Goal: Information Seeking & Learning: Learn about a topic

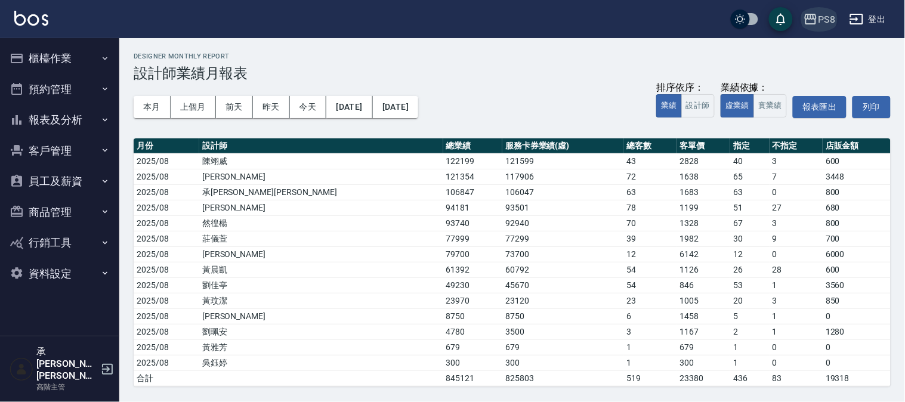
click at [826, 15] on div "PS8" at bounding box center [826, 19] width 17 height 15
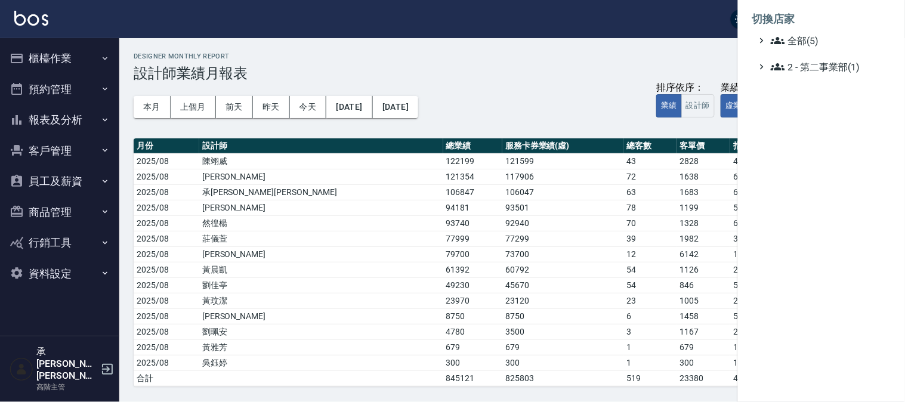
click at [624, 52] on div at bounding box center [452, 201] width 905 height 402
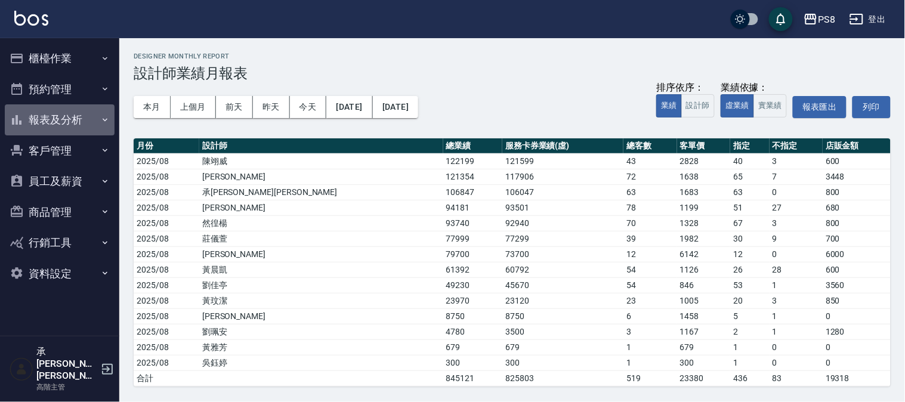
click at [81, 118] on button "報表及分析" at bounding box center [60, 119] width 110 height 31
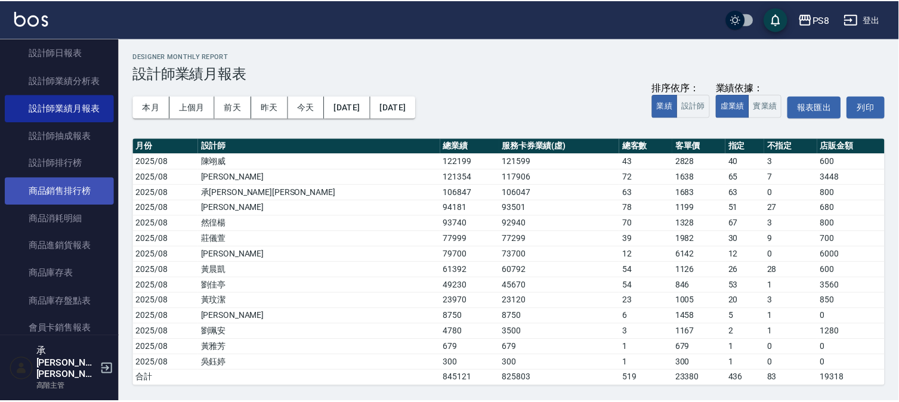
scroll to position [530, 0]
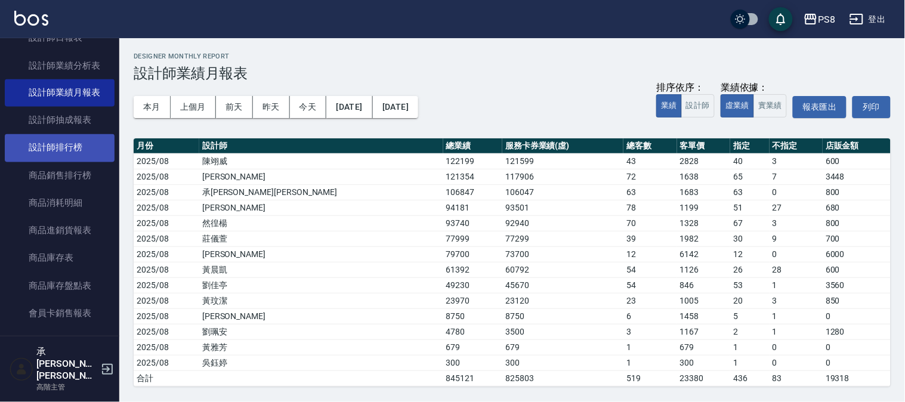
click at [73, 150] on link "設計師排行榜" at bounding box center [60, 147] width 110 height 27
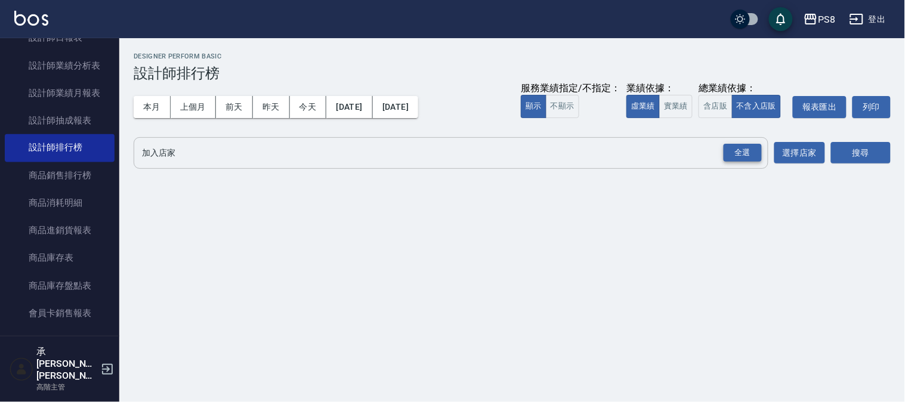
click at [735, 152] on div "全選" at bounding box center [743, 153] width 38 height 18
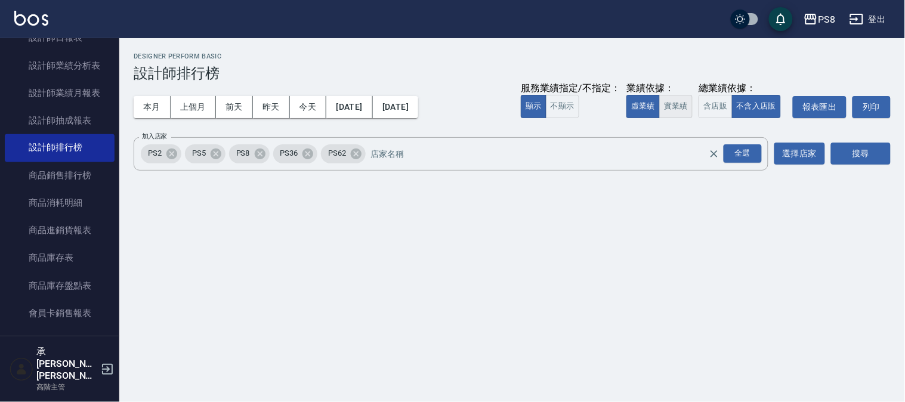
click at [672, 104] on button "實業績" at bounding box center [675, 106] width 33 height 23
click at [855, 153] on button "搜尋" at bounding box center [861, 154] width 60 height 22
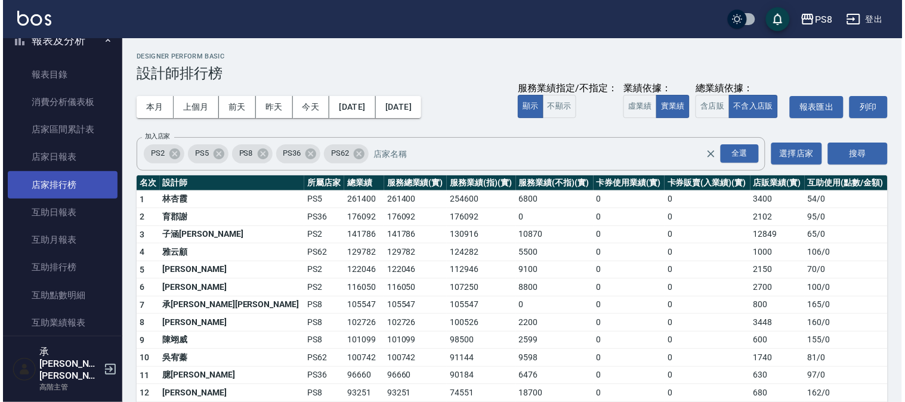
scroll to position [66, 0]
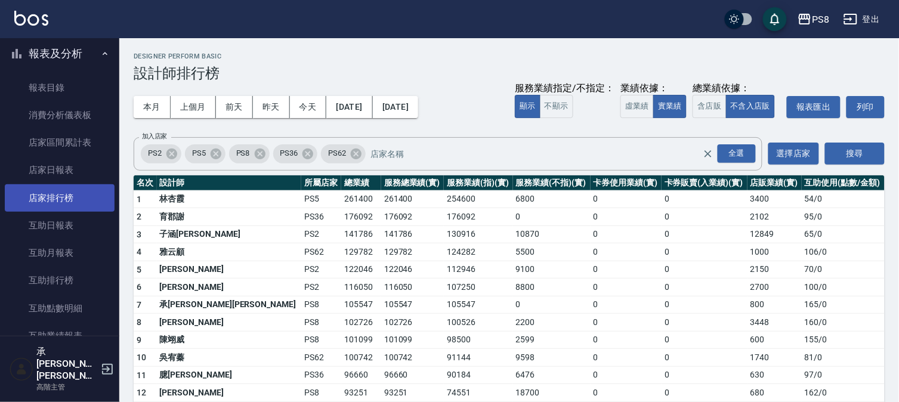
click at [64, 194] on link "店家排行榜" at bounding box center [60, 197] width 110 height 27
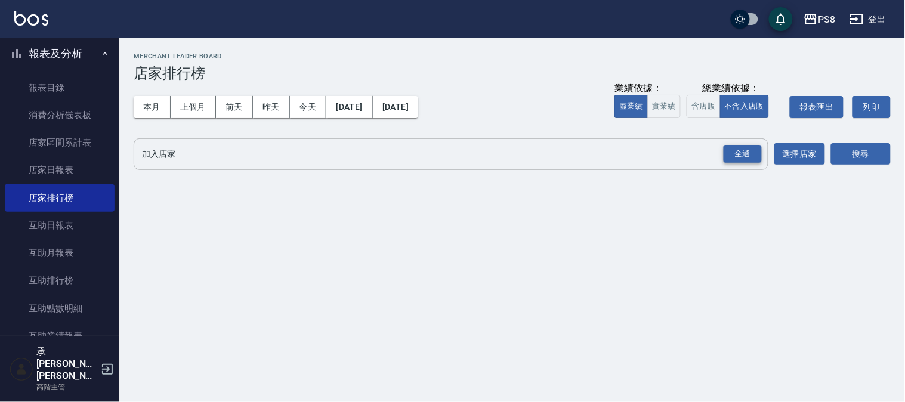
click at [732, 150] on div "全選" at bounding box center [743, 154] width 38 height 18
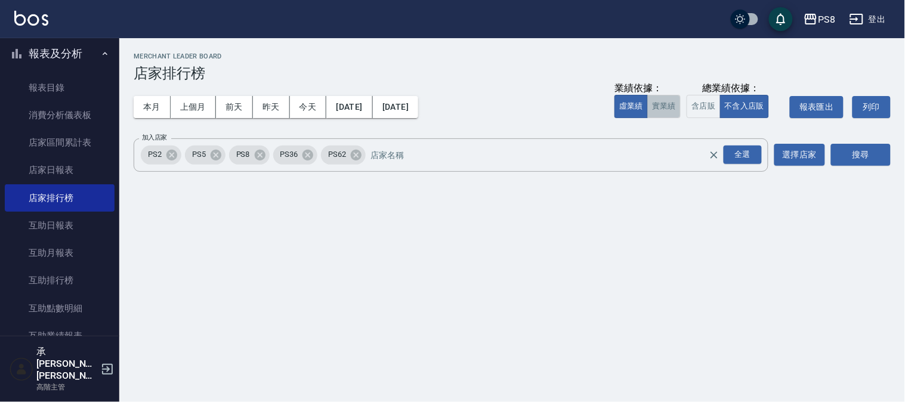
click at [672, 100] on button "實業績" at bounding box center [663, 106] width 33 height 23
click at [871, 157] on button "搜尋" at bounding box center [861, 155] width 60 height 22
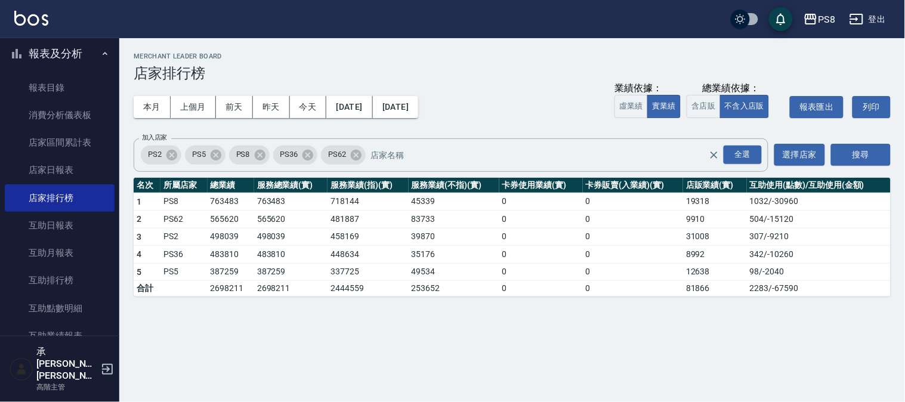
click at [331, 201] on td "718144" at bounding box center [367, 202] width 81 height 18
click at [428, 213] on td "83733" at bounding box center [454, 220] width 91 height 18
drag, startPoint x: 406, startPoint y: 205, endPoint x: 472, endPoint y: 204, distance: 66.8
click at [472, 203] on tr "1 PS8 763483 763483 718144 45339 0 0 19318 1032 / -30960" at bounding box center [512, 202] width 757 height 18
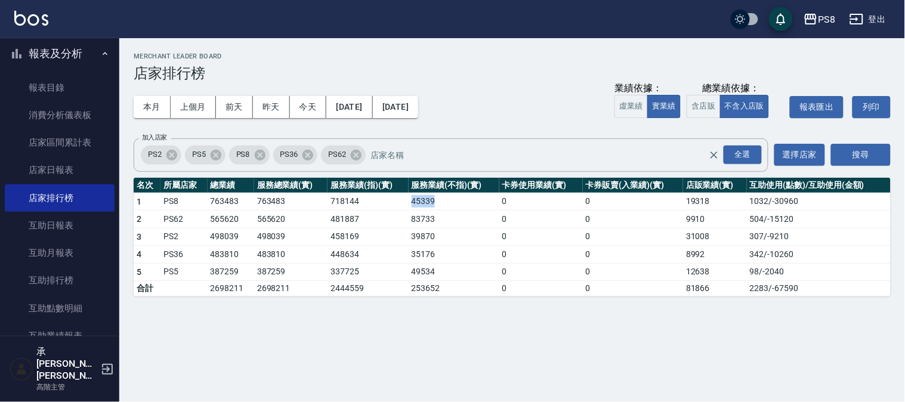
click at [472, 204] on td "45339" at bounding box center [454, 202] width 91 height 18
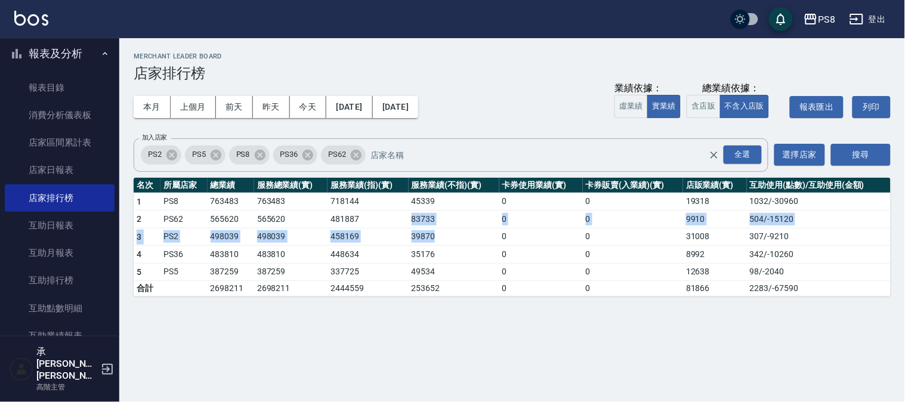
drag, startPoint x: 398, startPoint y: 214, endPoint x: 505, endPoint y: 231, distance: 108.2
click at [505, 231] on tbody "1 PS8 763483 763483 718144 45339 0 0 19318 1032 / -30960 2 PS62 565620 565620 4…" at bounding box center [512, 245] width 757 height 104
click at [503, 231] on td "0" at bounding box center [541, 237] width 84 height 18
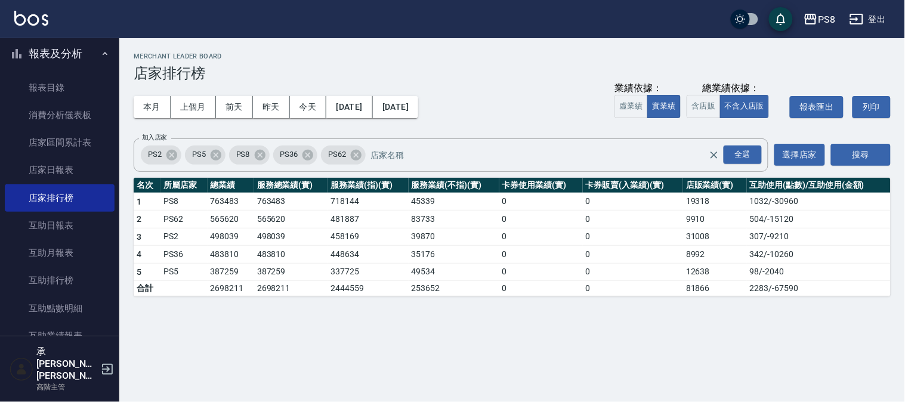
click at [449, 224] on td "83733" at bounding box center [454, 220] width 91 height 18
drag, startPoint x: 414, startPoint y: 240, endPoint x: 464, endPoint y: 241, distance: 50.1
click at [464, 241] on td "39870" at bounding box center [454, 237] width 91 height 18
click at [464, 242] on td "39870" at bounding box center [454, 237] width 91 height 18
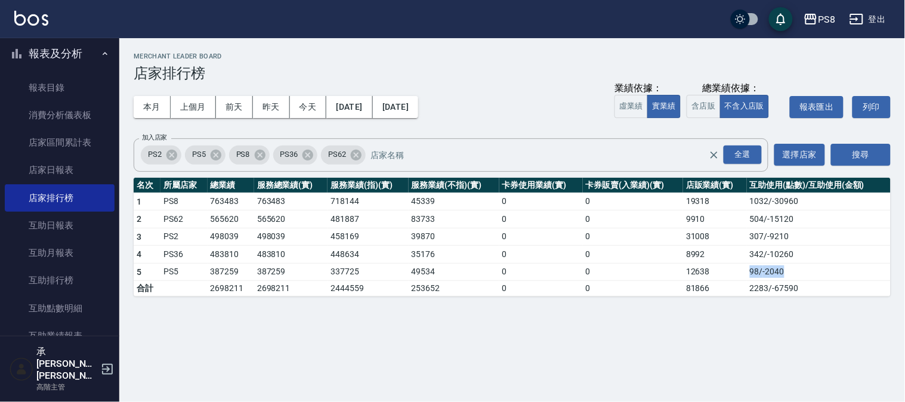
drag, startPoint x: 789, startPoint y: 270, endPoint x: 732, endPoint y: 277, distance: 57.8
click at [732, 277] on tr "5 PS5 387259 387259 337725 49534 0 0 12638 98 / -2040" at bounding box center [512, 272] width 757 height 18
click at [731, 277] on td "12638" at bounding box center [715, 272] width 64 height 18
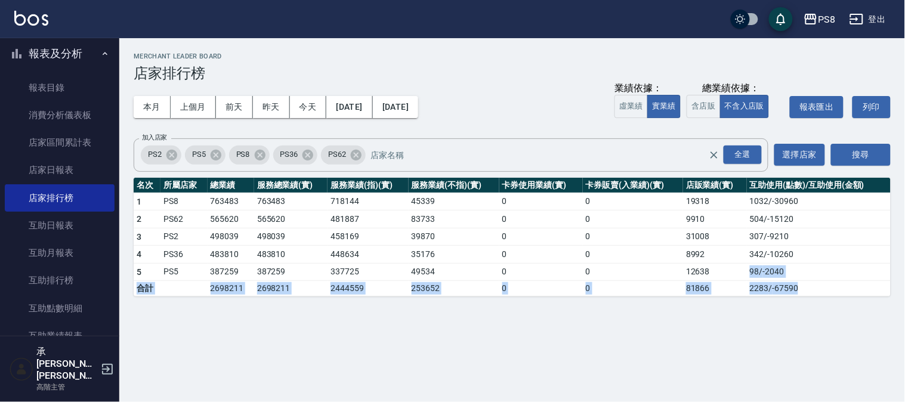
drag, startPoint x: 742, startPoint y: 277, endPoint x: 837, endPoint y: 287, distance: 95.4
click at [837, 287] on tbody "1 PS8 763483 763483 718144 45339 0 0 19318 1032 / -30960 2 PS62 565620 565620 4…" at bounding box center [512, 245] width 757 height 104
click at [827, 279] on td "98 / -2040" at bounding box center [819, 272] width 144 height 18
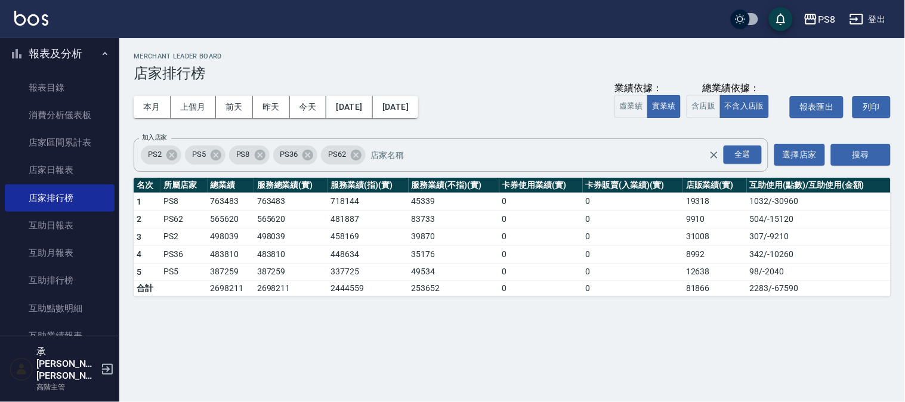
click at [806, 272] on td "98 / -2040" at bounding box center [819, 272] width 144 height 18
click at [805, 271] on td "98 / -2040" at bounding box center [819, 272] width 144 height 18
click at [808, 266] on td "98 / -2040" at bounding box center [819, 272] width 144 height 18
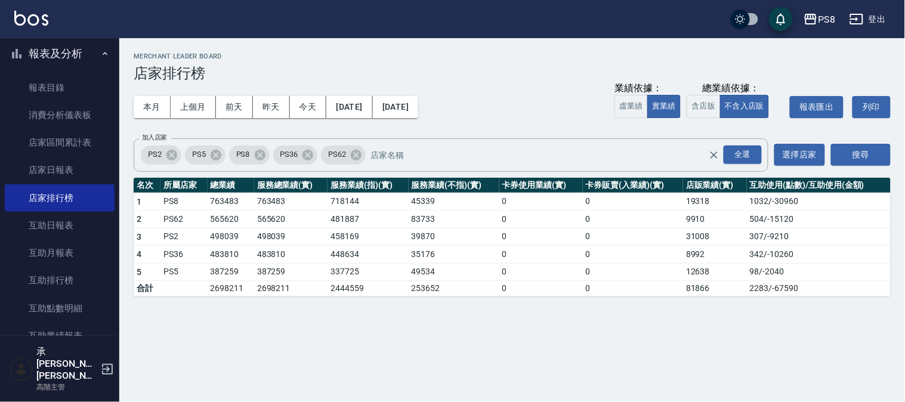
click at [807, 267] on td "98 / -2040" at bounding box center [819, 272] width 144 height 18
click at [358, 108] on button "[DATE]" at bounding box center [349, 107] width 46 height 22
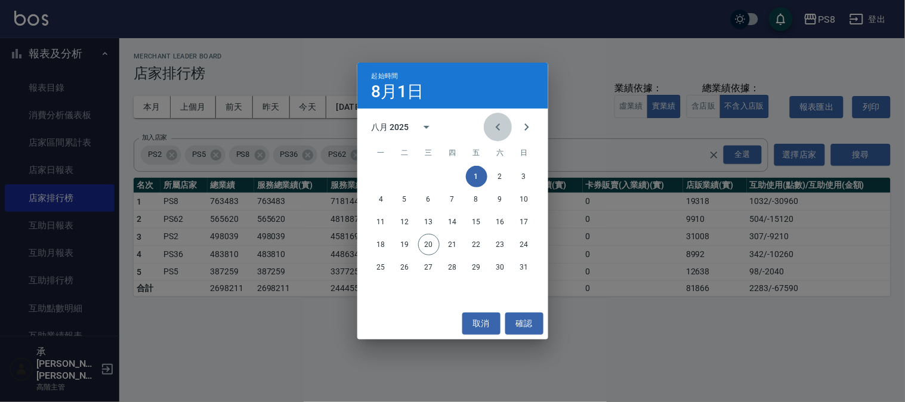
click at [494, 123] on icon "Previous month" at bounding box center [498, 127] width 14 height 14
click at [495, 125] on icon "Previous month" at bounding box center [498, 127] width 14 height 14
click at [495, 126] on icon "Previous month" at bounding box center [498, 127] width 14 height 14
click at [496, 126] on icon "Previous month" at bounding box center [498, 127] width 14 height 14
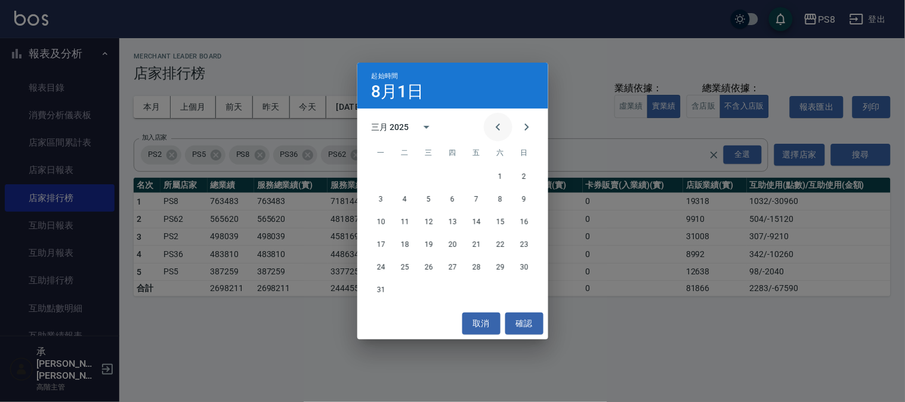
click at [496, 126] on icon "Previous month" at bounding box center [498, 127] width 14 height 14
click at [496, 173] on button "1" at bounding box center [500, 176] width 21 height 21
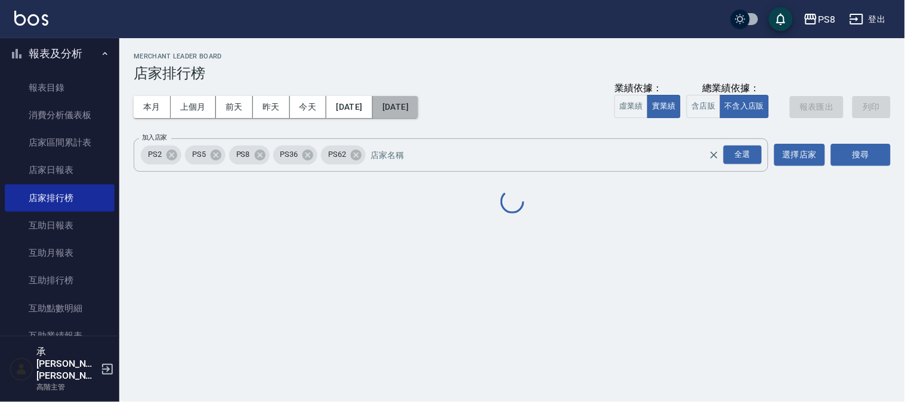
click at [418, 105] on button "[DATE]" at bounding box center [395, 107] width 45 height 22
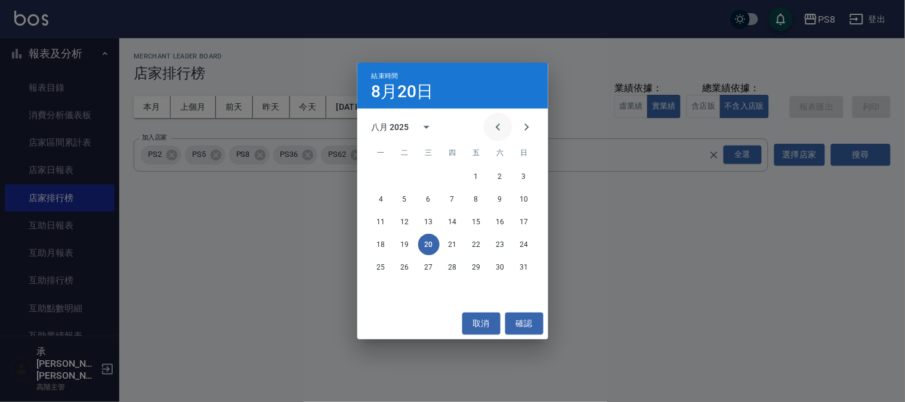
click at [492, 128] on icon "Previous month" at bounding box center [498, 127] width 14 height 14
click at [453, 265] on button "31" at bounding box center [452, 266] width 21 height 21
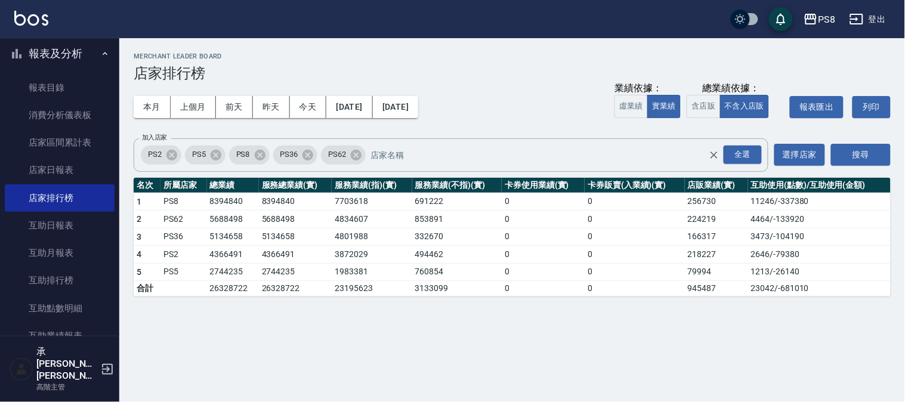
click at [571, 218] on td "0" at bounding box center [543, 220] width 83 height 18
click at [571, 219] on td "0" at bounding box center [543, 220] width 83 height 18
click at [570, 221] on td "0" at bounding box center [543, 220] width 83 height 18
click at [391, 234] on td "4801988" at bounding box center [372, 237] width 80 height 18
click at [415, 211] on td "853891" at bounding box center [457, 220] width 90 height 18
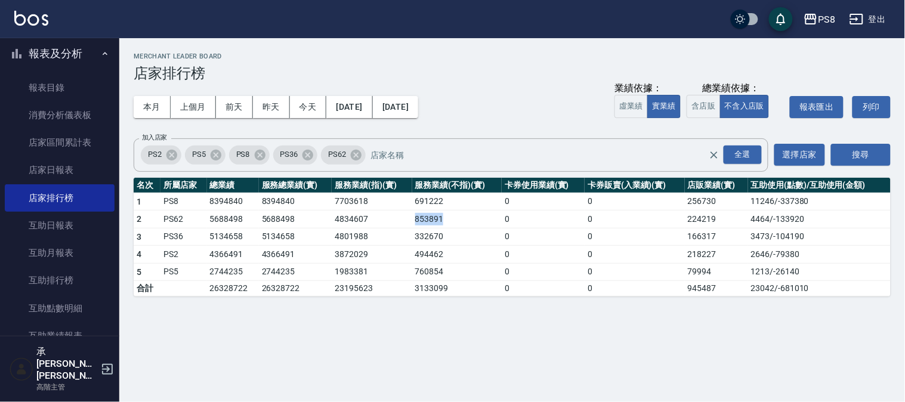
click at [416, 211] on td "853891" at bounding box center [457, 220] width 90 height 18
click at [579, 233] on td "0" at bounding box center [543, 237] width 83 height 18
drag, startPoint x: 579, startPoint y: 233, endPoint x: 589, endPoint y: 237, distance: 11.0
click at [580, 233] on td "0" at bounding box center [543, 237] width 83 height 18
click at [746, 305] on div "PS8 2025-02-01 - 2025-07-31 店家排行榜 列印時間： 2025-08-20-13:44 Merchant Leader Board …" at bounding box center [512, 174] width 786 height 273
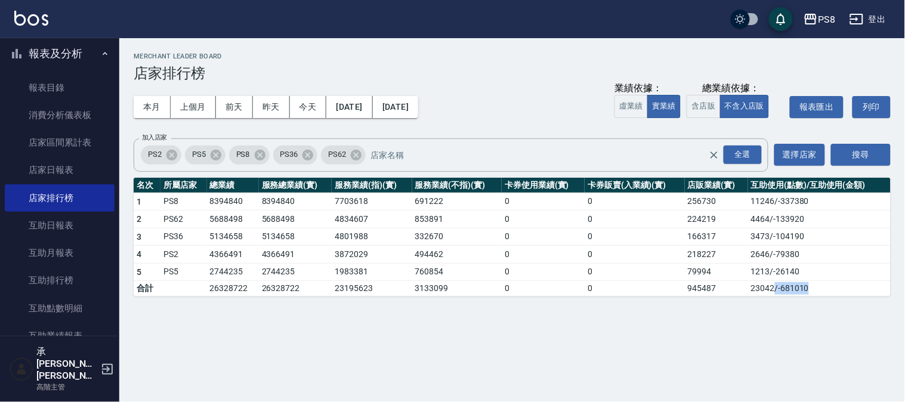
drag, startPoint x: 820, startPoint y: 292, endPoint x: 774, endPoint y: 291, distance: 45.9
click at [774, 291] on td "23042 / -681010" at bounding box center [819, 289] width 143 height 16
click at [295, 215] on td "5688498" at bounding box center [295, 220] width 73 height 18
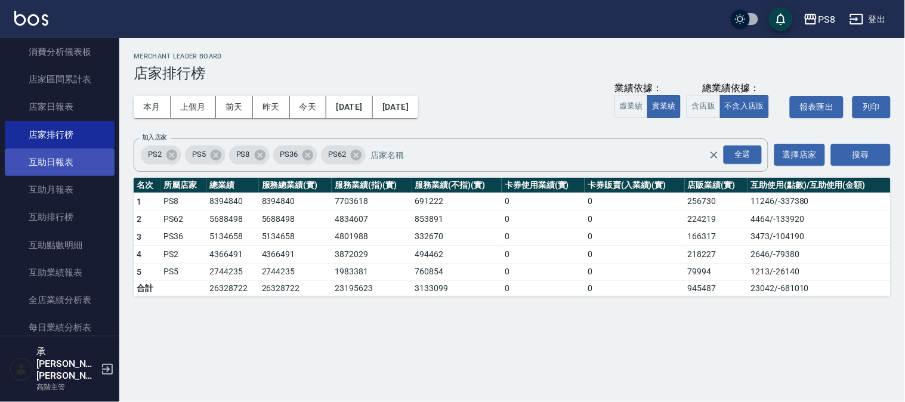
scroll to position [132, 0]
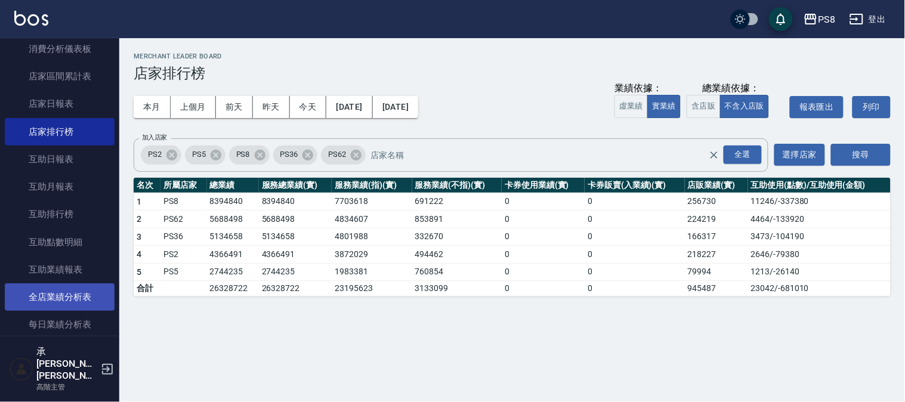
click at [79, 295] on link "全店業績分析表" at bounding box center [60, 296] width 110 height 27
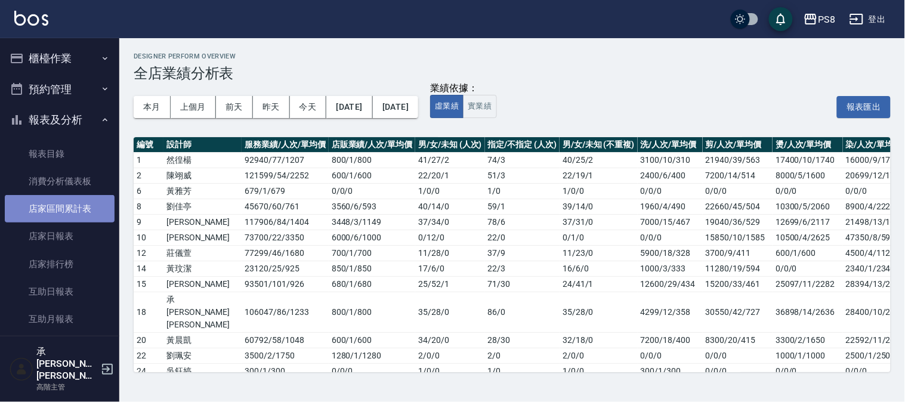
click at [63, 205] on link "店家區間累計表" at bounding box center [60, 208] width 110 height 27
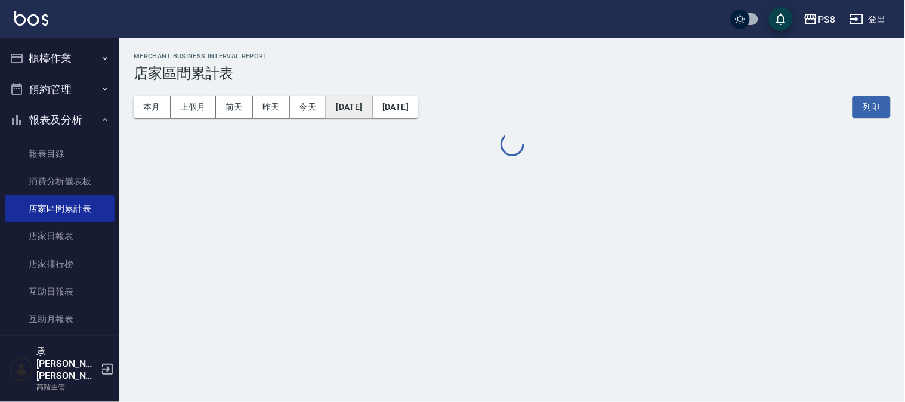
click at [369, 106] on button "[DATE]" at bounding box center [349, 107] width 46 height 22
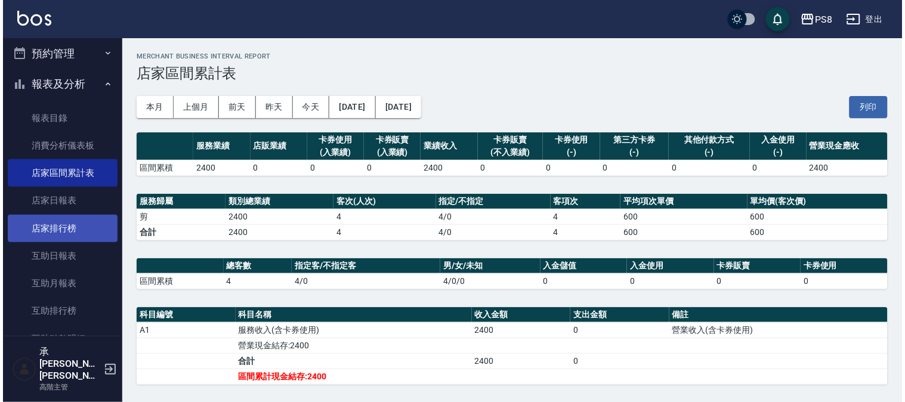
scroll to position [66, 0]
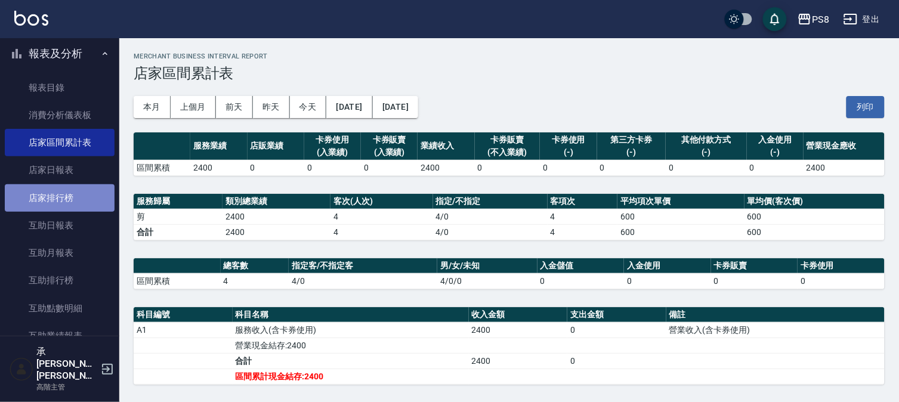
click at [72, 199] on link "店家排行榜" at bounding box center [60, 197] width 110 height 27
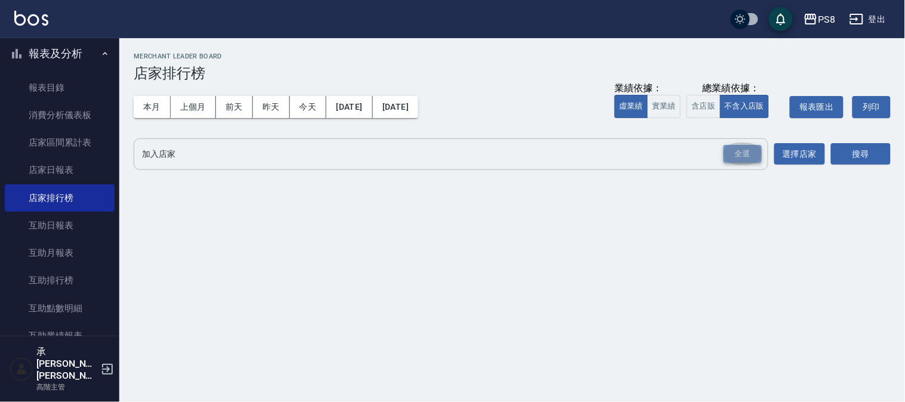
click at [737, 155] on div "全選" at bounding box center [743, 154] width 38 height 18
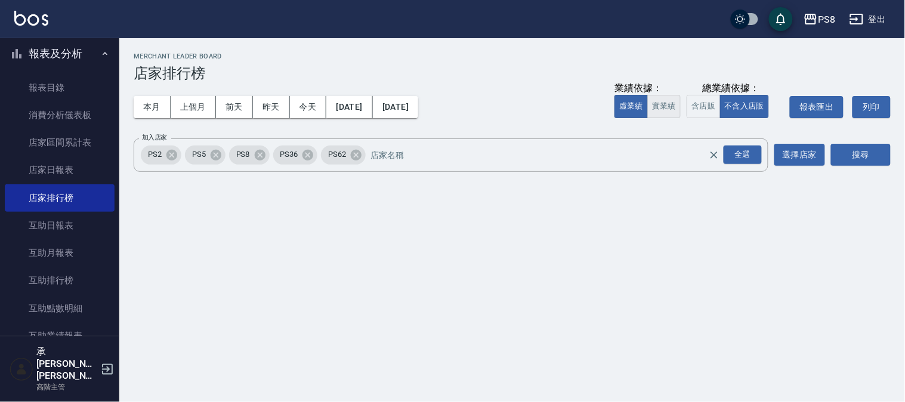
click at [676, 109] on button "實業績" at bounding box center [663, 106] width 33 height 23
click at [854, 150] on button "搜尋" at bounding box center [861, 155] width 60 height 22
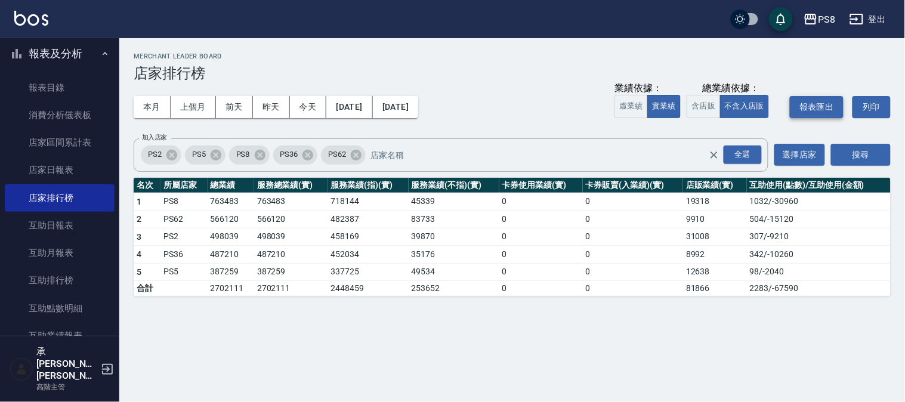
click at [831, 107] on button "報表匯出" at bounding box center [817, 107] width 54 height 22
click at [463, 298] on div "PS8 2025-08-01 - 2025-08-20 店家排行榜 列印時間： 2025-08-20-13:45 Merchant Leader Board …" at bounding box center [512, 174] width 786 height 273
click at [416, 312] on div "PS8 2025-08-01 - 2025-08-20 店家排行榜 列印時間： 2025-08-20-13:45 Merchant Leader Board …" at bounding box center [452, 201] width 905 height 402
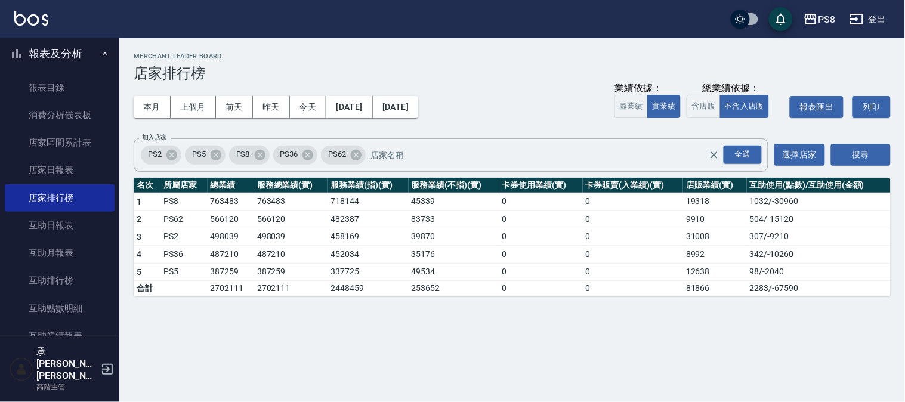
click at [412, 313] on div "PS8 2025-08-01 - 2025-08-20 店家排行榜 列印時間： 2025-08-20-13:45 Merchant Leader Board …" at bounding box center [452, 201] width 905 height 402
click at [458, 308] on div "PS8 2025-08-01 - 2025-08-20 店家排行榜 列印時間： 2025-08-20-13:45 Merchant Leader Board …" at bounding box center [512, 174] width 786 height 273
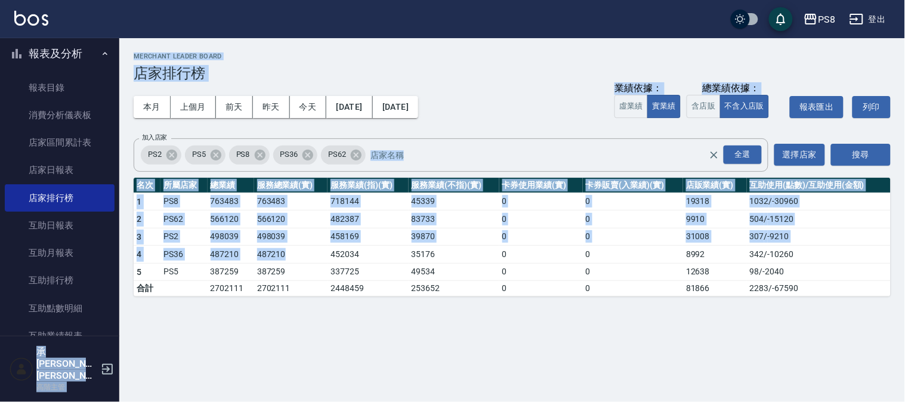
drag, startPoint x: 308, startPoint y: 249, endPoint x: 267, endPoint y: 248, distance: 41.2
click at [94, 233] on div "PS8 登出 櫃檯作業 打帳單 帳單列表 掛單列表 座位開單 營業儀表板 現金收支登錄 高階收支登錄 材料自購登錄 每日結帳 排班表 現場電腦打卡 掃碼打卡 …" at bounding box center [452, 201] width 905 height 402
click at [317, 249] on td "487210" at bounding box center [290, 255] width 73 height 18
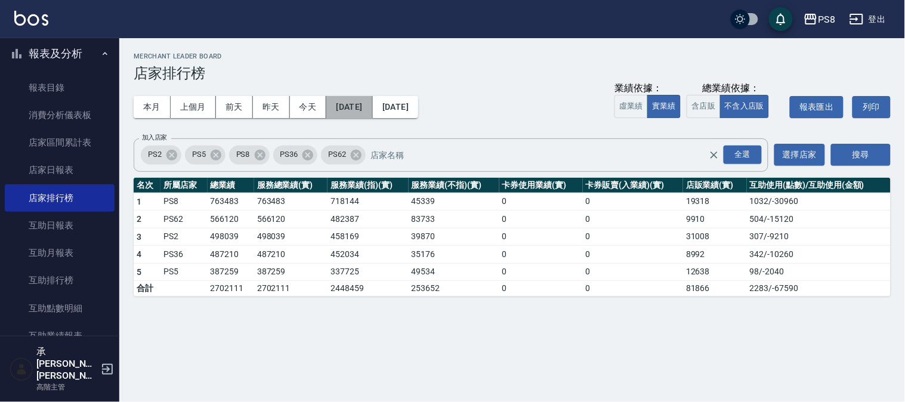
click at [362, 110] on button "[DATE]" at bounding box center [349, 107] width 46 height 22
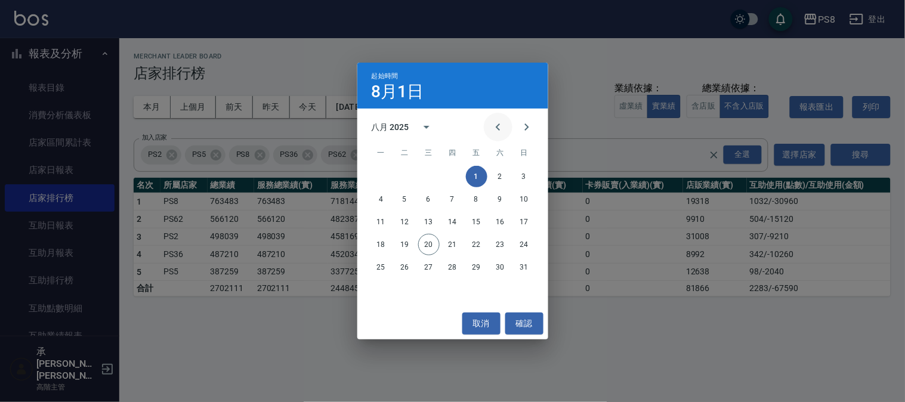
click at [497, 123] on icon "Previous month" at bounding box center [498, 127] width 14 height 14
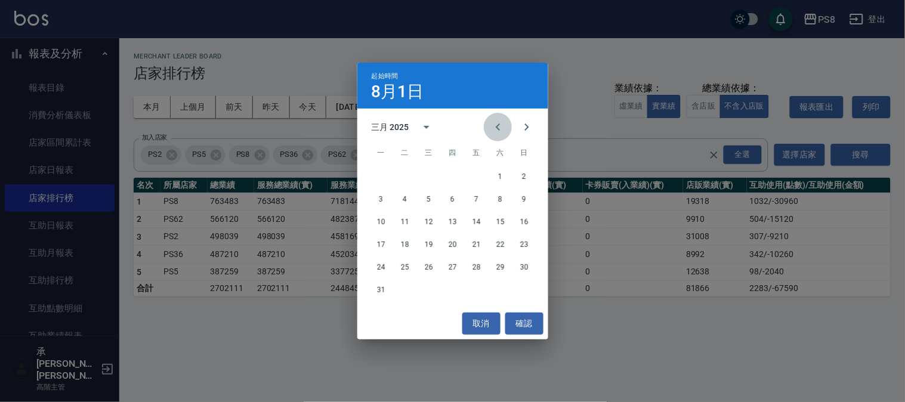
click at [497, 123] on icon "Previous month" at bounding box center [498, 127] width 14 height 14
click at [523, 127] on icon "Next month" at bounding box center [527, 127] width 14 height 14
click at [452, 173] on button "1" at bounding box center [452, 176] width 21 height 21
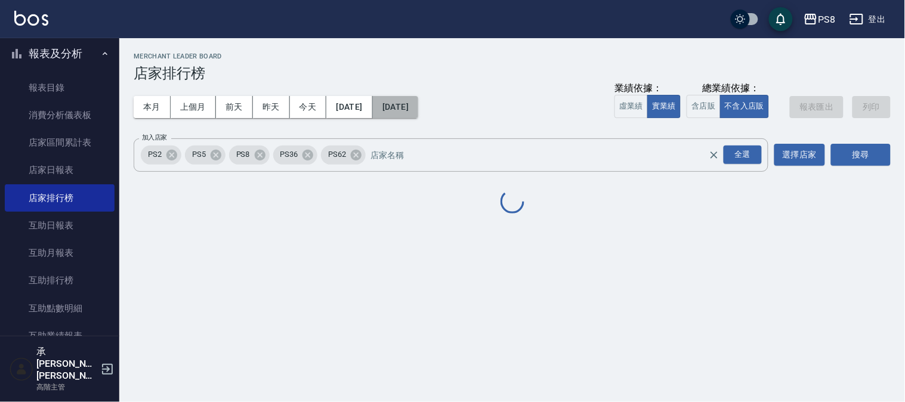
click at [418, 106] on button "[DATE]" at bounding box center [395, 107] width 45 height 22
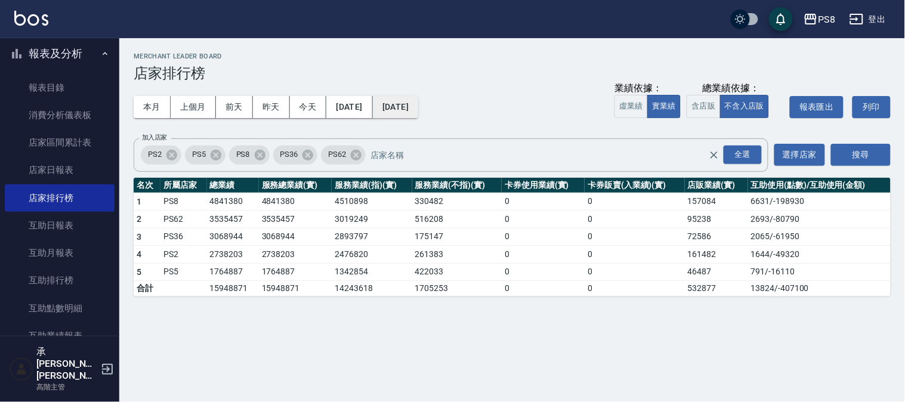
click at [418, 98] on button "[DATE]" at bounding box center [395, 107] width 45 height 22
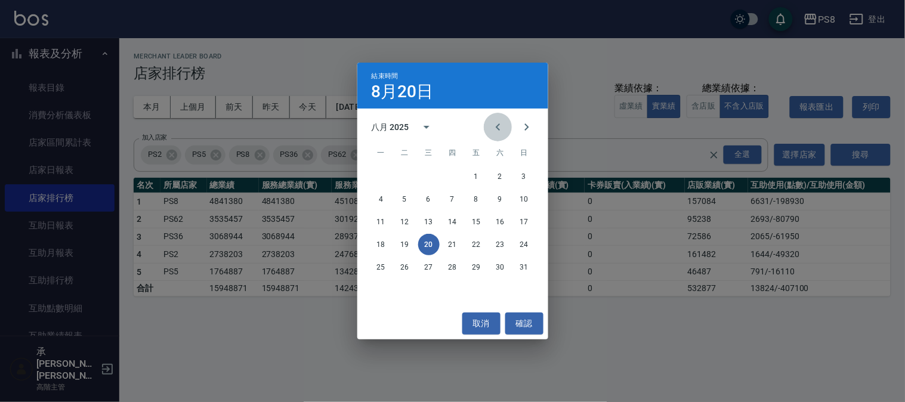
click at [496, 127] on icon "Previous month" at bounding box center [498, 126] width 4 height 7
click at [453, 261] on button "31" at bounding box center [452, 266] width 21 height 21
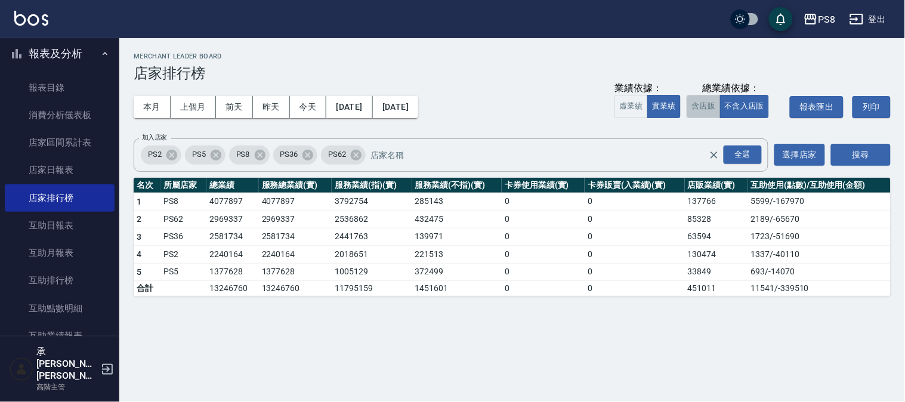
click at [707, 109] on button "含店販" at bounding box center [703, 106] width 33 height 23
click at [741, 102] on button "不含入店販" at bounding box center [745, 106] width 50 height 23
click at [712, 110] on button "含店販" at bounding box center [703, 106] width 33 height 23
click at [752, 110] on button "不含入店販" at bounding box center [745, 106] width 50 height 23
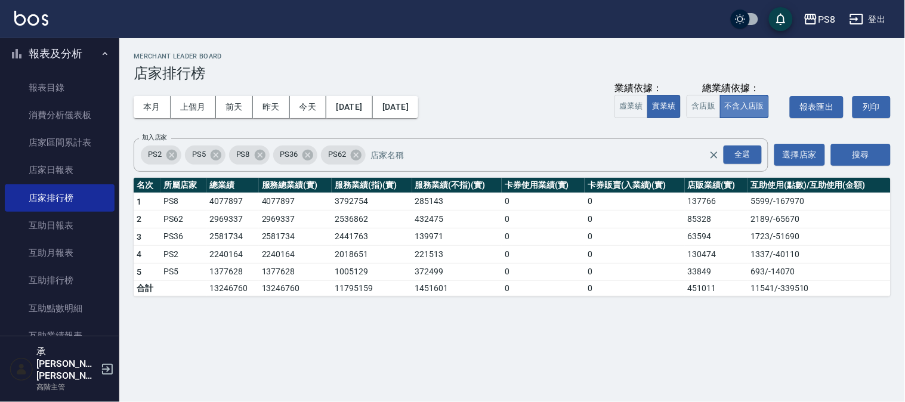
click at [752, 110] on button "不含入店販" at bounding box center [745, 106] width 50 height 23
click at [603, 357] on div "PS8 2025-05-01 - 2025-07-31 店家排行榜 列印時間： 2025-08-20-13:47 Merchant Leader Board …" at bounding box center [452, 201] width 905 height 402
click at [215, 200] on td "4077897" at bounding box center [233, 202] width 52 height 18
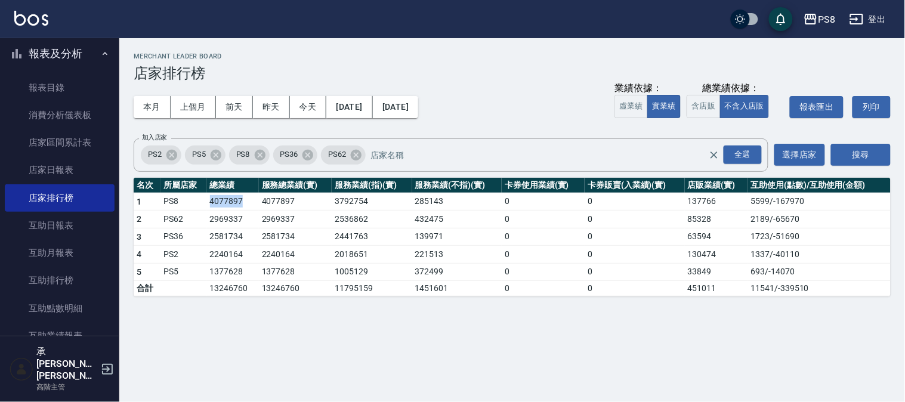
click at [215, 200] on td "4077897" at bounding box center [233, 202] width 52 height 18
click at [406, 243] on td "2441763" at bounding box center [372, 237] width 80 height 18
click at [237, 215] on td "2969337" at bounding box center [233, 220] width 52 height 18
click at [300, 200] on td "4077897" at bounding box center [295, 202] width 73 height 18
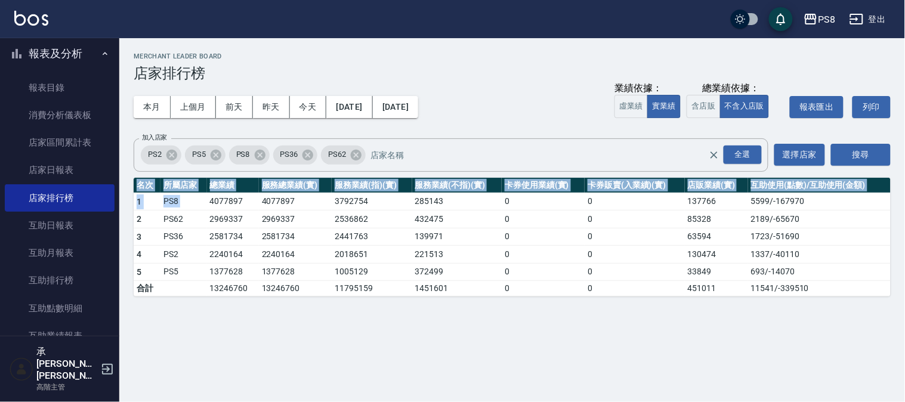
drag, startPoint x: 209, startPoint y: 197, endPoint x: 827, endPoint y: 300, distance: 625.8
click at [827, 300] on div "PS8 2025-05-01 - 2025-07-31 店家排行榜 列印時間： 2025-08-20-13:47 Merchant Leader Board …" at bounding box center [512, 174] width 786 height 273
click at [827, 299] on div "PS8 2025-05-01 - 2025-07-31 店家排行榜 列印時間： 2025-08-20-13:47 Merchant Leader Board …" at bounding box center [512, 174] width 786 height 273
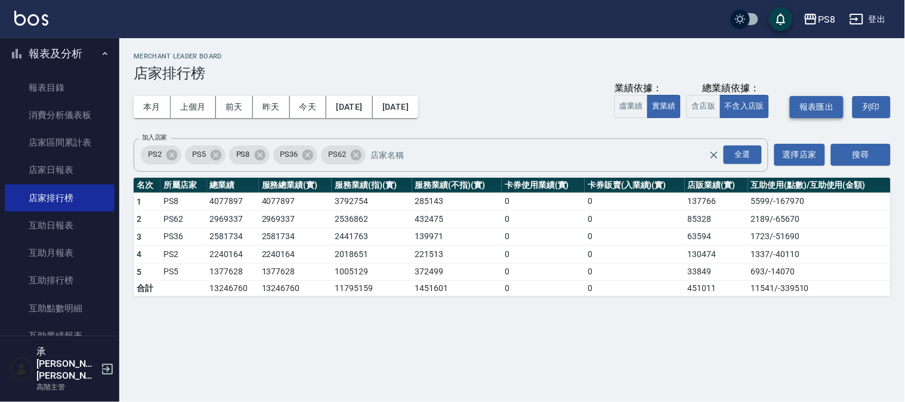
click at [810, 103] on button "報表匯出" at bounding box center [817, 107] width 54 height 22
click at [493, 353] on div "PS8 2025-05-01 - 2025-07-31 店家排行榜 列印時間： 2025-08-20-13:47 Merchant Leader Board …" at bounding box center [452, 201] width 905 height 402
drag, startPoint x: 493, startPoint y: 353, endPoint x: 633, endPoint y: 317, distance: 144.8
click at [500, 348] on div "PS8 2025-05-01 - 2025-07-31 店家排行榜 列印時間： 2025-08-20-13:47 Merchant Leader Board …" at bounding box center [452, 201] width 905 height 402
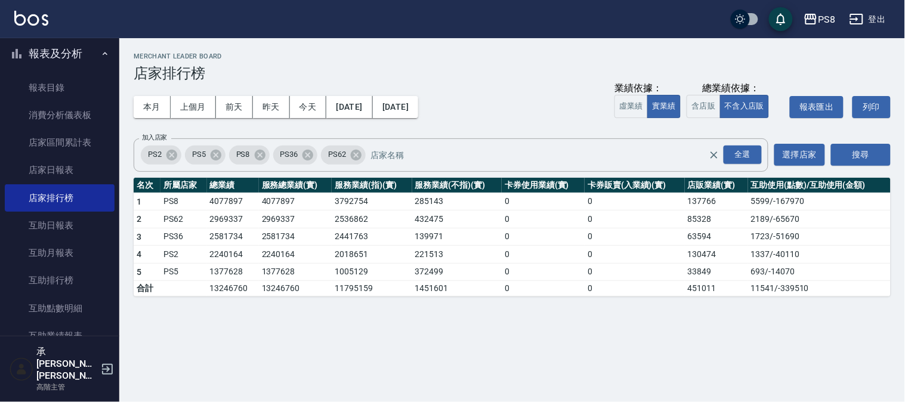
click at [848, 237] on td "1723 / -51690" at bounding box center [819, 237] width 143 height 18
click at [704, 252] on td "130474" at bounding box center [716, 255] width 63 height 18
click at [704, 251] on td "130474" at bounding box center [716, 255] width 63 height 18
drag, startPoint x: 234, startPoint y: 203, endPoint x: 179, endPoint y: 197, distance: 55.7
click at [179, 197] on tr "1 PS8 4077897 4077897 3792754 285143 0 0 137766 5599 / -167970" at bounding box center [512, 202] width 757 height 18
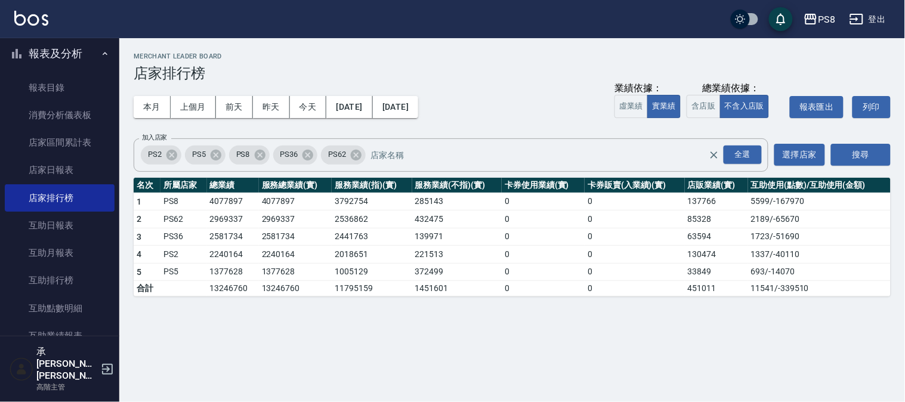
click at [300, 242] on td "2581734" at bounding box center [295, 237] width 73 height 18
click at [828, 99] on button "報表匯出" at bounding box center [817, 107] width 54 height 22
click at [217, 308] on div "PS8 2025-05-01 - 2025-07-31 店家排行榜 列印時間： 2025-08-20-13:47 Merchant Leader Board …" at bounding box center [512, 174] width 786 height 273
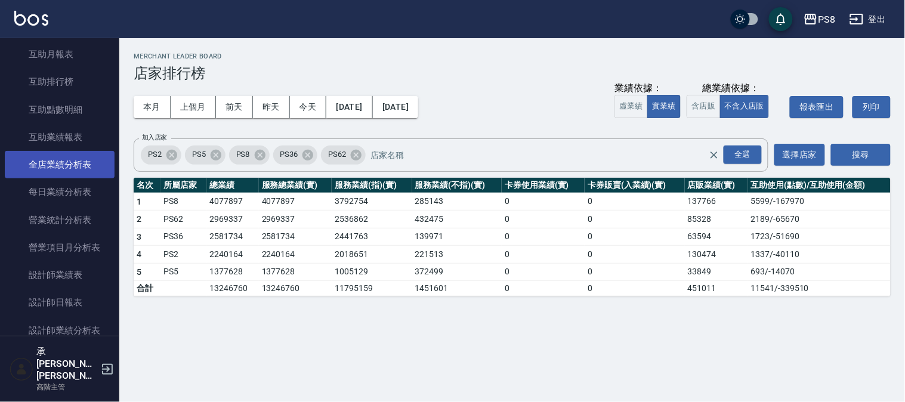
scroll to position [331, 0]
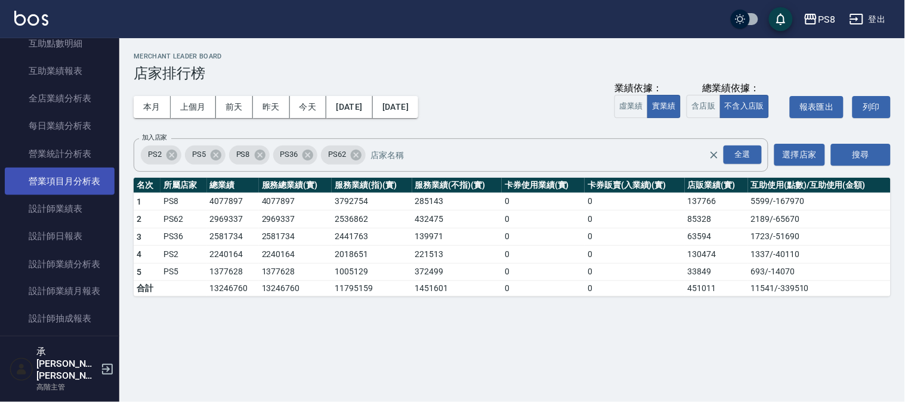
click at [79, 177] on link "營業項目月分析表" at bounding box center [60, 181] width 110 height 27
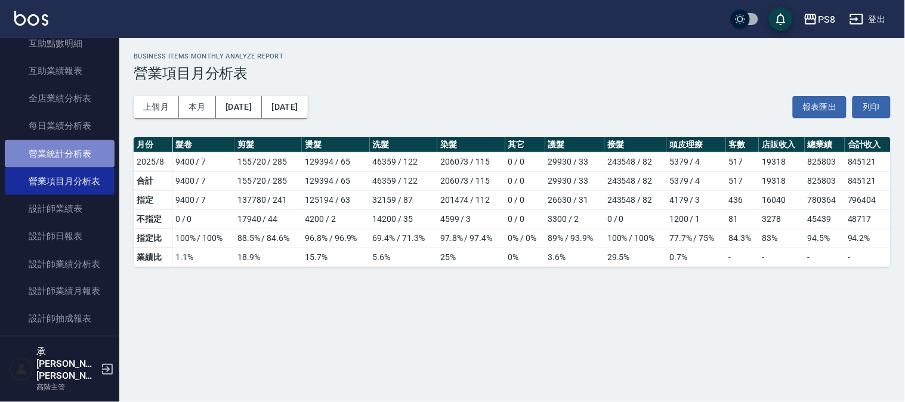
click at [75, 149] on link "營業統計分析表" at bounding box center [60, 153] width 110 height 27
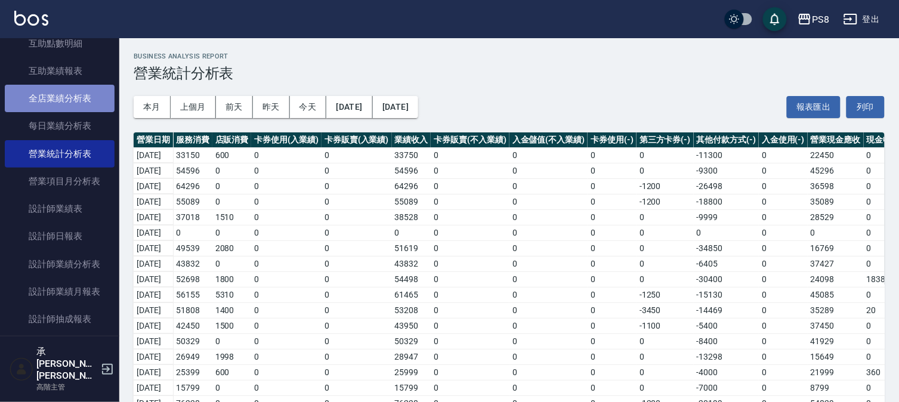
click at [85, 100] on link "全店業績分析表" at bounding box center [60, 98] width 110 height 27
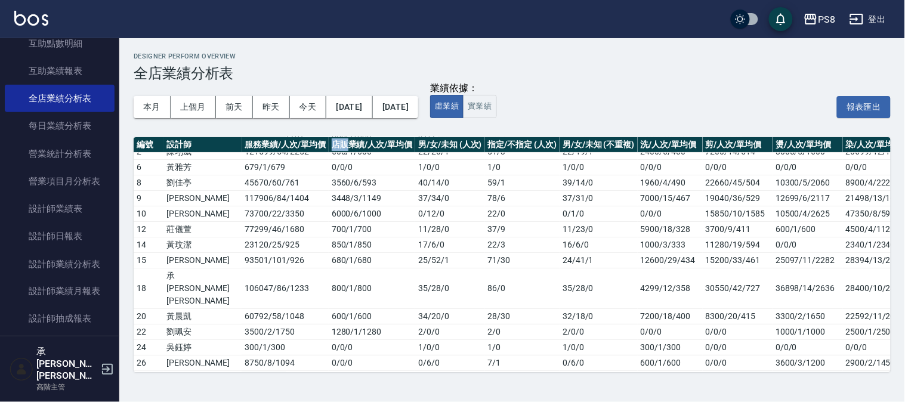
scroll to position [1, 0]
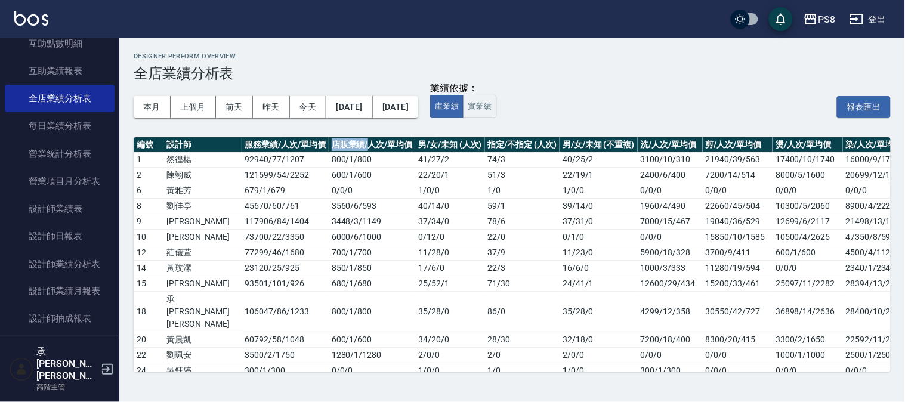
drag, startPoint x: 296, startPoint y: 143, endPoint x: 332, endPoint y: 152, distance: 36.8
click at [332, 152] on th "店販業績/人次/單均價" at bounding box center [372, 145] width 86 height 16
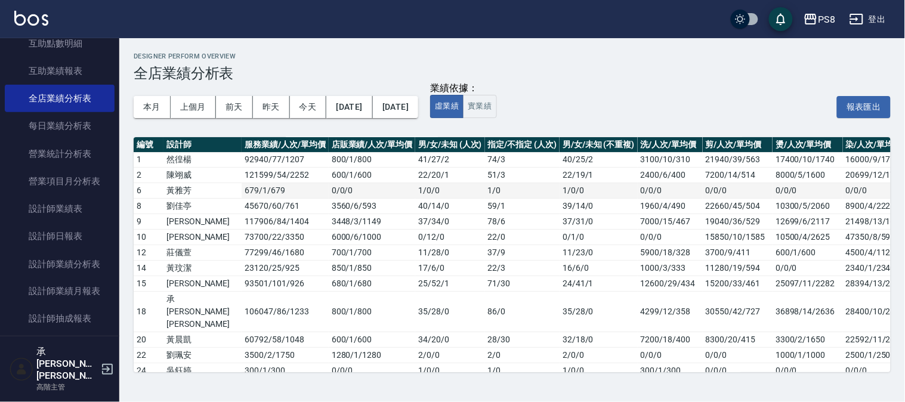
click at [329, 194] on td "0 / 0 / 0" at bounding box center [372, 191] width 86 height 16
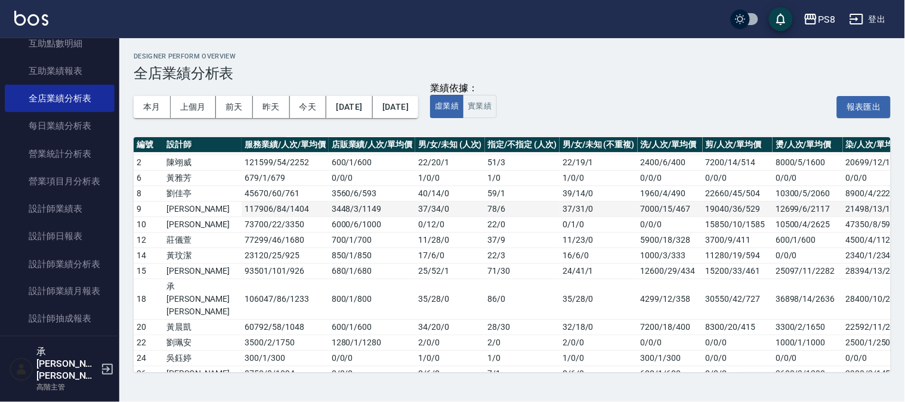
scroll to position [24, 0]
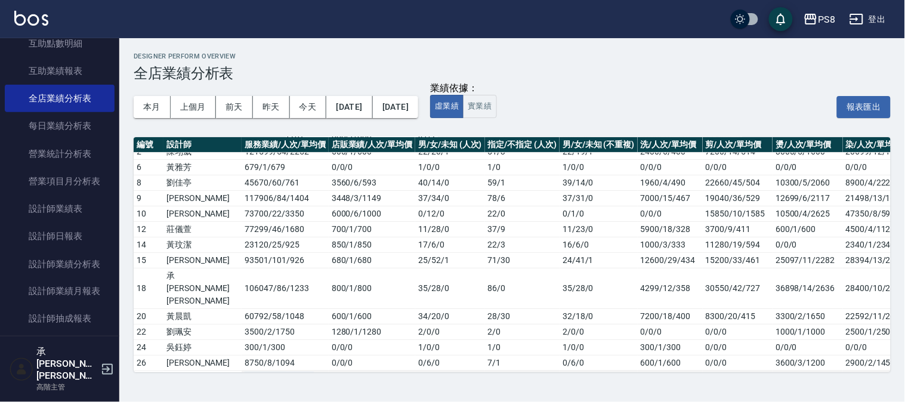
drag, startPoint x: 206, startPoint y: 354, endPoint x: 273, endPoint y: 353, distance: 67.4
click at [273, 370] on td "825803 / 625 / 1321" at bounding box center [285, 378] width 86 height 16
click at [274, 370] on td "825803 / 625 / 1321" at bounding box center [285, 378] width 86 height 16
click at [276, 370] on td "825803 / 625 / 1321" at bounding box center [285, 378] width 86 height 16
click at [496, 109] on button "實業績" at bounding box center [479, 106] width 33 height 23
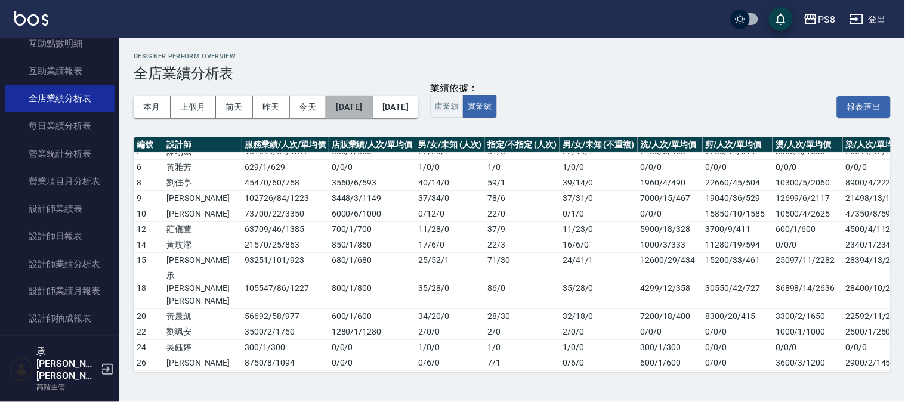
click at [372, 109] on button "[DATE]" at bounding box center [349, 107] width 46 height 22
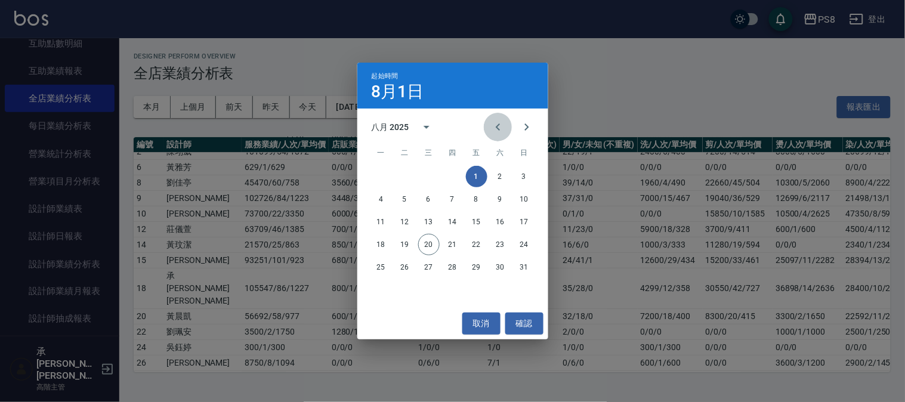
click at [499, 127] on icon "Previous month" at bounding box center [498, 127] width 14 height 14
click at [499, 126] on icon "Previous month" at bounding box center [498, 127] width 14 height 14
click at [454, 173] on button "1" at bounding box center [452, 176] width 21 height 21
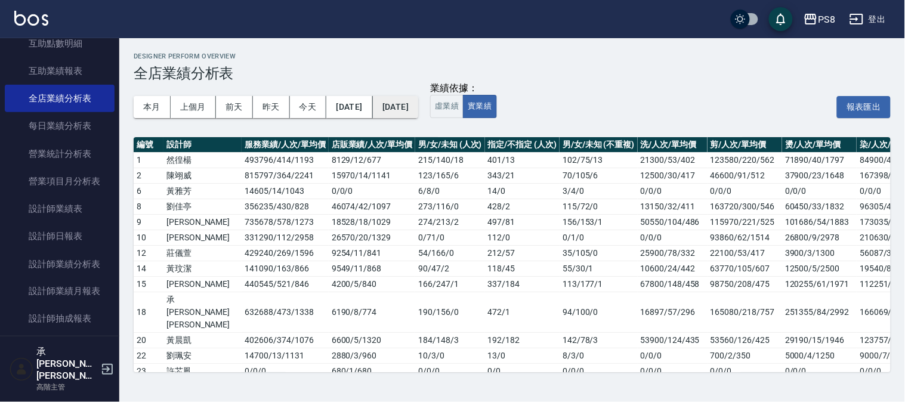
click at [418, 108] on button "[DATE]" at bounding box center [395, 107] width 45 height 22
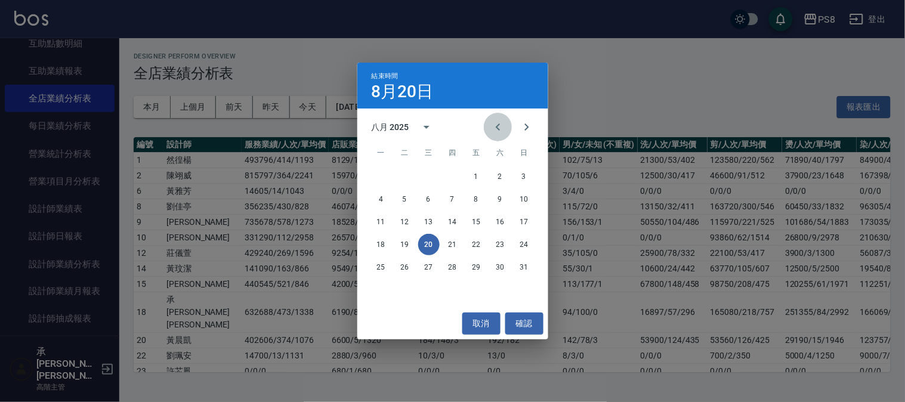
click at [497, 127] on icon "Previous month" at bounding box center [498, 127] width 14 height 14
click at [455, 264] on button "31" at bounding box center [452, 266] width 21 height 21
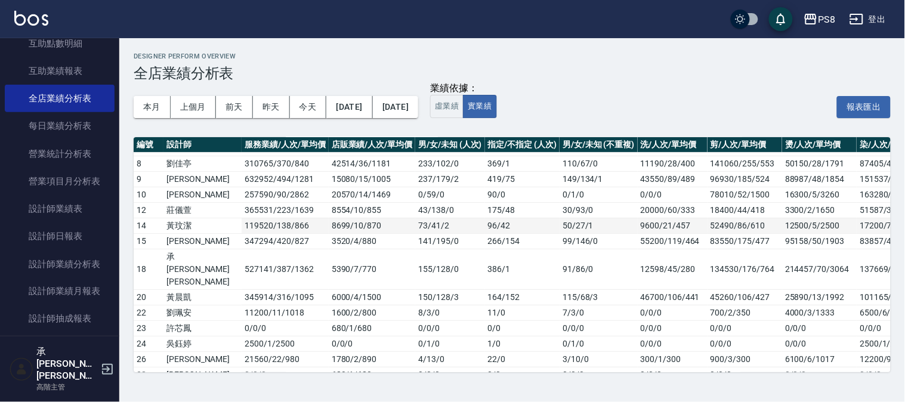
scroll to position [55, 0]
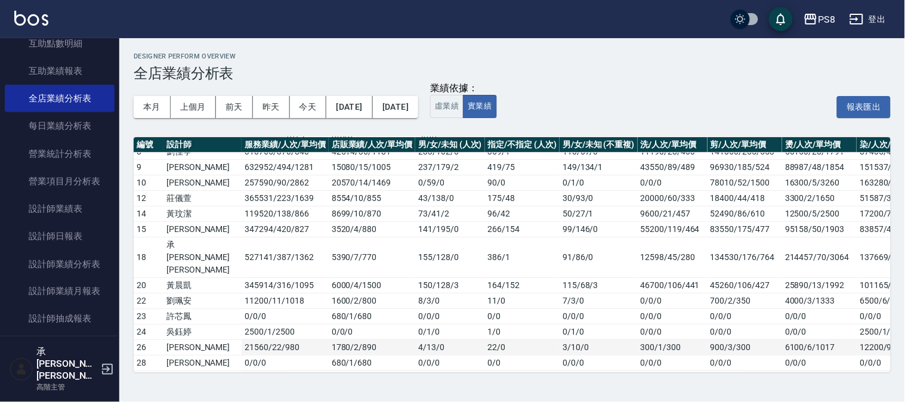
click at [329, 339] on td "1780 / 2 / 890" at bounding box center [372, 347] width 86 height 16
drag, startPoint x: 240, startPoint y: 353, endPoint x: 256, endPoint y: 354, distance: 16.7
click at [256, 370] on td "4077897 / 3132 / 1302" at bounding box center [285, 378] width 86 height 16
click at [259, 370] on td "4077897 / 3132 / 1302" at bounding box center [285, 378] width 86 height 16
click at [261, 370] on td "4077897 / 3132 / 1302" at bounding box center [285, 378] width 86 height 16
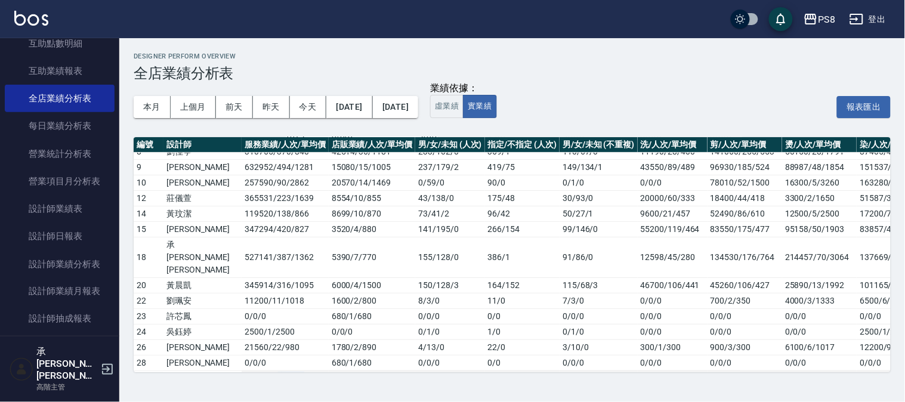
drag, startPoint x: 240, startPoint y: 354, endPoint x: 265, endPoint y: 352, distance: 25.1
click at [265, 370] on td "4077897 / 3132 / 1302" at bounding box center [285, 378] width 86 height 16
drag, startPoint x: 263, startPoint y: 354, endPoint x: 290, endPoint y: 353, distance: 26.9
click at [290, 370] on tr "全店 4077897 / 3132 / 1302 137766 / 130 / 1060 1324 / 1253 / 28 2631 / 501 772 / …" at bounding box center [691, 378] width 1114 height 16
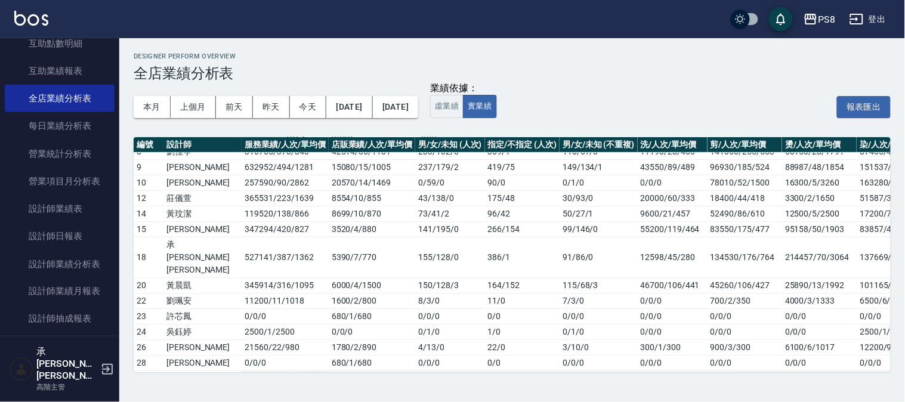
click at [329, 370] on td "137766 / 130 / 1060" at bounding box center [372, 378] width 86 height 16
click at [329, 165] on td "15080 / 15 / 1005" at bounding box center [372, 167] width 86 height 16
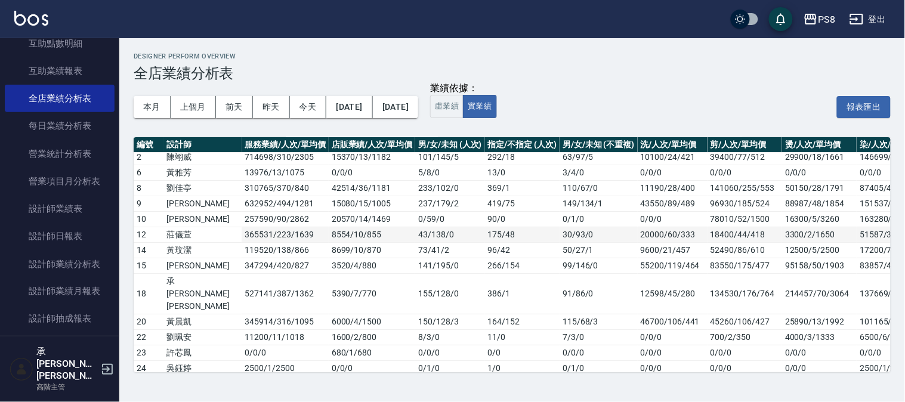
scroll to position [0, 0]
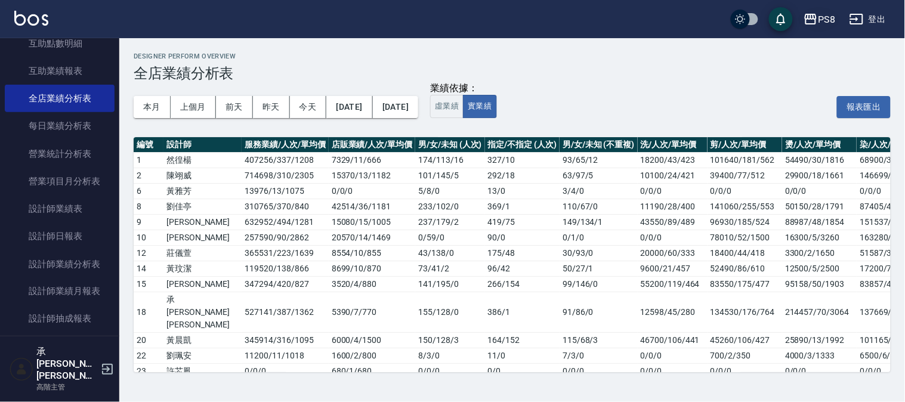
click at [817, 14] on icon "button" at bounding box center [810, 19] width 14 height 14
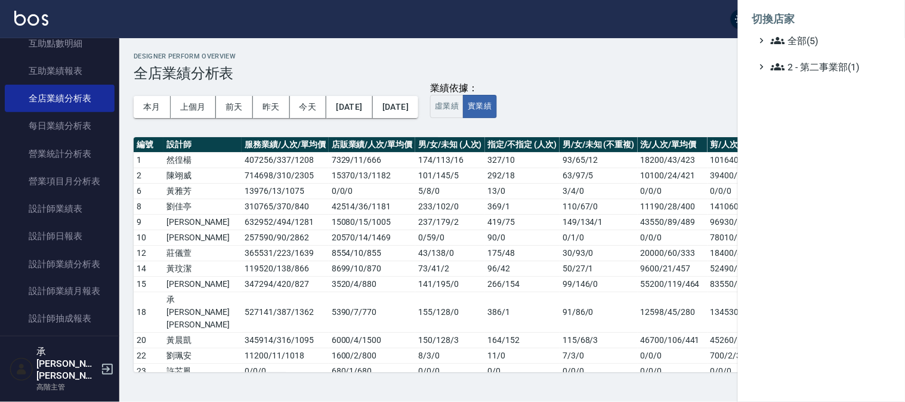
click at [793, 32] on li "切換店家" at bounding box center [821, 19] width 138 height 29
click at [798, 36] on span "全部(5)" at bounding box center [828, 40] width 115 height 14
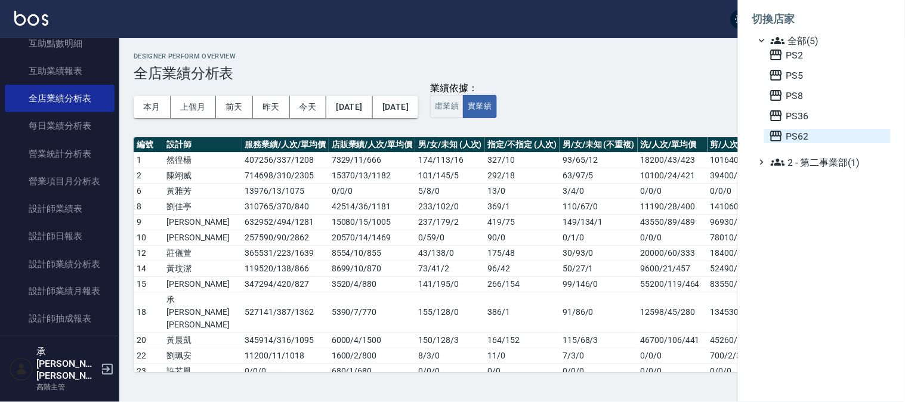
click at [802, 129] on span "PS62" at bounding box center [827, 136] width 117 height 14
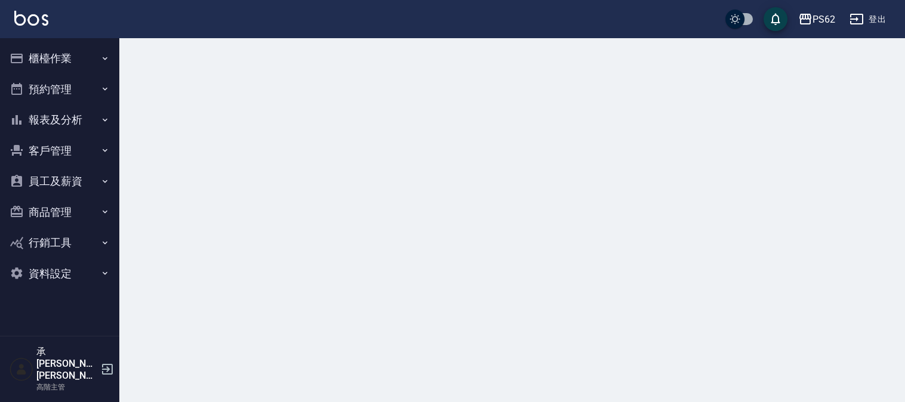
click at [79, 122] on button "報表及分析" at bounding box center [60, 119] width 110 height 31
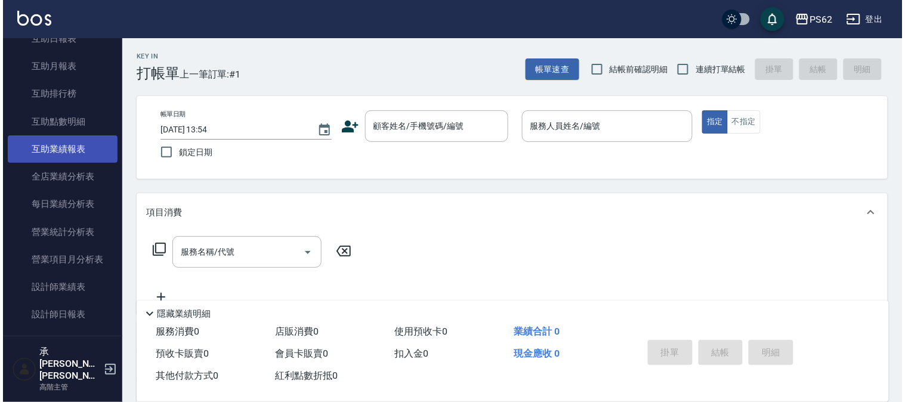
scroll to position [265, 0]
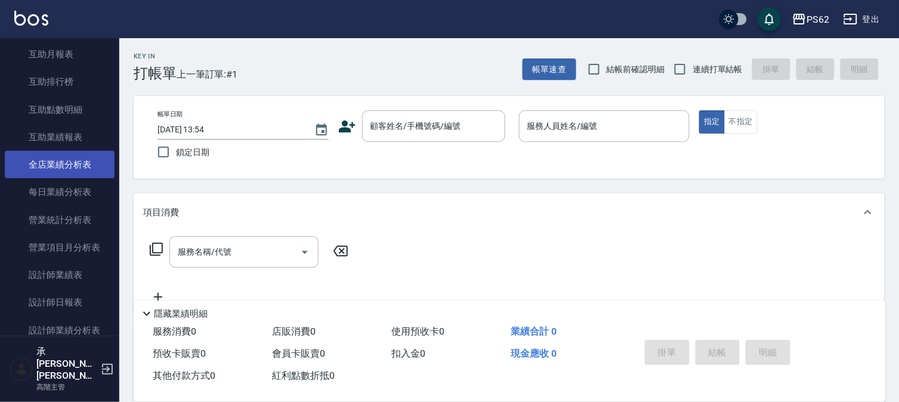
click at [88, 160] on link "全店業績分析表" at bounding box center [60, 164] width 110 height 27
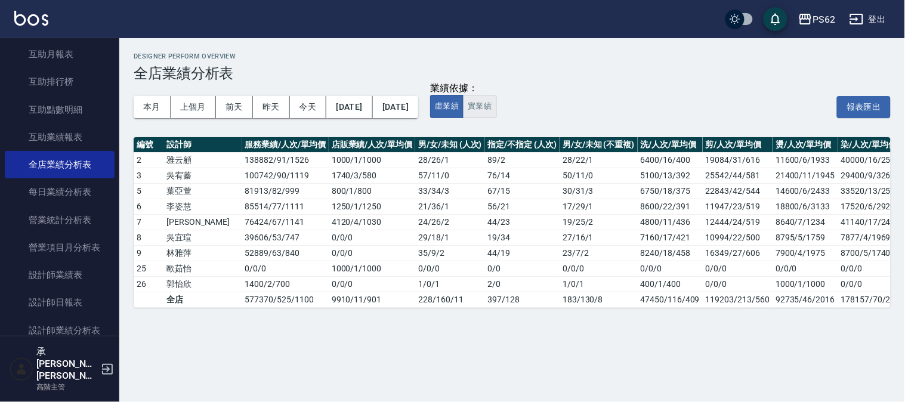
click at [496, 106] on button "實業績" at bounding box center [479, 106] width 33 height 23
click at [351, 102] on button "[DATE]" at bounding box center [349, 107] width 46 height 22
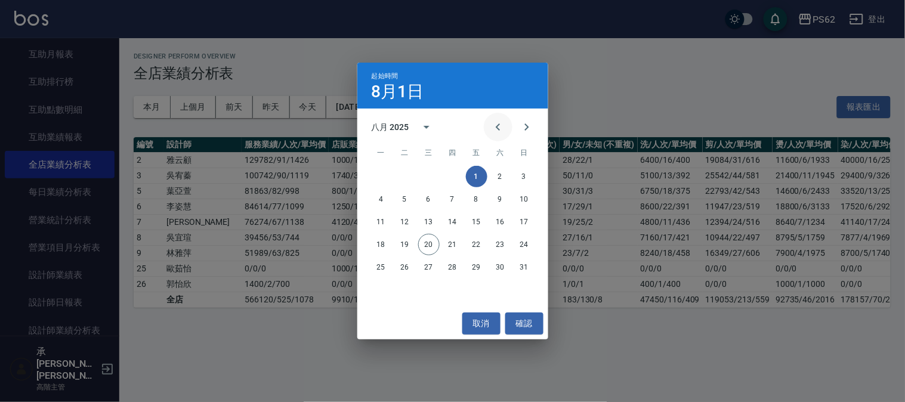
click at [496, 126] on icon "Previous month" at bounding box center [498, 127] width 14 height 14
click at [451, 171] on button "1" at bounding box center [452, 176] width 21 height 21
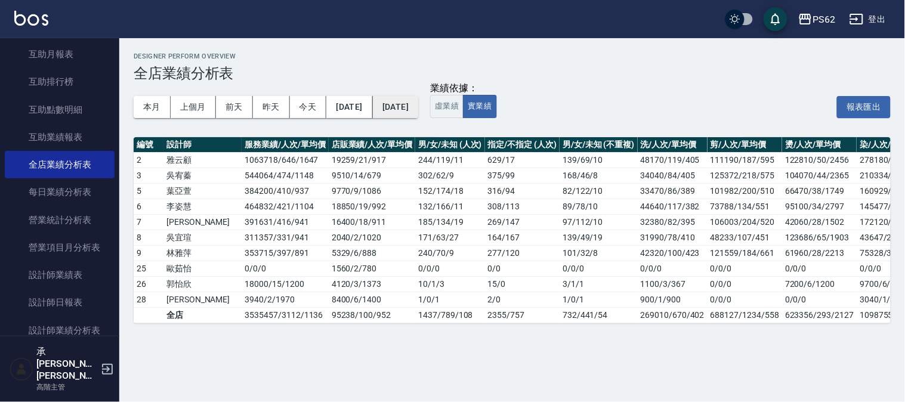
click at [418, 108] on button "[DATE]" at bounding box center [395, 107] width 45 height 22
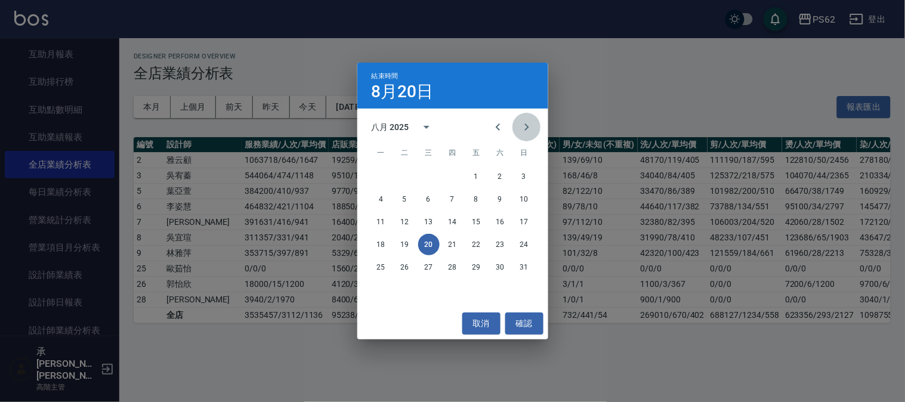
click at [521, 123] on icon "Next month" at bounding box center [527, 127] width 14 height 14
click at [499, 126] on icon "Previous month" at bounding box center [498, 127] width 14 height 14
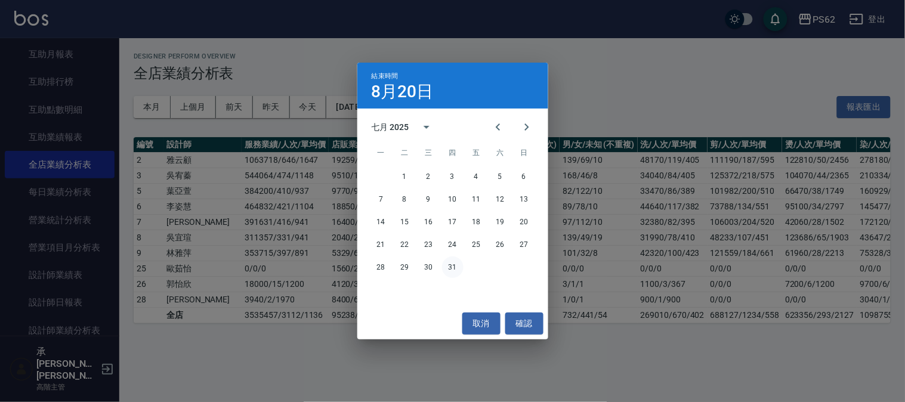
click at [448, 265] on button "31" at bounding box center [452, 266] width 21 height 21
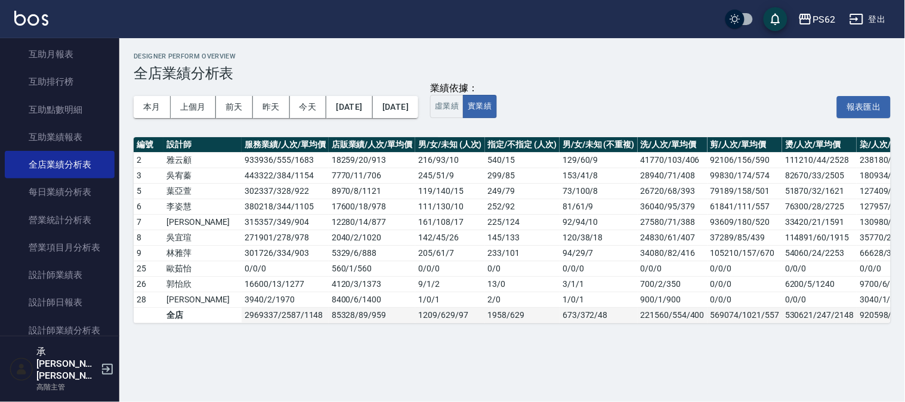
click at [332, 311] on td "85328 / 89 / 959" at bounding box center [372, 315] width 86 height 16
drag, startPoint x: 245, startPoint y: 315, endPoint x: 265, endPoint y: 312, distance: 20.5
click at [265, 312] on td "2969337 / 2587 / 1148" at bounding box center [285, 315] width 86 height 16
click at [280, 321] on td "2969337 / 2587 / 1148" at bounding box center [285, 315] width 86 height 16
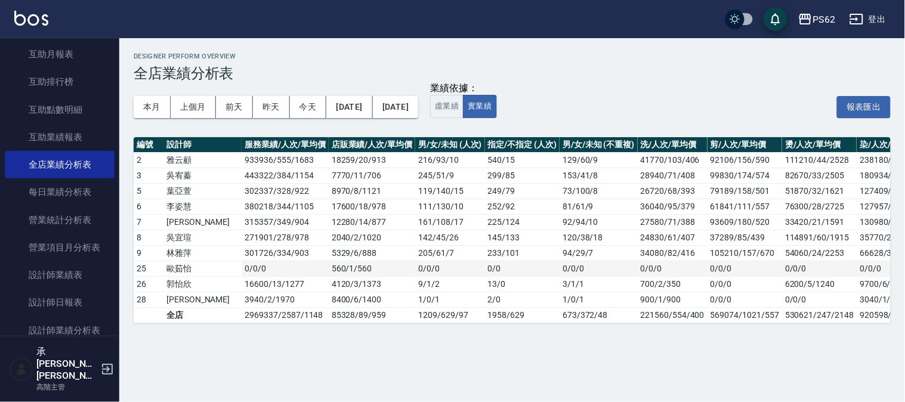
click at [338, 265] on td "560 / 1 / 560" at bounding box center [372, 269] width 86 height 16
click at [338, 267] on td "560 / 1 / 560" at bounding box center [372, 269] width 86 height 16
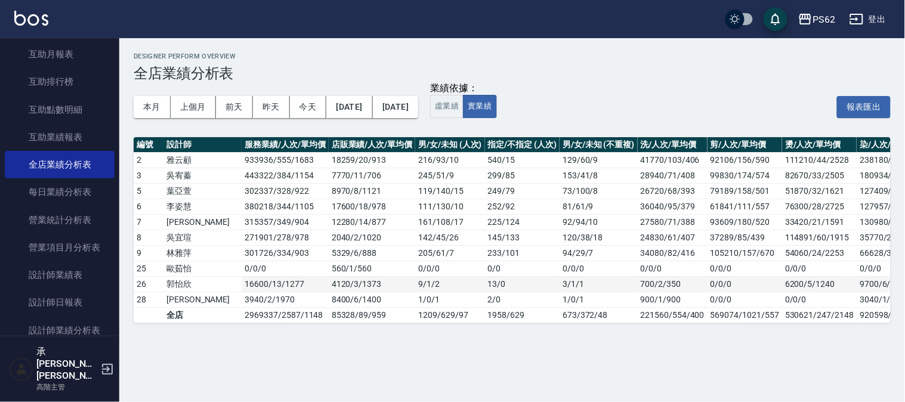
click at [434, 282] on td "9 / 1 / 2" at bounding box center [449, 284] width 69 height 16
click at [485, 289] on td "13 / 0" at bounding box center [522, 284] width 75 height 16
click at [485, 290] on td "13 / 0" at bounding box center [522, 284] width 75 height 16
click at [462, 291] on tbody "2 雅云顧 933936 / 555 / 1683 18259 / 20 / 913 216 / 93 / 10 540 / 15 129 / 60 / 9 …" at bounding box center [686, 237] width 1104 height 171
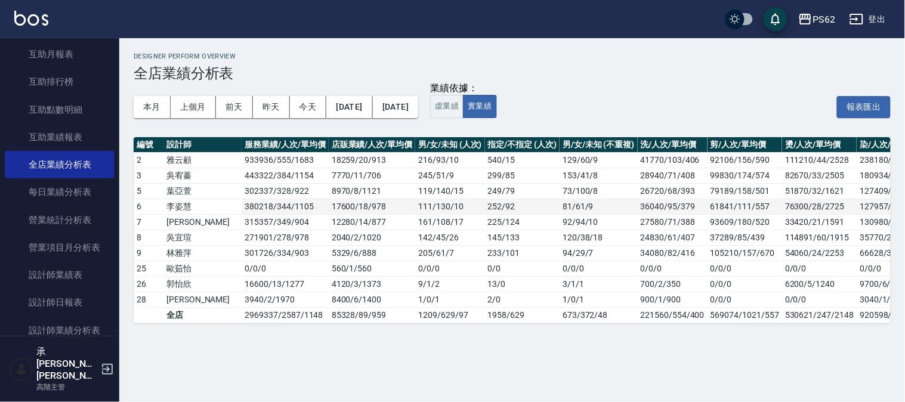
click at [288, 199] on td "380218 / 344 / 1105" at bounding box center [285, 207] width 86 height 16
click at [463, 105] on button "虛業績" at bounding box center [446, 106] width 33 height 23
click at [496, 104] on button "實業績" at bounding box center [479, 106] width 33 height 23
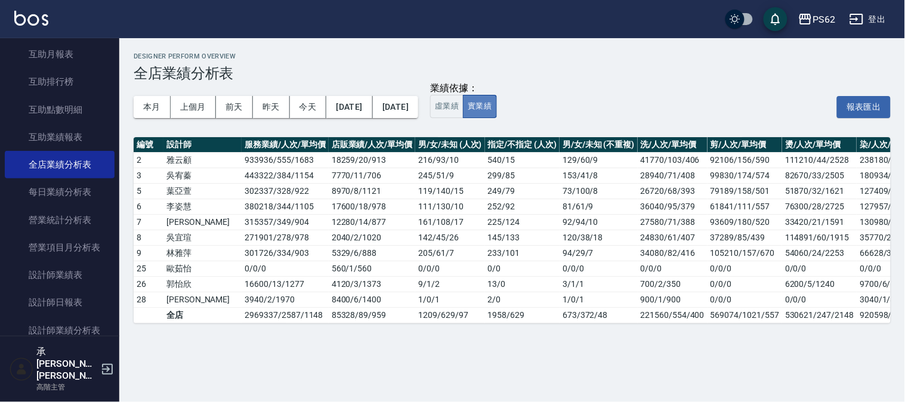
click at [496, 105] on button "實業績" at bounding box center [479, 106] width 33 height 23
click at [496, 106] on button "實業績" at bounding box center [479, 106] width 33 height 23
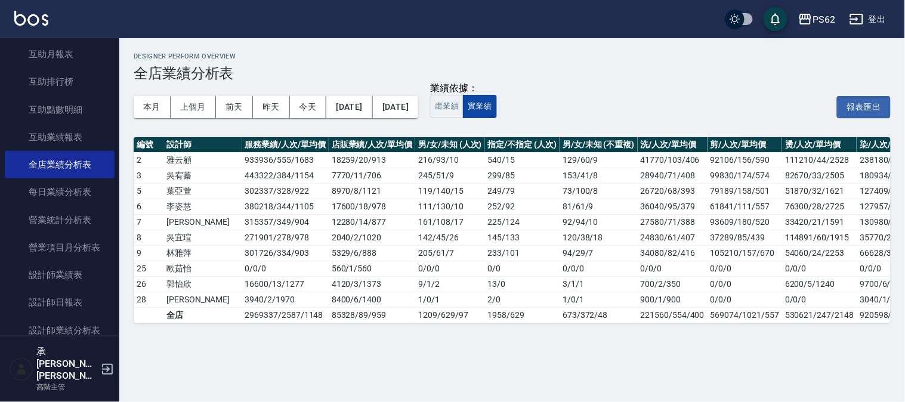
click at [496, 105] on button "實業績" at bounding box center [479, 106] width 33 height 23
click at [496, 106] on button "實業績" at bounding box center [479, 106] width 33 height 23
click at [272, 187] on td "302337 / 328 / 922" at bounding box center [285, 191] width 86 height 16
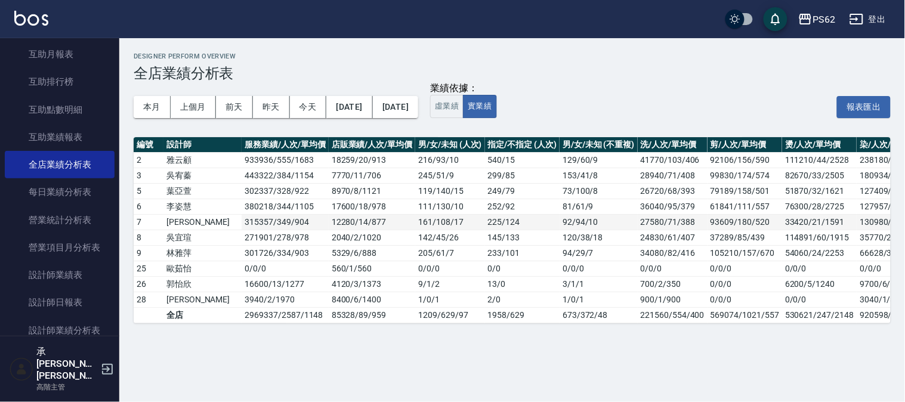
drag, startPoint x: 263, startPoint y: 223, endPoint x: 261, endPoint y: 233, distance: 9.8
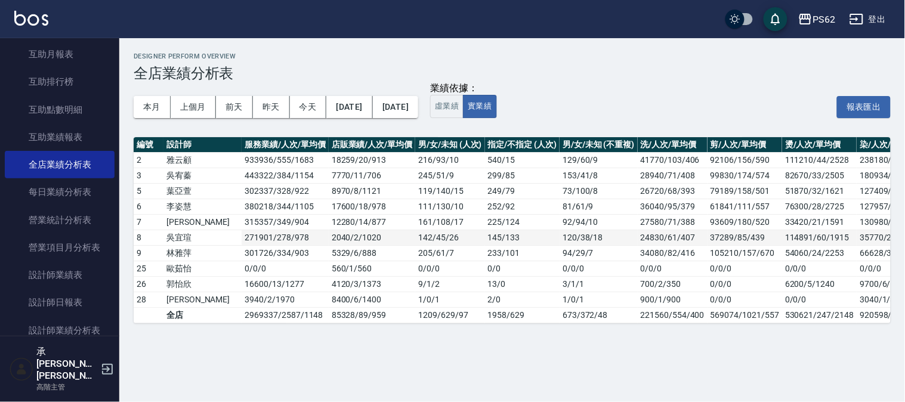
click at [263, 224] on td "315357 / 349 / 904" at bounding box center [285, 222] width 86 height 16
click at [261, 236] on td "271901 / 278 / 978" at bounding box center [285, 238] width 86 height 16
click at [261, 252] on td "301726 / 334 / 903" at bounding box center [285, 253] width 86 height 16
drag, startPoint x: 240, startPoint y: 176, endPoint x: 279, endPoint y: 177, distance: 38.2
click at [279, 177] on td "443322 / 384 / 1154" at bounding box center [285, 176] width 86 height 16
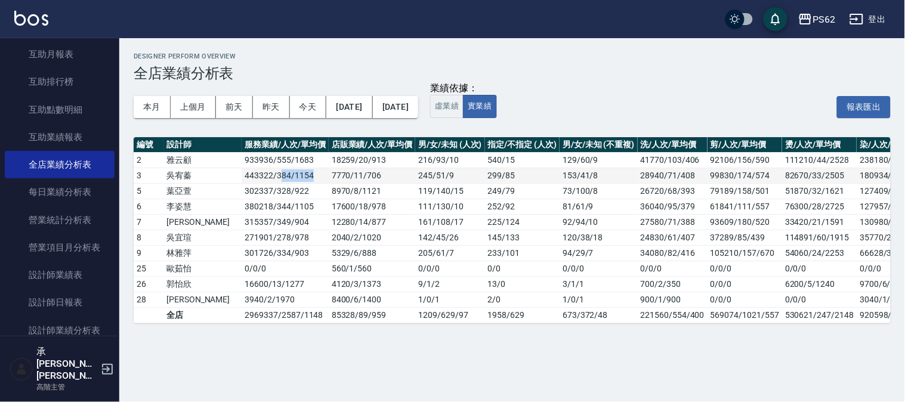
click at [279, 177] on td "443322 / 384 / 1154" at bounding box center [285, 176] width 86 height 16
click at [644, 95] on div "業績依據： 虛業績 實業績 報表匯出" at bounding box center [660, 106] width 460 height 23
click at [833, 23] on div "PS62" at bounding box center [823, 19] width 23 height 15
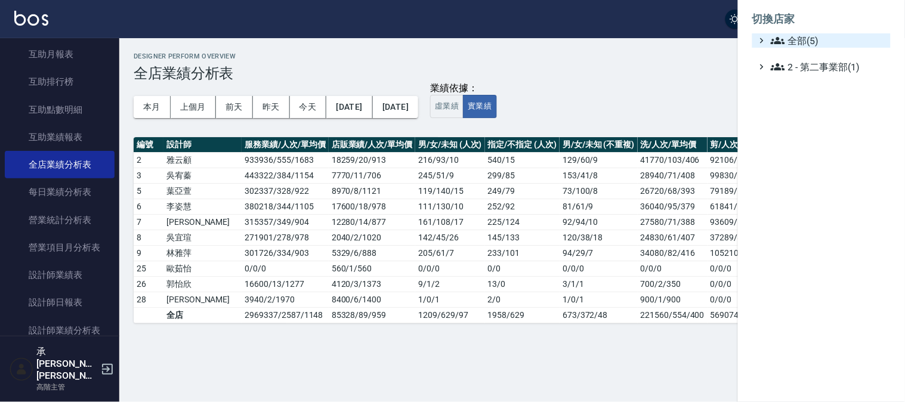
click at [802, 40] on span "全部(5)" at bounding box center [828, 40] width 115 height 14
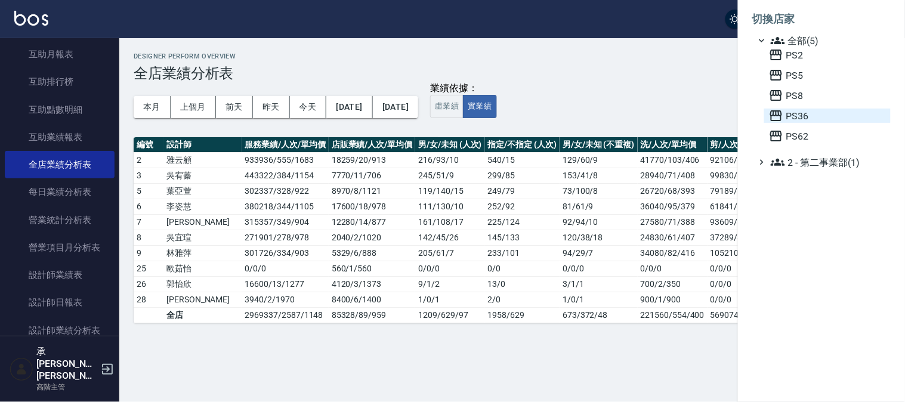
click at [802, 114] on span "PS36" at bounding box center [827, 116] width 117 height 14
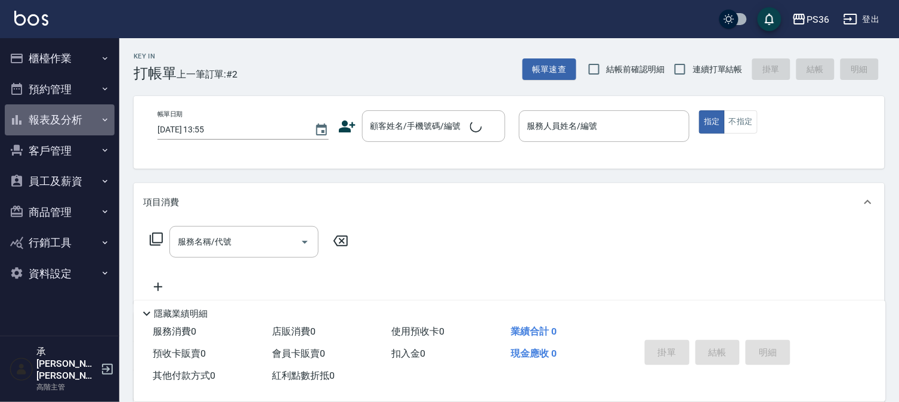
click at [48, 121] on button "報表及分析" at bounding box center [60, 119] width 110 height 31
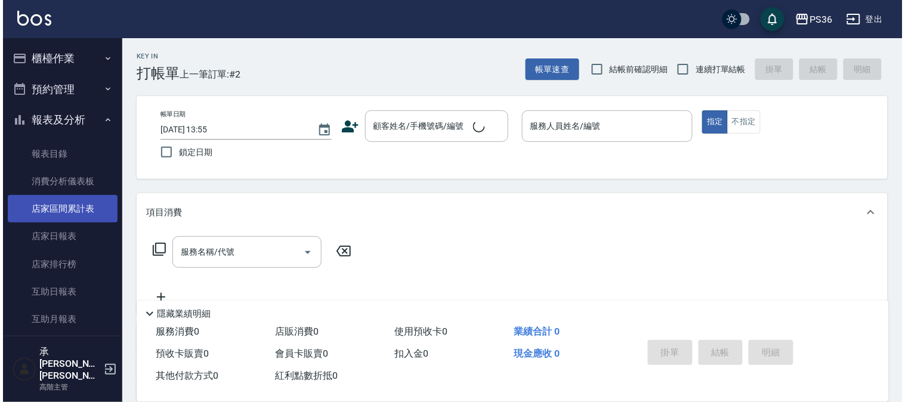
scroll to position [199, 0]
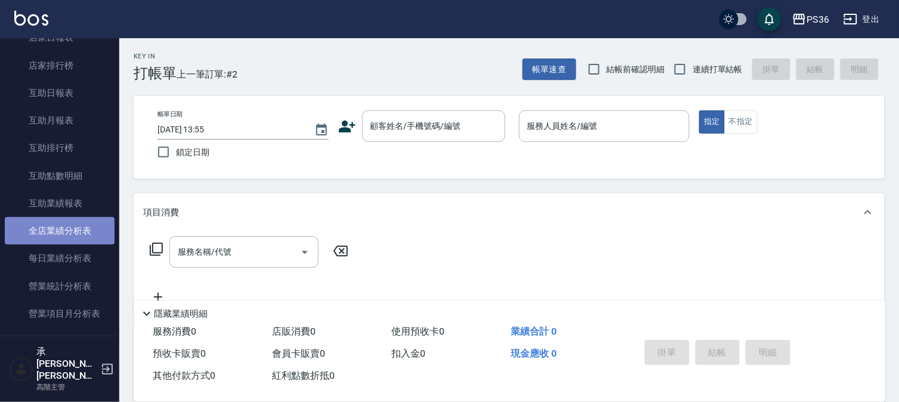
click at [70, 227] on link "全店業績分析表" at bounding box center [60, 230] width 110 height 27
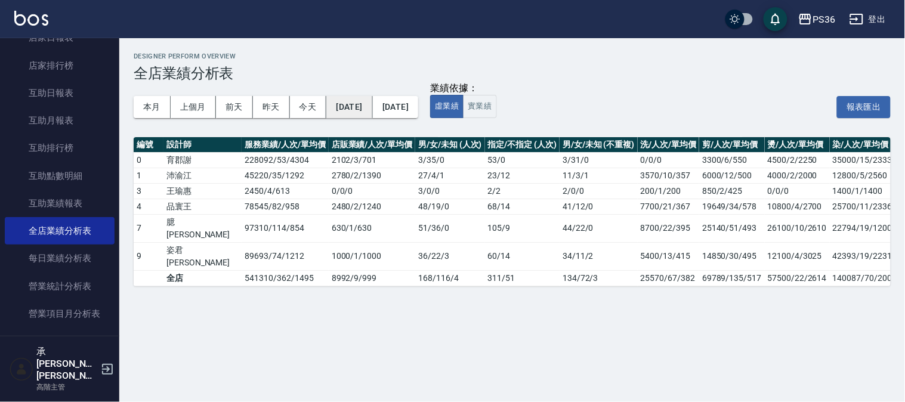
click at [357, 104] on button "[DATE]" at bounding box center [349, 107] width 46 height 22
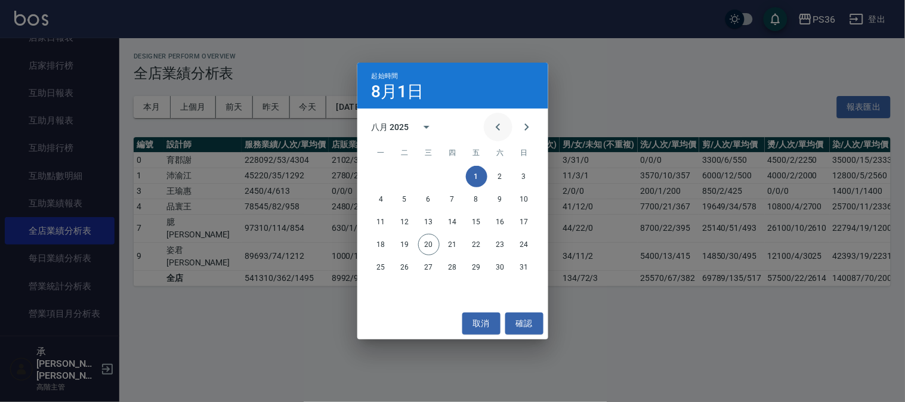
click at [494, 128] on icon "Previous month" at bounding box center [498, 127] width 14 height 14
click at [495, 128] on icon "Previous month" at bounding box center [498, 127] width 14 height 14
click at [455, 168] on button "1" at bounding box center [452, 176] width 21 height 21
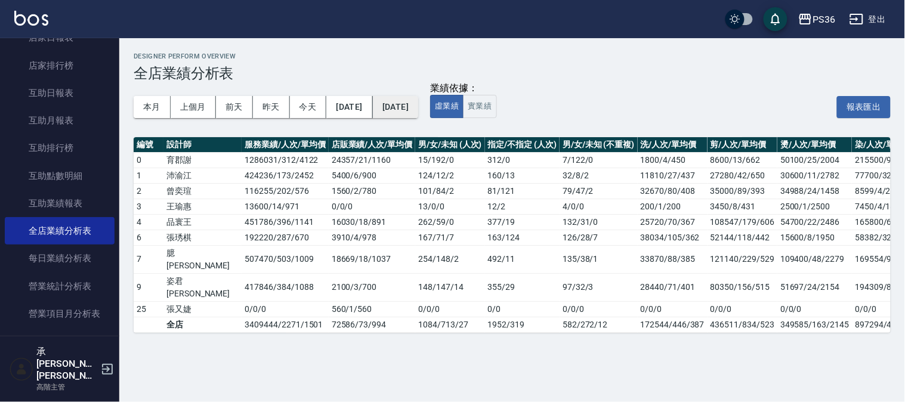
click at [418, 103] on button "[DATE]" at bounding box center [395, 107] width 45 height 22
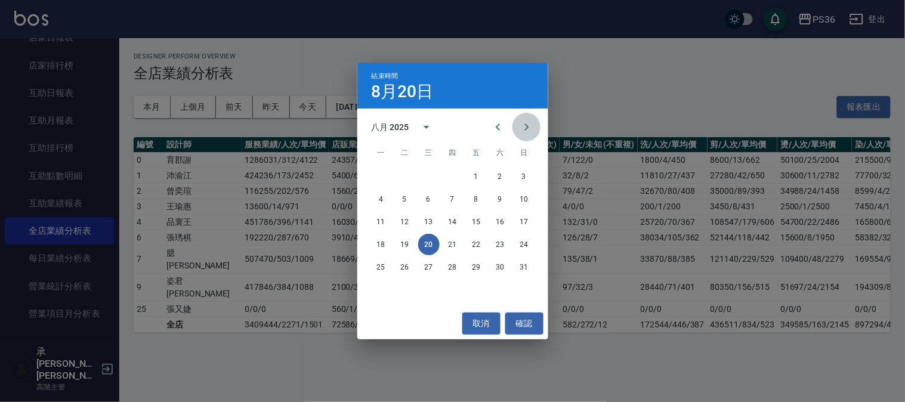
click at [523, 129] on icon "Next month" at bounding box center [527, 127] width 14 height 14
click at [493, 129] on icon "Previous month" at bounding box center [498, 127] width 14 height 14
click at [496, 128] on icon "Previous month" at bounding box center [498, 127] width 14 height 14
click at [451, 267] on button "31" at bounding box center [452, 266] width 21 height 21
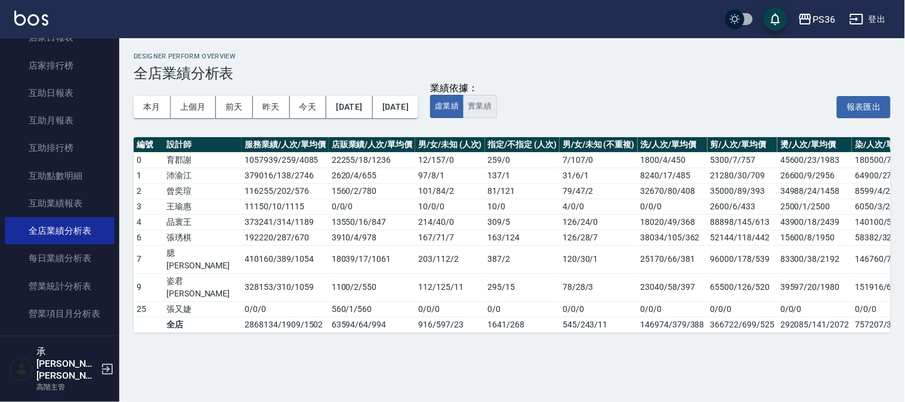
click at [496, 106] on button "實業績" at bounding box center [479, 106] width 33 height 23
click at [353, 202] on td "0 / 0 / 0" at bounding box center [372, 207] width 86 height 16
click at [496, 103] on button "實業績" at bounding box center [479, 106] width 33 height 23
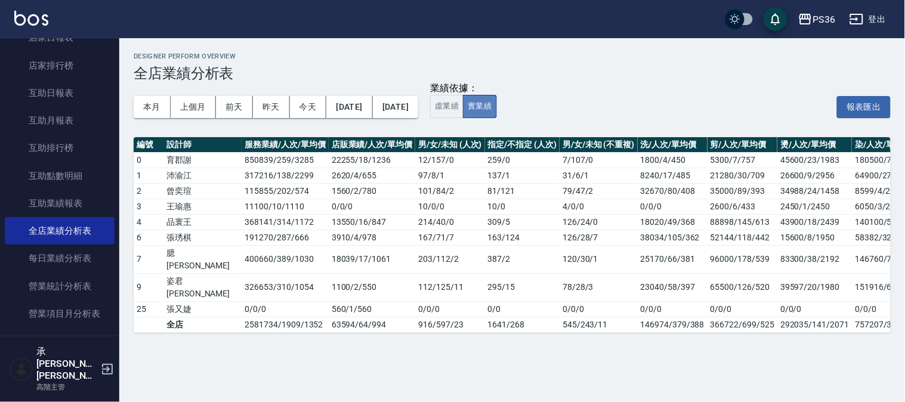
click at [496, 103] on button "實業績" at bounding box center [479, 106] width 33 height 23
drag, startPoint x: 243, startPoint y: 302, endPoint x: 256, endPoint y: 300, distance: 13.3
click at [256, 317] on td "2581734 / 1909 / 1352" at bounding box center [285, 325] width 86 height 16
click at [275, 317] on td "2581734 / 1909 / 1352" at bounding box center [285, 325] width 86 height 16
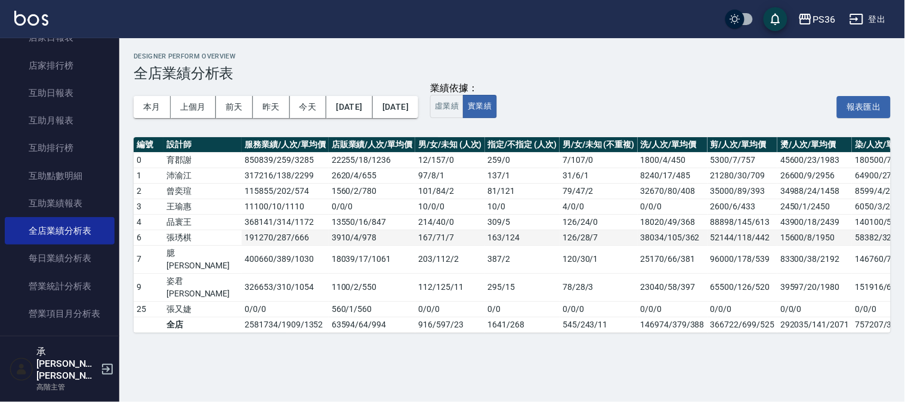
click at [329, 239] on td "3910 / 4 / 978" at bounding box center [372, 238] width 86 height 16
click at [279, 169] on td "317216 / 138 / 2299" at bounding box center [285, 176] width 86 height 16
click at [267, 168] on td "317216 / 138 / 2299" at bounding box center [285, 176] width 86 height 16
click at [280, 158] on td "850839 / 259 / 3285" at bounding box center [285, 160] width 86 height 16
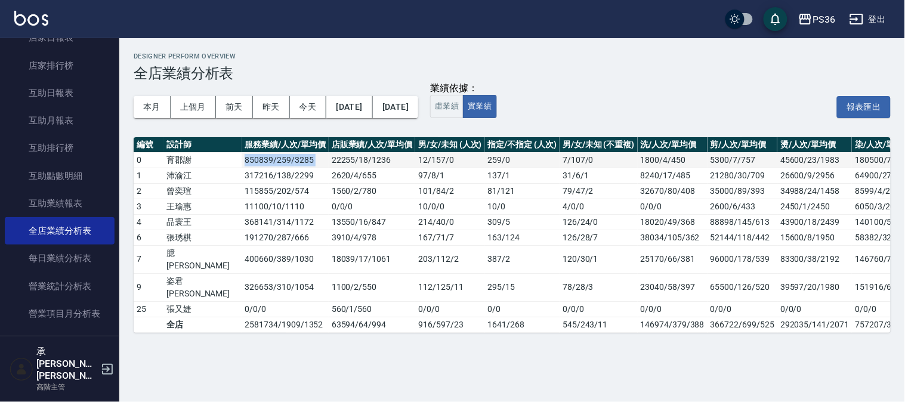
click at [280, 158] on td "850839 / 259 / 3285" at bounding box center [285, 160] width 86 height 16
click at [273, 159] on td "850839 / 259 / 3285" at bounding box center [285, 160] width 86 height 16
drag, startPoint x: 231, startPoint y: 157, endPoint x: 274, endPoint y: 165, distance: 43.6
click at [274, 165] on td "850839 / 259 / 3285" at bounding box center [285, 160] width 86 height 16
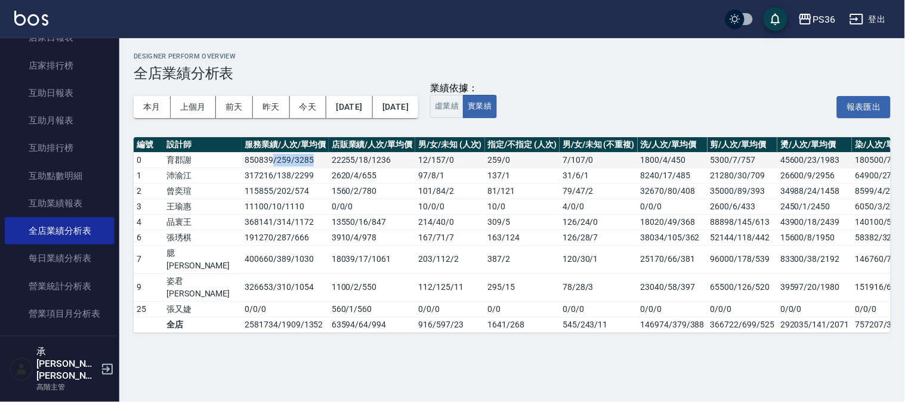
click at [274, 165] on td "850839 / 259 / 3285" at bounding box center [285, 160] width 86 height 16
click at [271, 169] on td "317216 / 138 / 2299" at bounding box center [285, 176] width 86 height 16
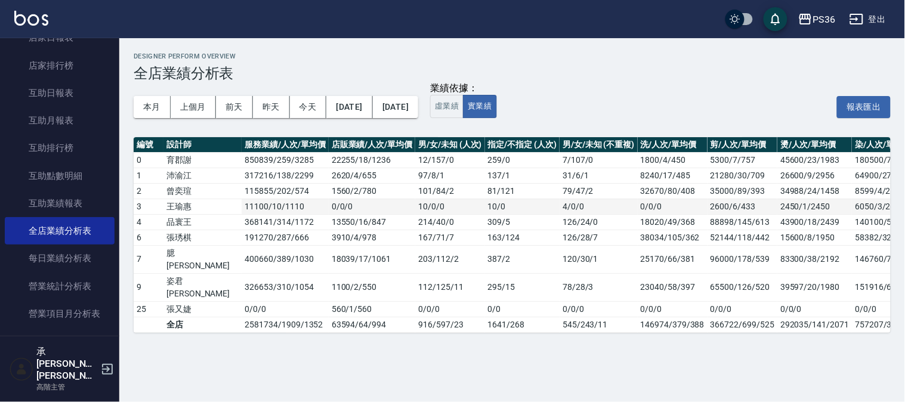
click at [281, 207] on td "11100 / 10 / 1110" at bounding box center [285, 207] width 86 height 16
click at [329, 235] on td "3910 / 4 / 978" at bounding box center [372, 238] width 86 height 16
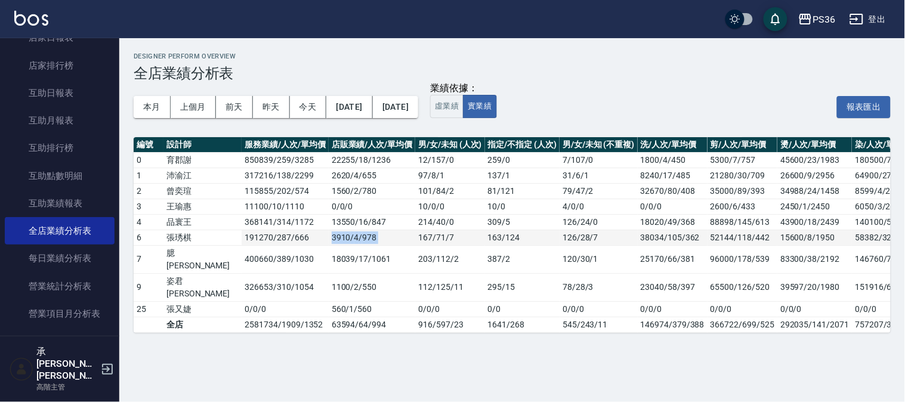
click at [329, 235] on td "3910 / 4 / 978" at bounding box center [372, 238] width 86 height 16
click at [285, 301] on td "0 / 0 / 0" at bounding box center [285, 309] width 86 height 16
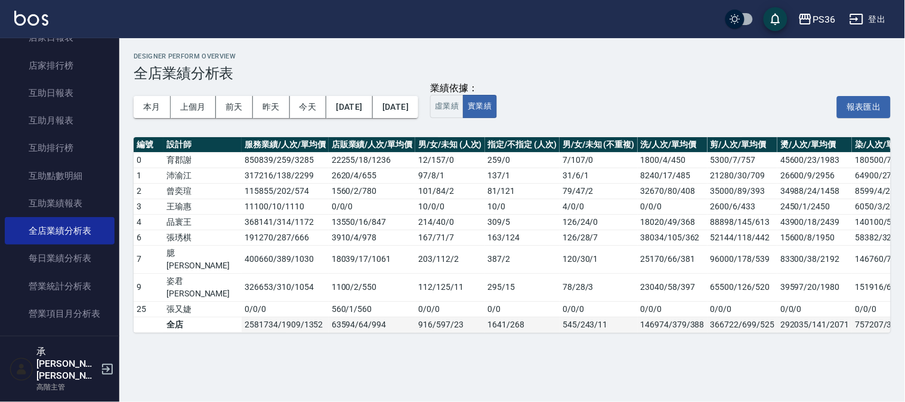
click at [281, 317] on td "2581734 / 1909 / 1352" at bounding box center [285, 325] width 86 height 16
click at [280, 317] on td "2581734 / 1909 / 1352" at bounding box center [285, 325] width 86 height 16
click at [329, 317] on td "63594 / 64 / 994" at bounding box center [372, 325] width 86 height 16
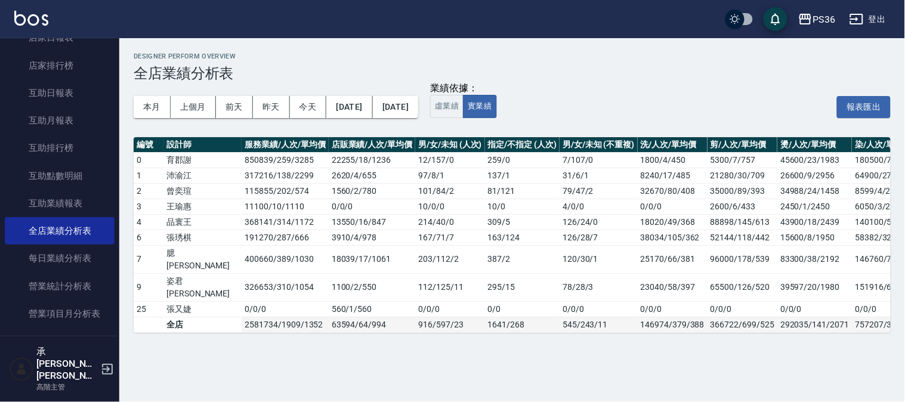
click at [329, 317] on td "63594 / 64 / 994" at bounding box center [372, 325] width 86 height 16
click at [829, 18] on div "PS36" at bounding box center [823, 19] width 23 height 15
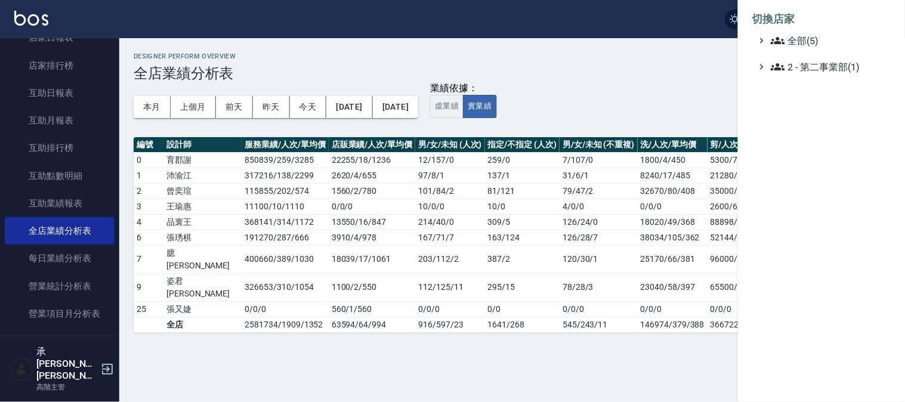
click at [777, 32] on li "切換店家" at bounding box center [821, 19] width 138 height 29
click at [789, 48] on ul "全部(5) 2 - 第二事業部(1)" at bounding box center [821, 53] width 138 height 41
click at [802, 38] on span "全部(5)" at bounding box center [828, 40] width 115 height 14
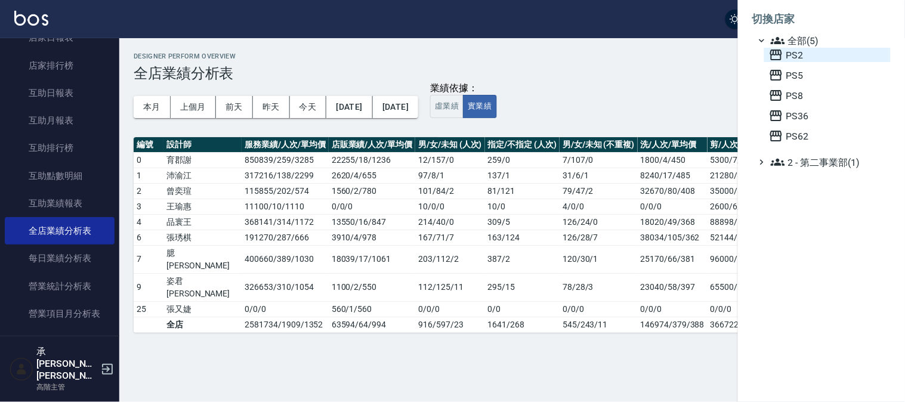
click at [796, 52] on span "PS2" at bounding box center [827, 55] width 117 height 14
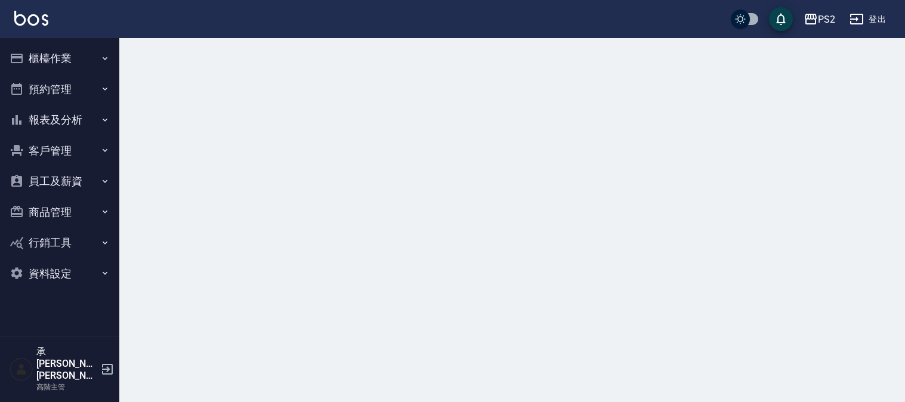
click at [74, 119] on button "報表及分析" at bounding box center [60, 119] width 110 height 31
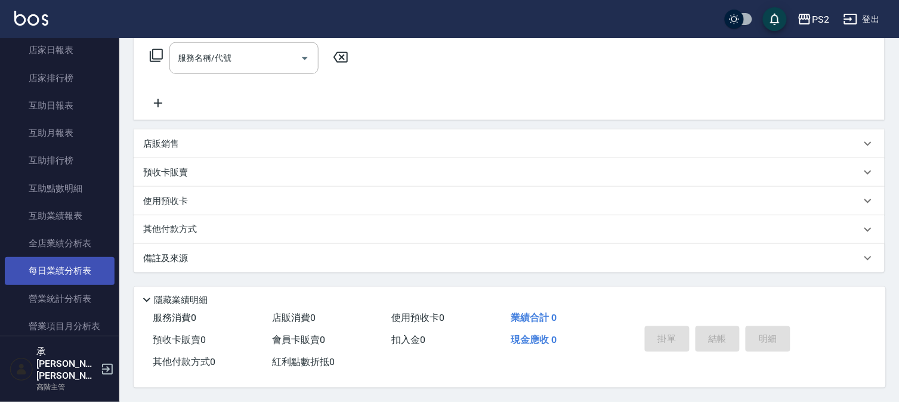
scroll to position [199, 0]
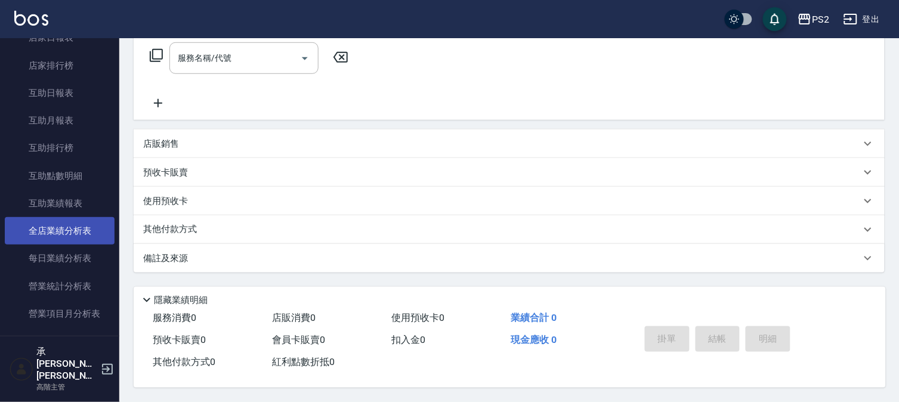
click at [78, 228] on link "全店業績分析表" at bounding box center [60, 230] width 110 height 27
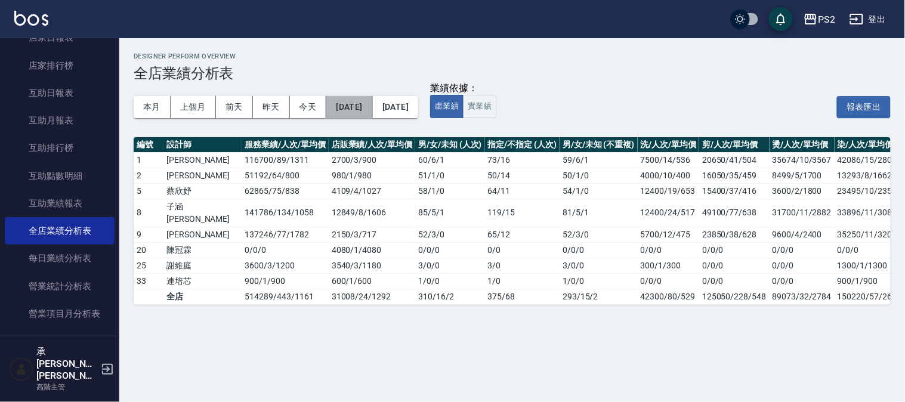
click at [370, 102] on button "[DATE]" at bounding box center [349, 107] width 46 height 22
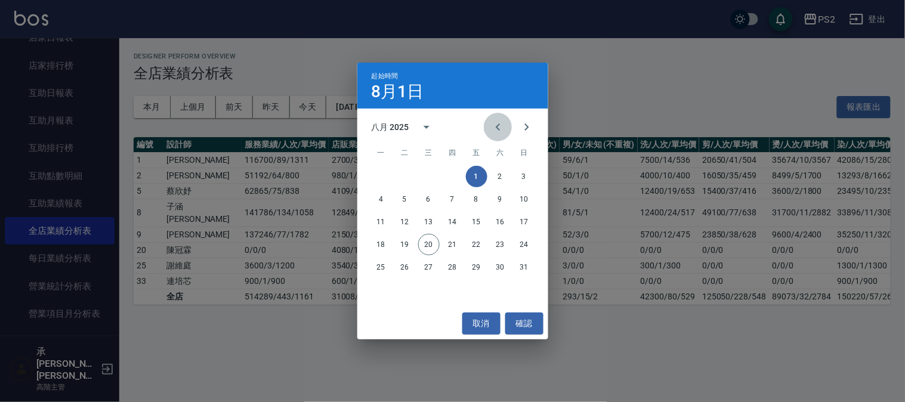
click at [497, 128] on icon "Previous month" at bounding box center [498, 126] width 4 height 7
click at [455, 172] on button "1" at bounding box center [452, 176] width 21 height 21
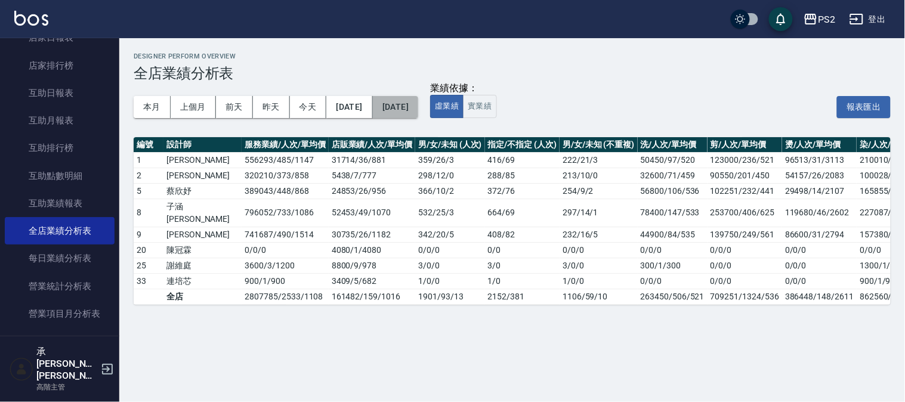
click at [418, 110] on button "[DATE]" at bounding box center [395, 107] width 45 height 22
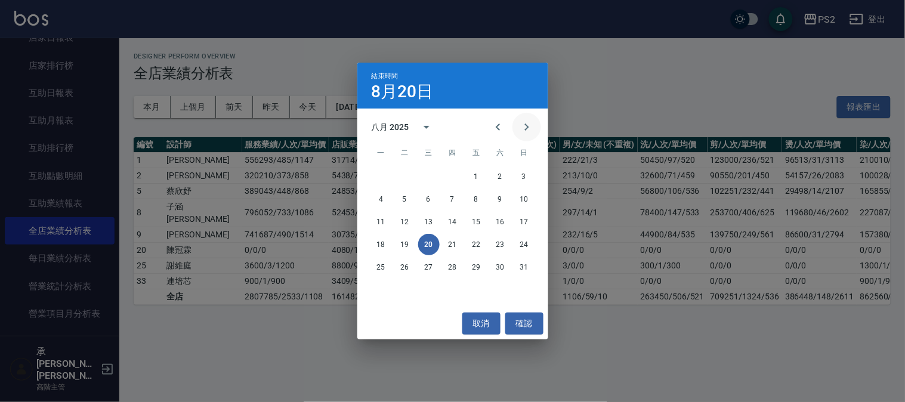
click at [526, 128] on icon "Next month" at bounding box center [527, 127] width 14 height 14
click at [495, 128] on icon "Previous month" at bounding box center [498, 127] width 14 height 14
drag, startPoint x: 495, startPoint y: 128, endPoint x: 490, endPoint y: 132, distance: 6.5
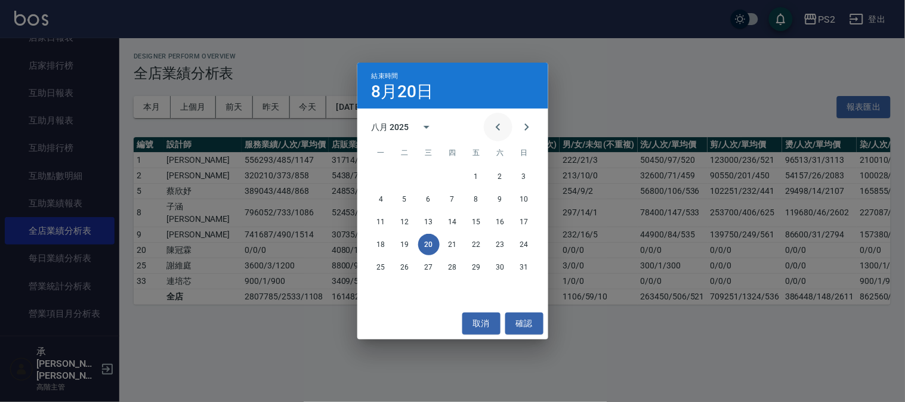
click at [496, 128] on icon "Previous month" at bounding box center [498, 127] width 14 height 14
click at [451, 268] on button "31" at bounding box center [452, 266] width 21 height 21
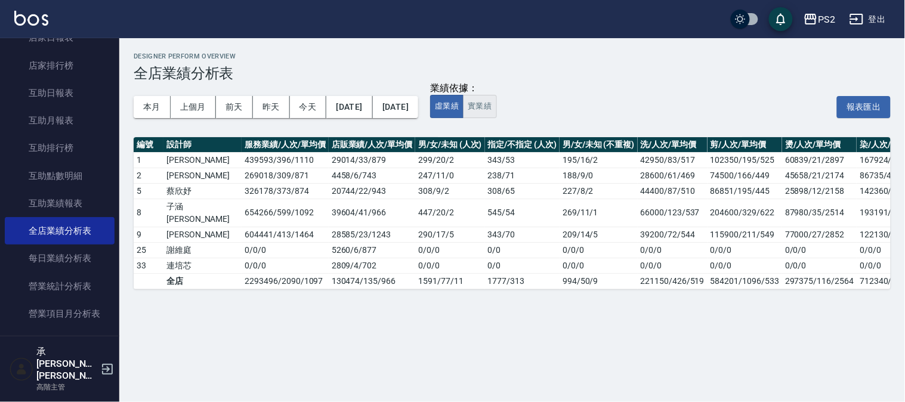
click at [496, 111] on button "實業績" at bounding box center [479, 106] width 33 height 23
drag, startPoint x: 242, startPoint y: 267, endPoint x: 249, endPoint y: 264, distance: 7.5
click at [249, 273] on td "2240164 / 2090 / 1072" at bounding box center [285, 281] width 86 height 16
click at [264, 273] on td "2240164 / 2090 / 1072" at bounding box center [285, 281] width 86 height 16
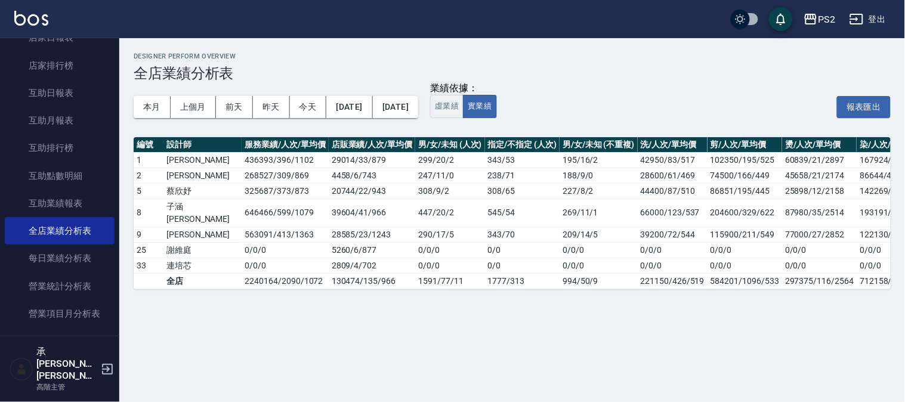
click at [231, 355] on div "Designer Perform Overview 全店業績分析表 本月 上個月 前天 昨天 今天 2025/05/01 2025/07/31 業績依據： 虛…" at bounding box center [452, 201] width 905 height 402
click at [811, 20] on icon "button" at bounding box center [810, 19] width 14 height 14
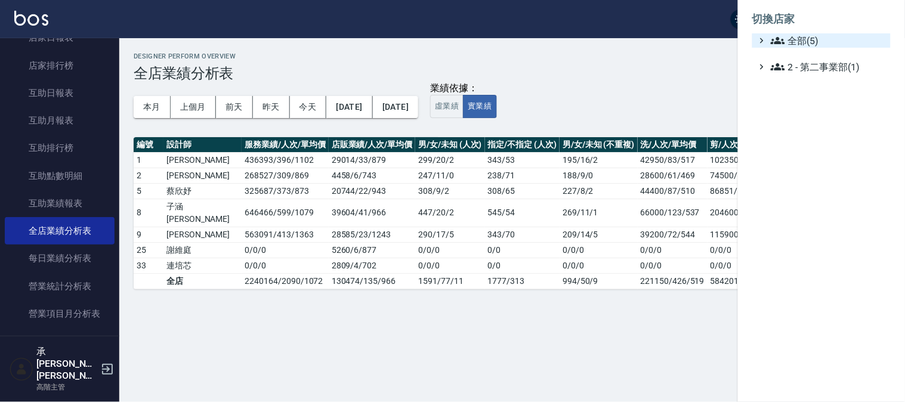
click at [786, 39] on span "全部(5)" at bounding box center [828, 40] width 115 height 14
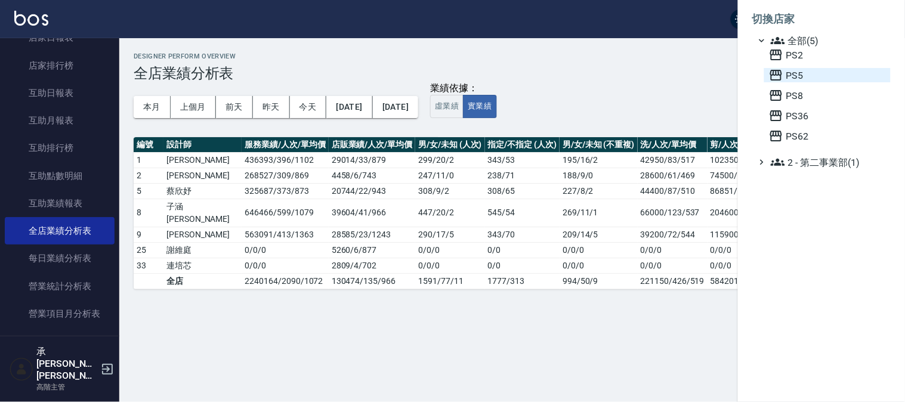
click at [790, 76] on span "PS5" at bounding box center [827, 75] width 117 height 14
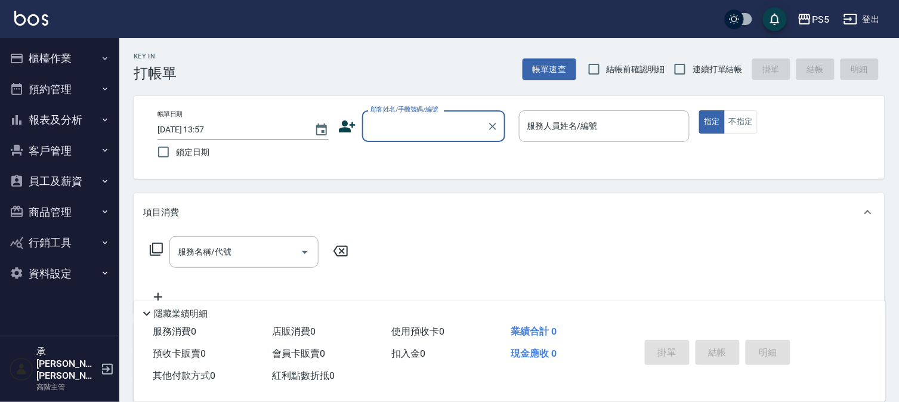
click at [81, 123] on button "報表及分析" at bounding box center [60, 119] width 110 height 31
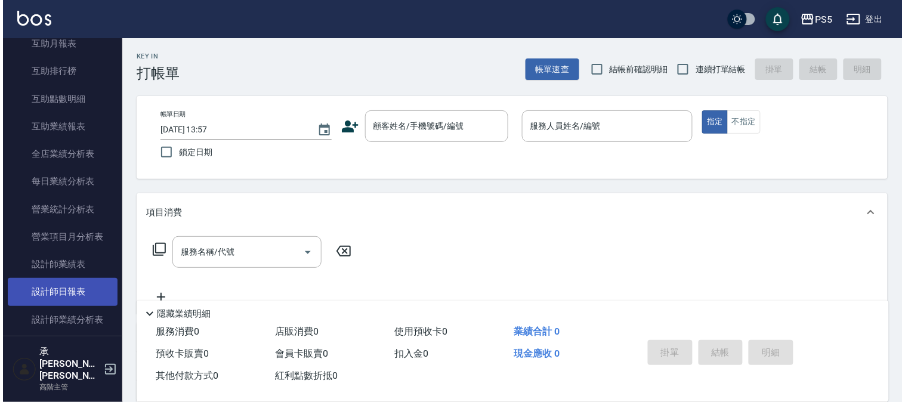
scroll to position [331, 0]
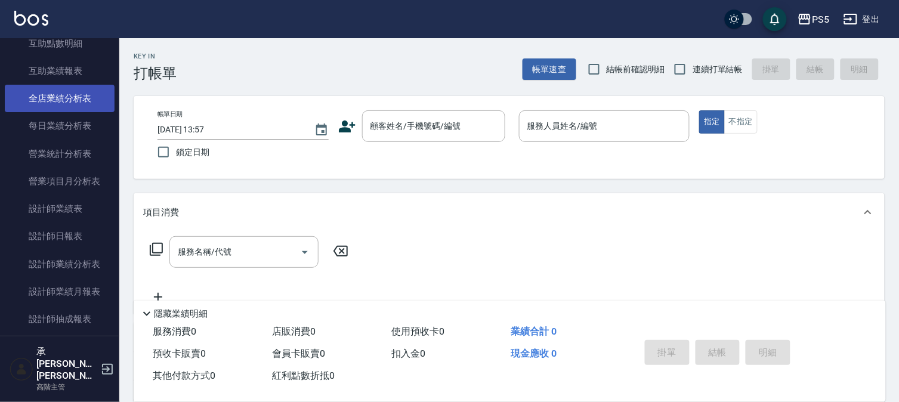
click at [79, 98] on link "全店業績分析表" at bounding box center [60, 98] width 110 height 27
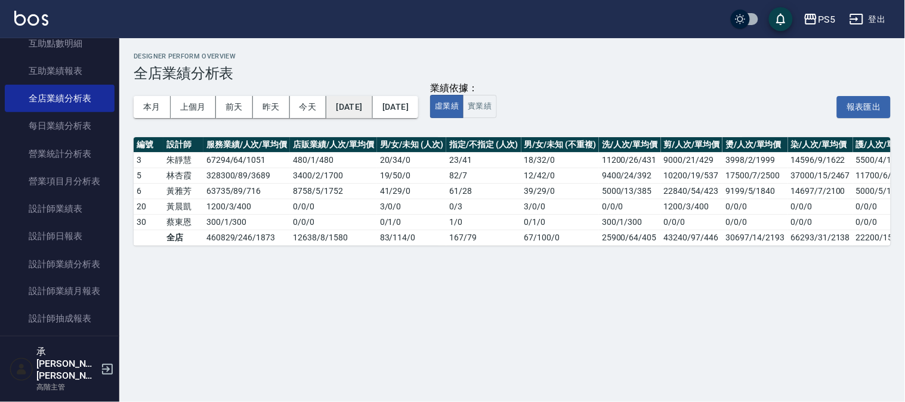
click at [363, 104] on button "[DATE]" at bounding box center [349, 107] width 46 height 22
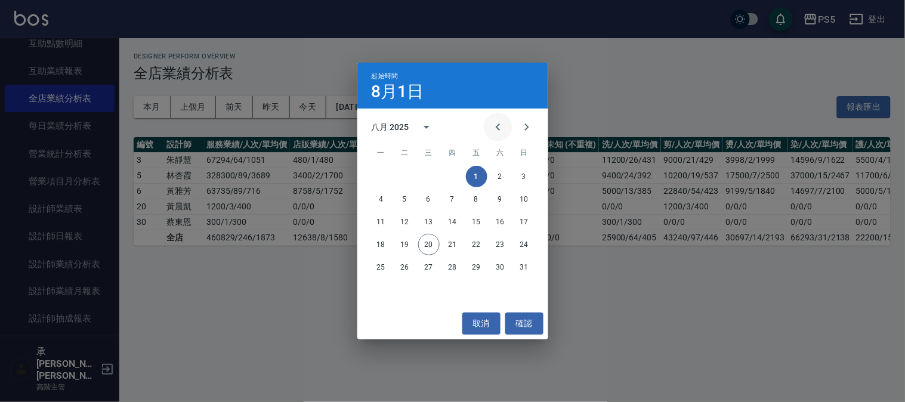
click at [493, 123] on icon "Previous month" at bounding box center [498, 127] width 14 height 14
click at [454, 174] on button "1" at bounding box center [452, 176] width 21 height 21
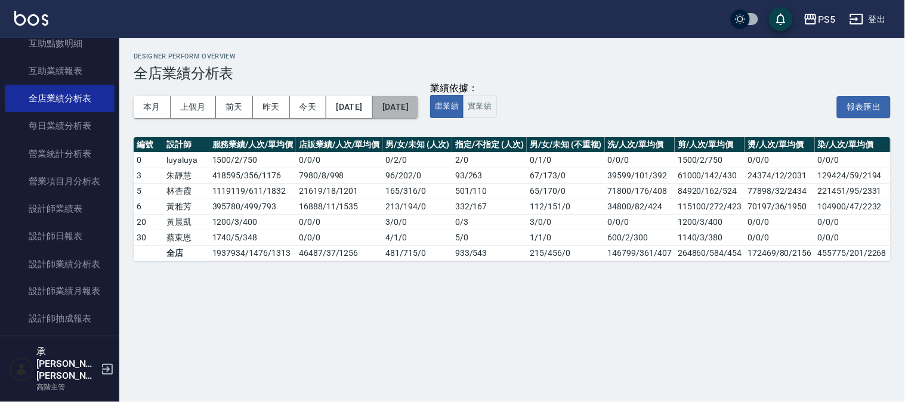
click at [418, 106] on button "[DATE]" at bounding box center [395, 107] width 45 height 22
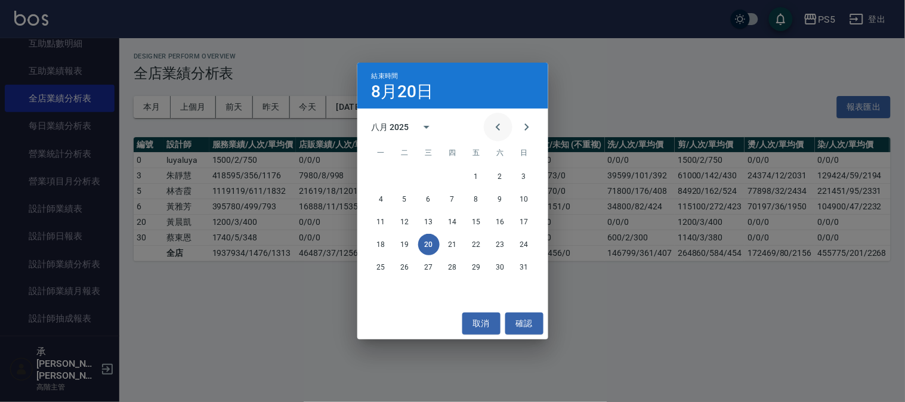
click at [494, 127] on icon "Previous month" at bounding box center [498, 127] width 14 height 14
click at [446, 273] on button "31" at bounding box center [452, 266] width 21 height 21
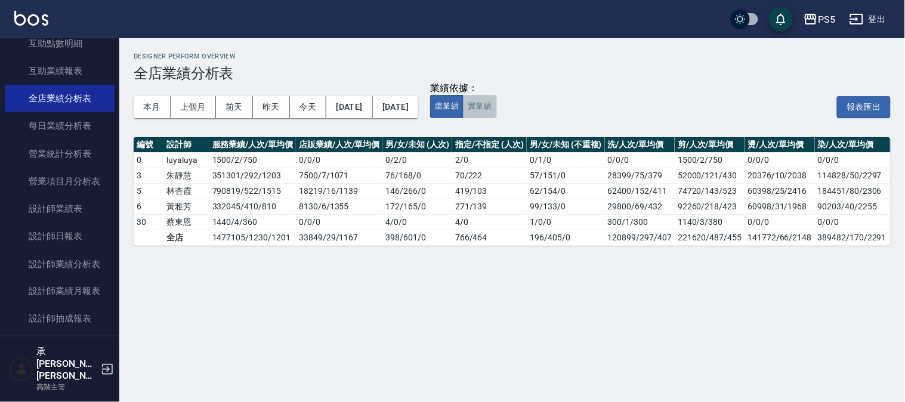
click at [496, 111] on button "實業績" at bounding box center [479, 106] width 33 height 23
click at [126, 221] on div "Designer Perform Overview 全店業績分析表 本月 上個月 前天 昨天 今天 2025/05/01 2025/07/31 業績依據： 虛…" at bounding box center [512, 149] width 786 height 222
click at [215, 146] on th "服務業績/人次/單均價" at bounding box center [252, 145] width 86 height 16
click at [187, 175] on td "朱靜慧" at bounding box center [186, 176] width 46 height 16
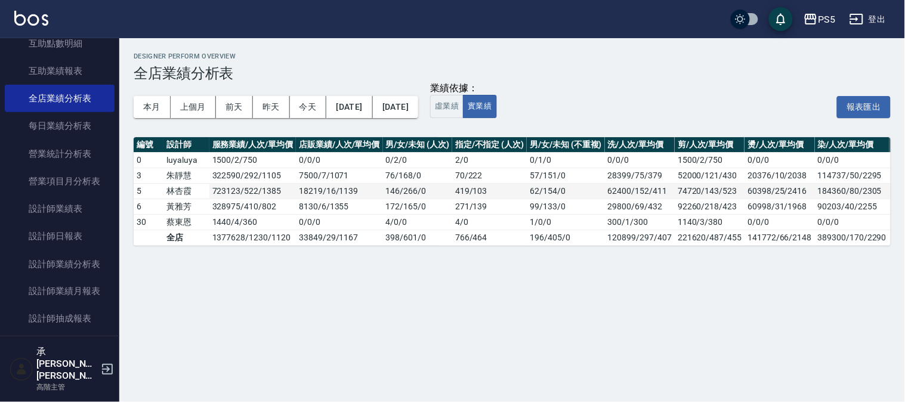
click at [180, 191] on td "林杏霞" at bounding box center [186, 191] width 46 height 16
click at [179, 205] on td "黃雅芳" at bounding box center [186, 207] width 46 height 16
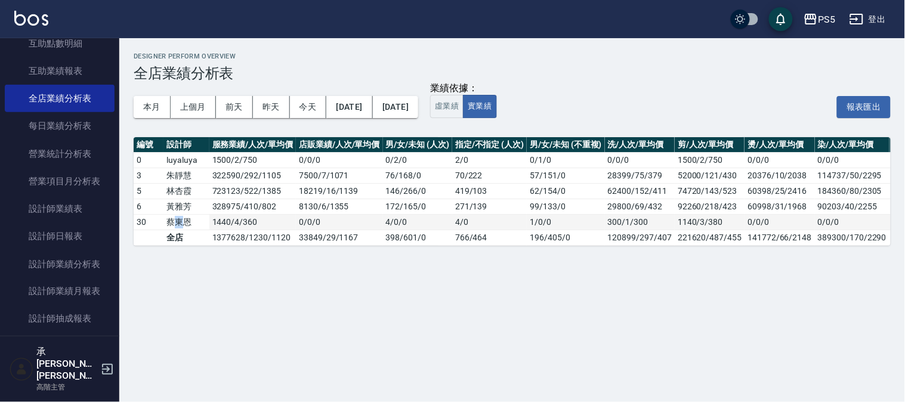
click at [179, 218] on td "蔡東恩" at bounding box center [186, 222] width 46 height 16
click at [211, 212] on td "328975 / 410 / 802" at bounding box center [252, 207] width 86 height 16
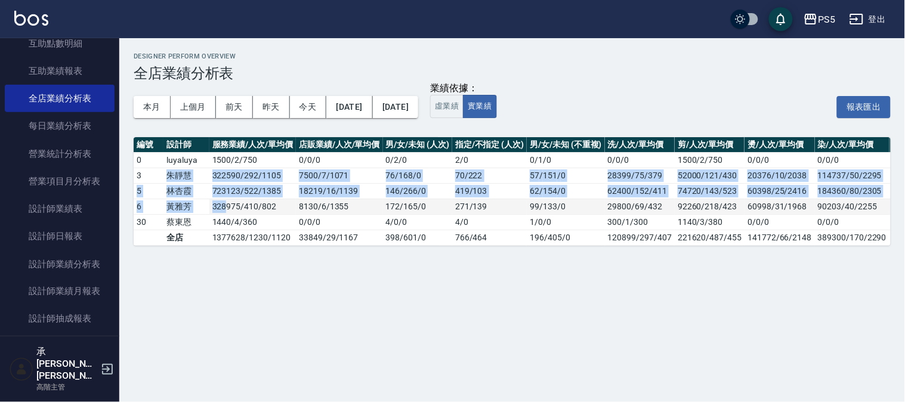
drag, startPoint x: 166, startPoint y: 169, endPoint x: 224, endPoint y: 204, distance: 67.9
click at [224, 204] on tbody "0 luyaluya 1500 / 2 / 750 0 / 0 / 0 0 / 2 / 0 2 / 0 0 / 1 / 0 0/0/0 1500/2/750 …" at bounding box center [660, 198] width 1053 height 93
click at [224, 203] on td "328975 / 410 / 802" at bounding box center [252, 207] width 86 height 16
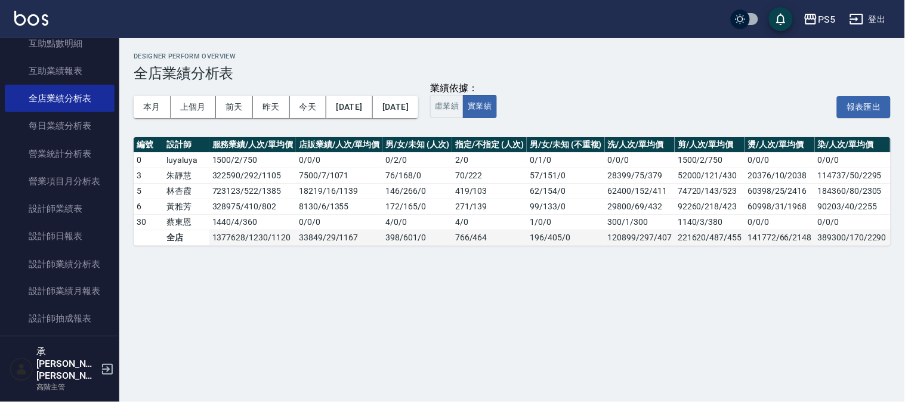
click at [142, 230] on td "a dense table" at bounding box center [149, 238] width 30 height 16
click at [240, 201] on td "328975 / 410 / 802" at bounding box center [252, 207] width 86 height 16
click at [247, 187] on td "723123 / 522 / 1385" at bounding box center [252, 191] width 86 height 16
click at [258, 173] on td "322590 / 292 / 1105" at bounding box center [252, 176] width 86 height 16
click at [259, 178] on td "322590 / 292 / 1105" at bounding box center [252, 176] width 86 height 16
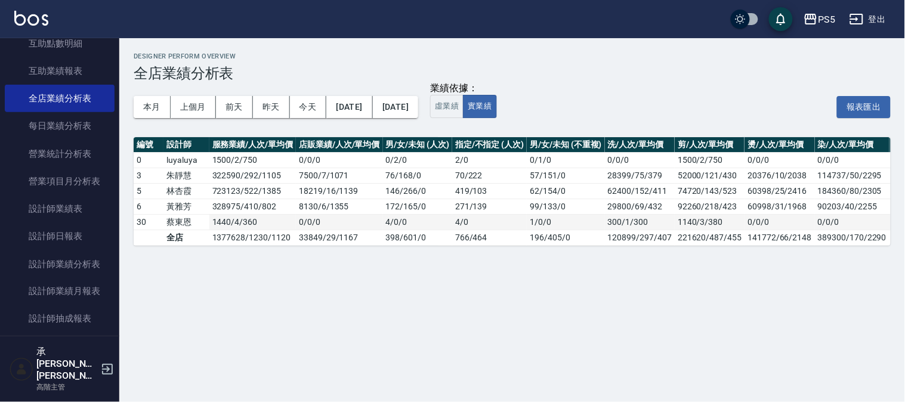
click at [275, 224] on td "1440 / 4 / 360" at bounding box center [252, 222] width 86 height 16
click at [275, 225] on td "1440 / 4 / 360" at bounding box center [252, 222] width 86 height 16
click at [270, 207] on td "328975 / 410 / 802" at bounding box center [252, 207] width 86 height 16
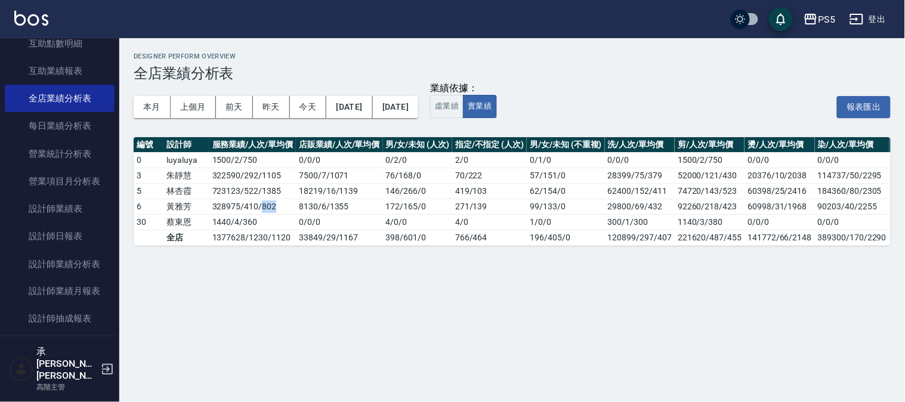
click at [242, 352] on div "Designer Perform Overview 全店業績分析表 本月 上個月 前天 昨天 今天 2025/05/01 2025/07/31 業績依據： 虛…" at bounding box center [452, 201] width 905 height 402
click at [827, 16] on div "PS5" at bounding box center [826, 19] width 17 height 15
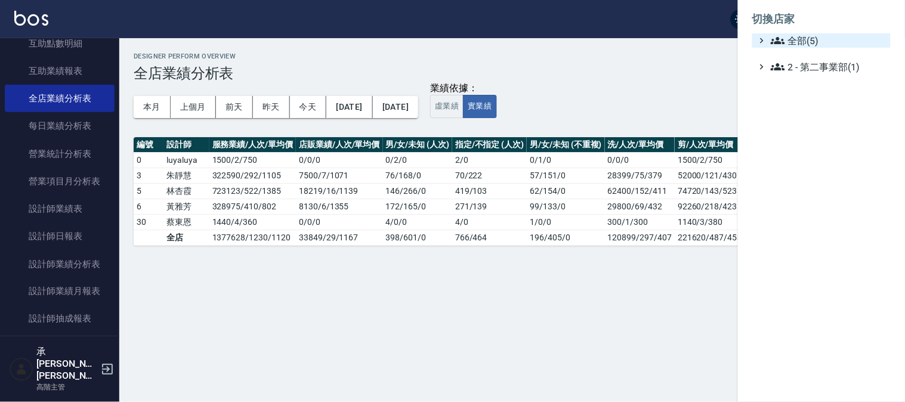
click at [792, 43] on span "全部(5)" at bounding box center [828, 40] width 115 height 14
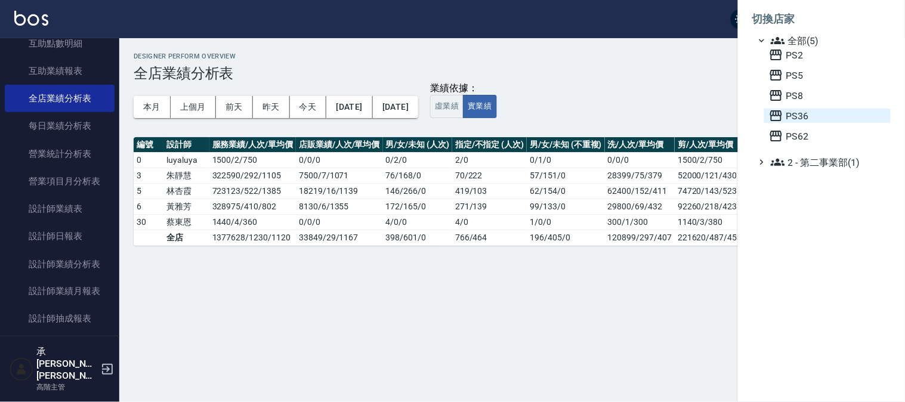
click at [790, 109] on span "PS36" at bounding box center [827, 116] width 117 height 14
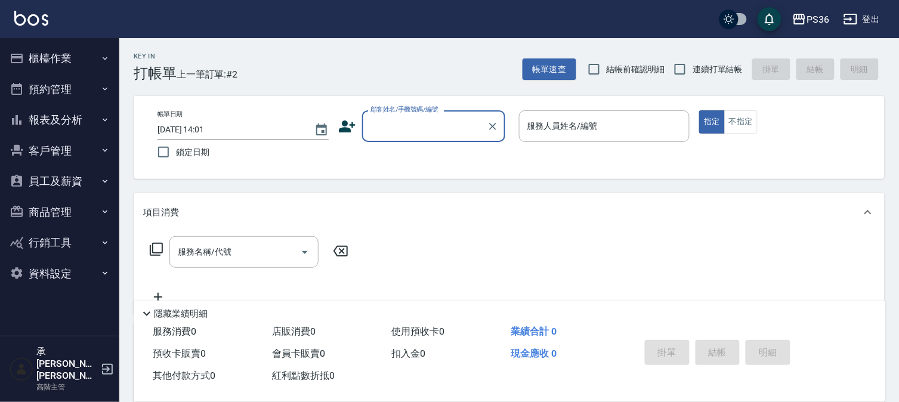
click at [68, 120] on button "報表及分析" at bounding box center [60, 119] width 110 height 31
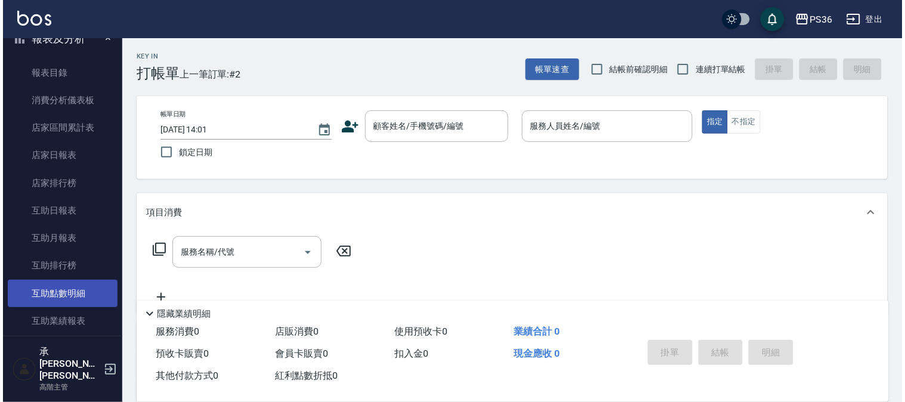
scroll to position [199, 0]
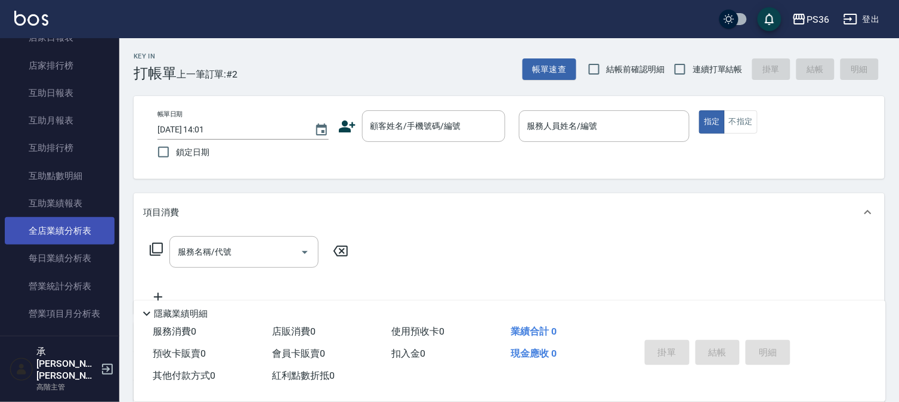
click at [72, 234] on link "全店業績分析表" at bounding box center [60, 230] width 110 height 27
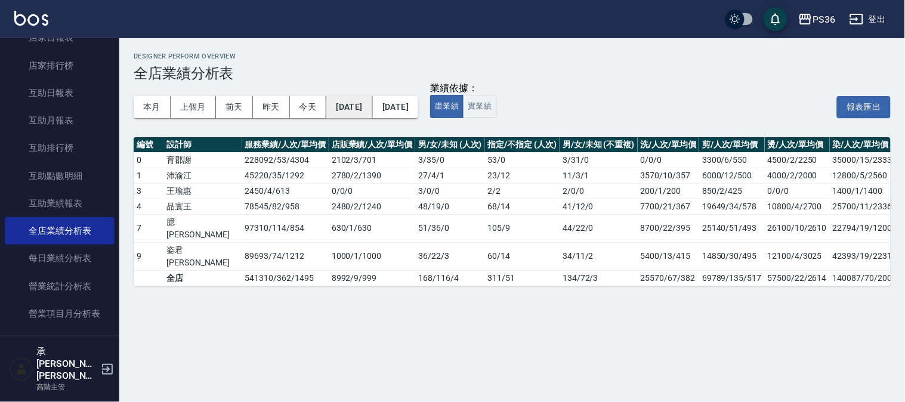
click at [358, 110] on button "[DATE]" at bounding box center [349, 107] width 46 height 22
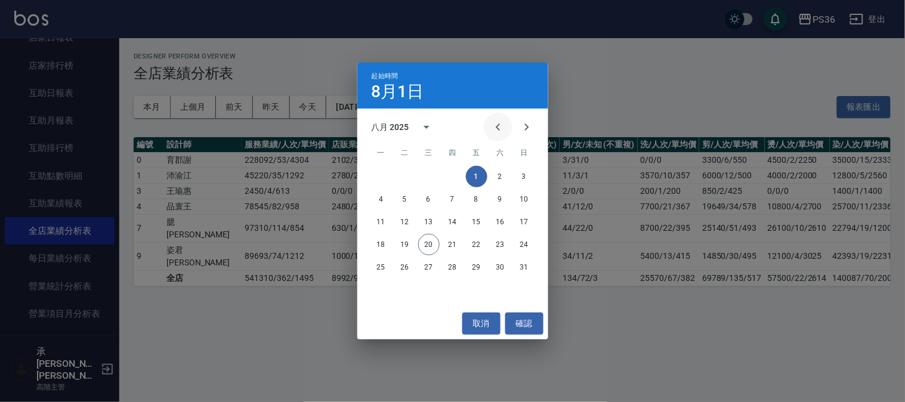
click at [495, 123] on icon "Previous month" at bounding box center [498, 127] width 14 height 14
click at [452, 174] on button "1" at bounding box center [452, 176] width 21 height 21
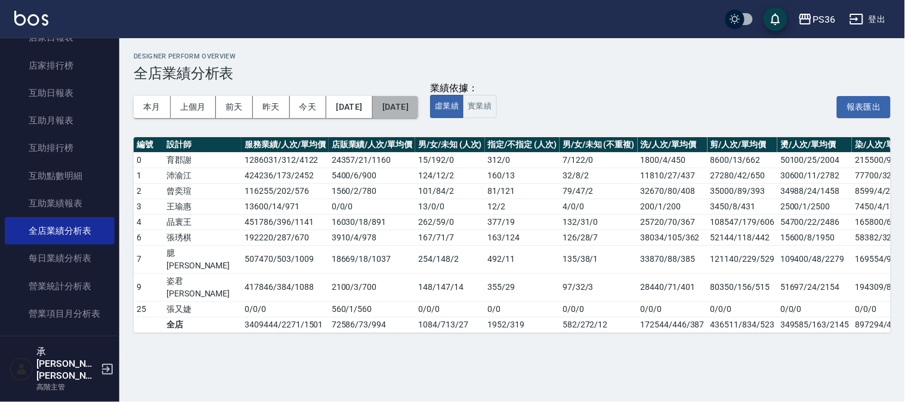
click at [418, 106] on button "[DATE]" at bounding box center [395, 107] width 45 height 22
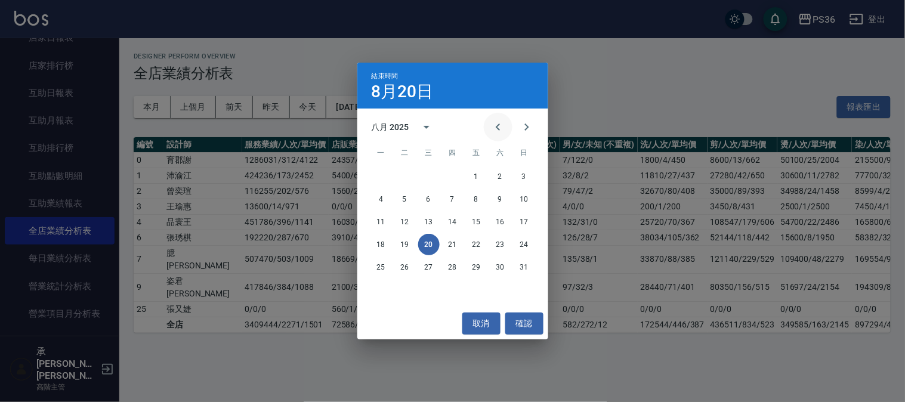
click at [497, 126] on icon "Previous month" at bounding box center [498, 126] width 4 height 7
click at [452, 265] on button "31" at bounding box center [452, 266] width 21 height 21
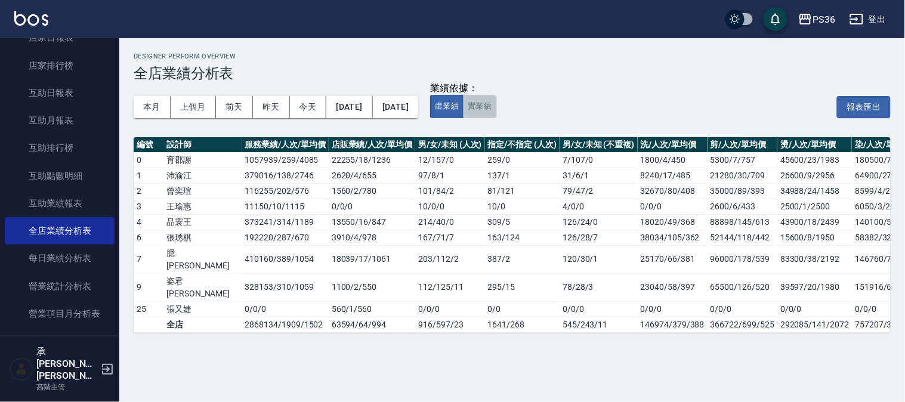
click at [496, 103] on button "實業績" at bounding box center [479, 106] width 33 height 23
click at [186, 157] on td "育郡謝" at bounding box center [202, 160] width 78 height 16
click at [180, 176] on td "沛渝江" at bounding box center [202, 176] width 78 height 16
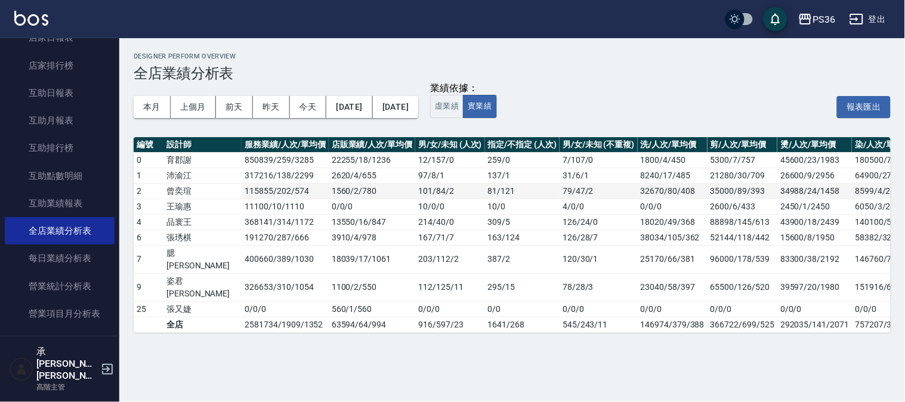
click at [180, 188] on td "曾奕瑄" at bounding box center [202, 191] width 78 height 16
click at [186, 209] on td "王瑜惠" at bounding box center [202, 207] width 78 height 16
click at [186, 191] on td "曾奕瑄" at bounding box center [202, 191] width 78 height 16
click at [181, 223] on td "品寰王" at bounding box center [202, 222] width 78 height 16
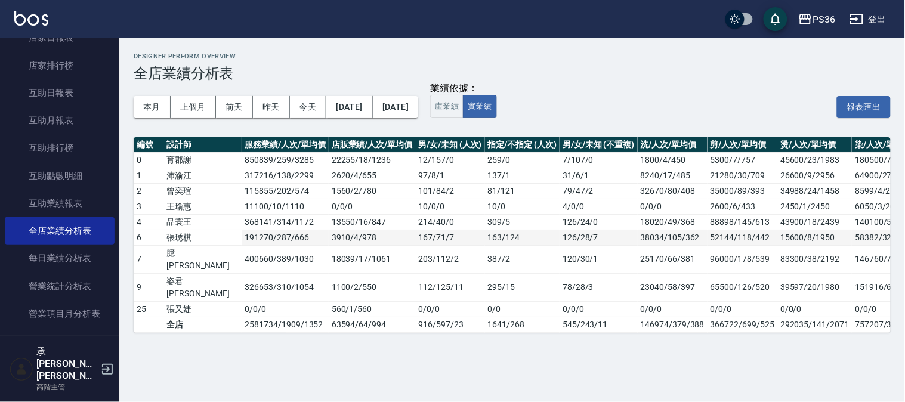
click at [181, 234] on td "張琇棋" at bounding box center [202, 238] width 78 height 16
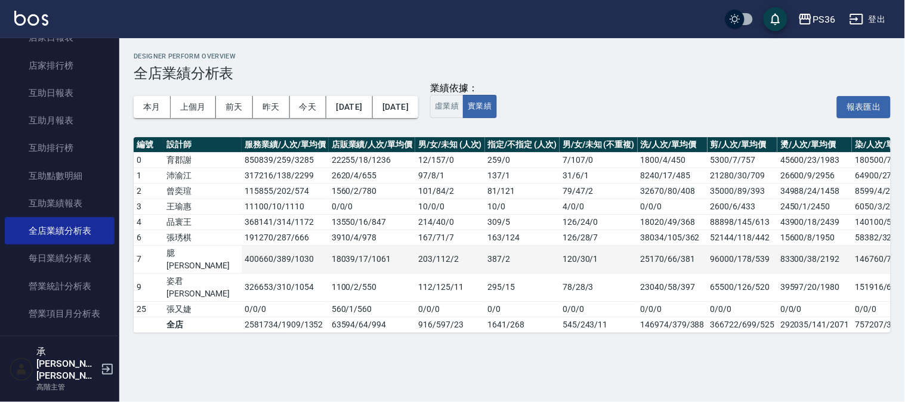
click at [182, 252] on td "臆[PERSON_NAME]" at bounding box center [202, 259] width 78 height 28
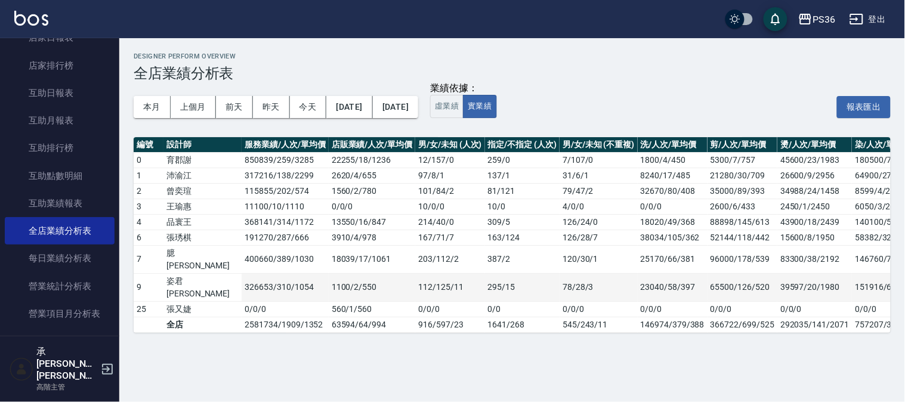
click at [185, 273] on td "姿君[PERSON_NAME]" at bounding box center [202, 287] width 78 height 28
click at [242, 273] on td "326653 / 310 / 1054" at bounding box center [285, 287] width 86 height 28
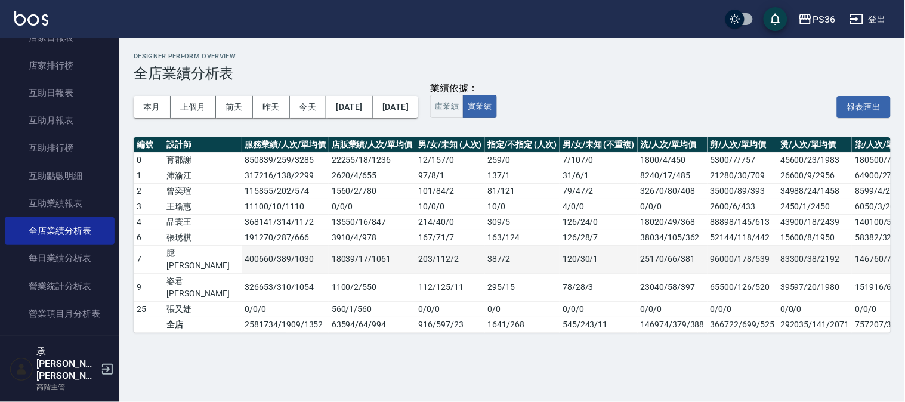
click at [242, 251] on td "400660 / 389 / 1030" at bounding box center [285, 259] width 86 height 28
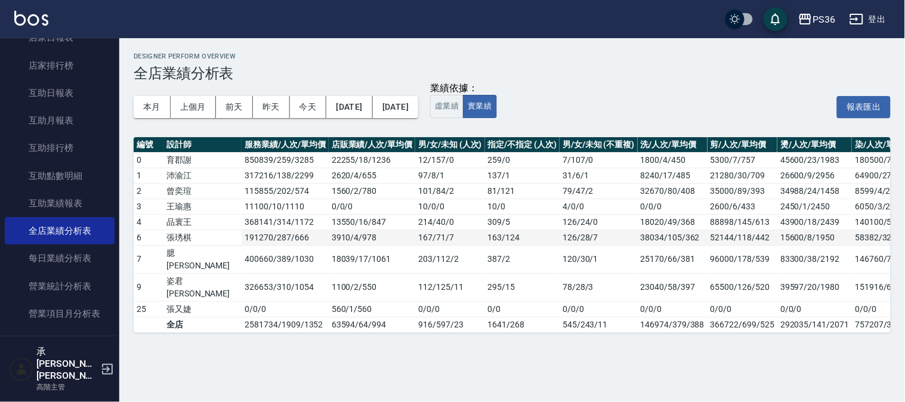
click at [242, 234] on td "191270 / 287 / 666" at bounding box center [285, 238] width 86 height 16
click at [242, 220] on td "368141 / 314 / 1172" at bounding box center [285, 222] width 86 height 16
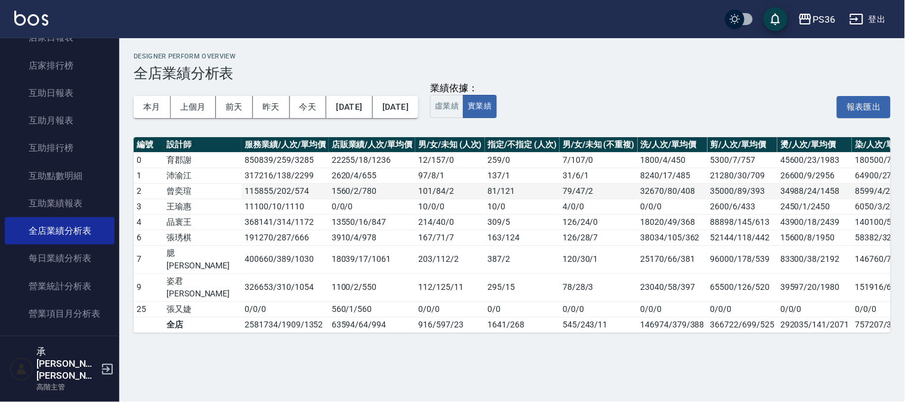
click at [242, 191] on td "115855 / 202 / 574" at bounding box center [285, 191] width 86 height 16
click at [242, 175] on td "317216 / 138 / 2299" at bounding box center [285, 176] width 86 height 16
click at [242, 161] on td "850839 / 259 / 3285" at bounding box center [285, 160] width 86 height 16
click at [807, 18] on icon "button" at bounding box center [805, 19] width 14 height 14
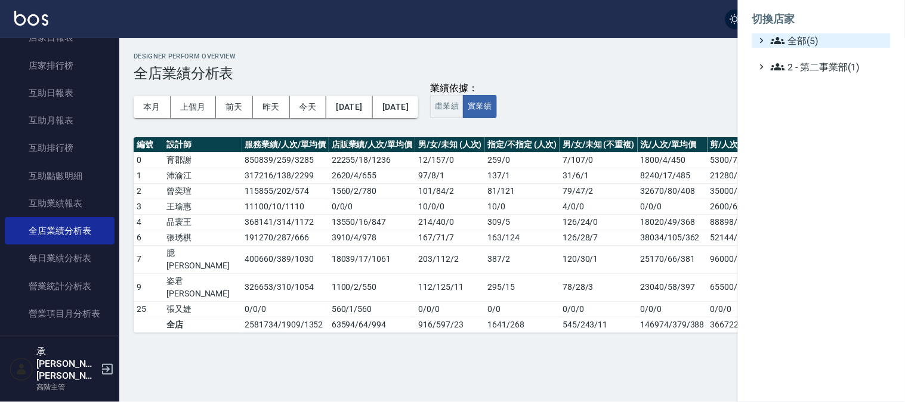
click at [791, 42] on span "全部(5)" at bounding box center [828, 40] width 115 height 14
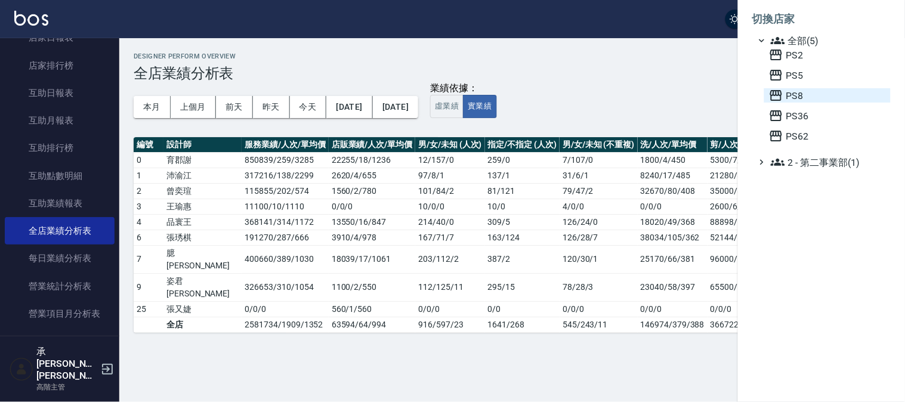
click at [795, 94] on span "PS8" at bounding box center [827, 95] width 117 height 14
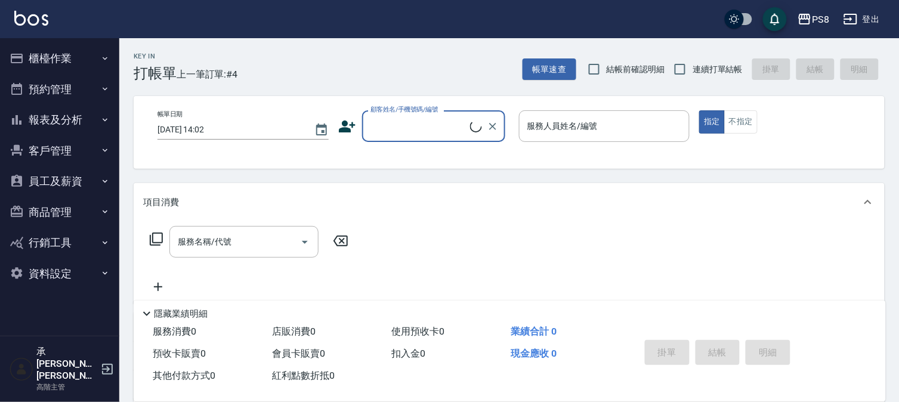
click at [63, 119] on button "報表及分析" at bounding box center [60, 119] width 110 height 31
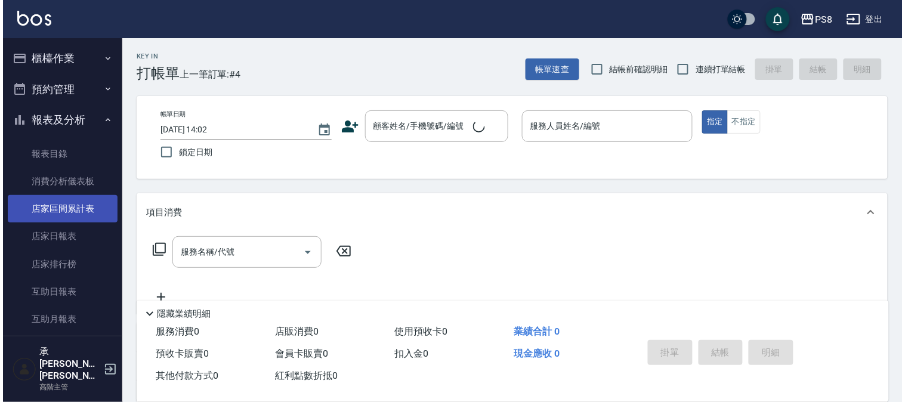
scroll to position [199, 0]
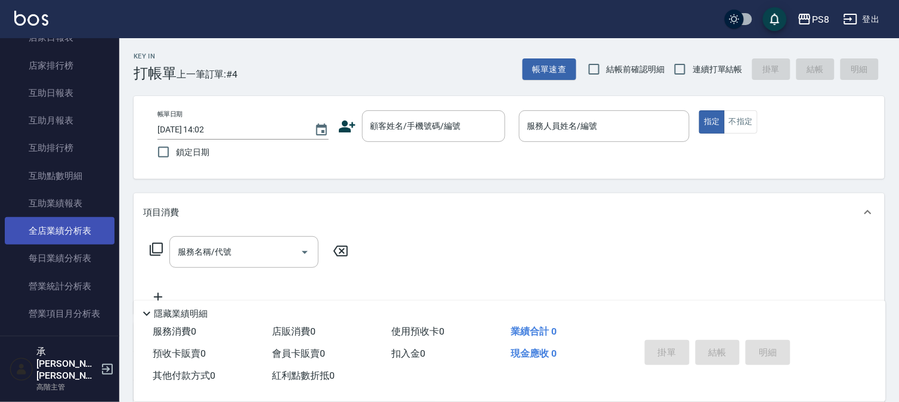
click at [79, 231] on link "全店業績分析表" at bounding box center [60, 230] width 110 height 27
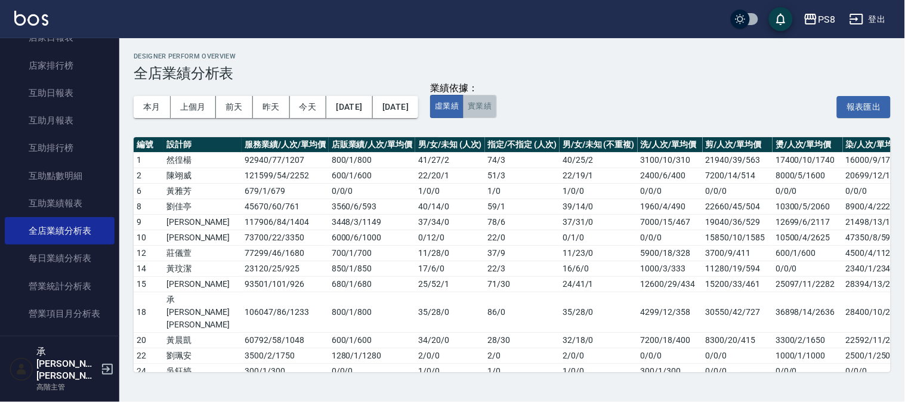
click at [496, 100] on button "實業績" at bounding box center [479, 106] width 33 height 23
click at [346, 99] on button "[DATE]" at bounding box center [349, 107] width 46 height 22
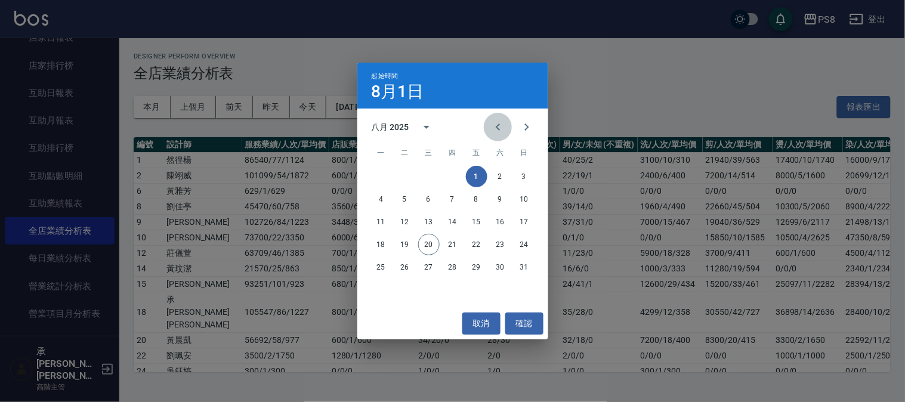
click at [499, 129] on icon "Previous month" at bounding box center [498, 126] width 4 height 7
click at [499, 129] on icon "Previous month" at bounding box center [498, 127] width 14 height 14
click at [452, 172] on button "1" at bounding box center [452, 176] width 21 height 21
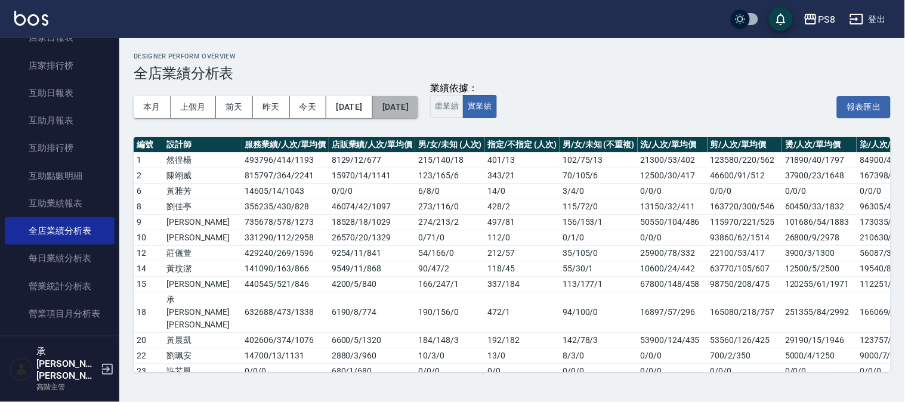
click at [418, 107] on button "[DATE]" at bounding box center [395, 107] width 45 height 22
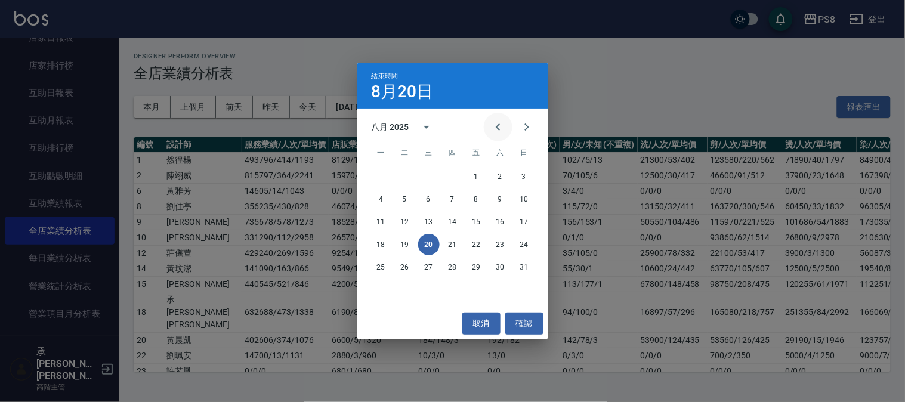
click at [503, 131] on icon "Previous month" at bounding box center [498, 127] width 14 height 14
click at [452, 264] on button "31" at bounding box center [452, 266] width 21 height 21
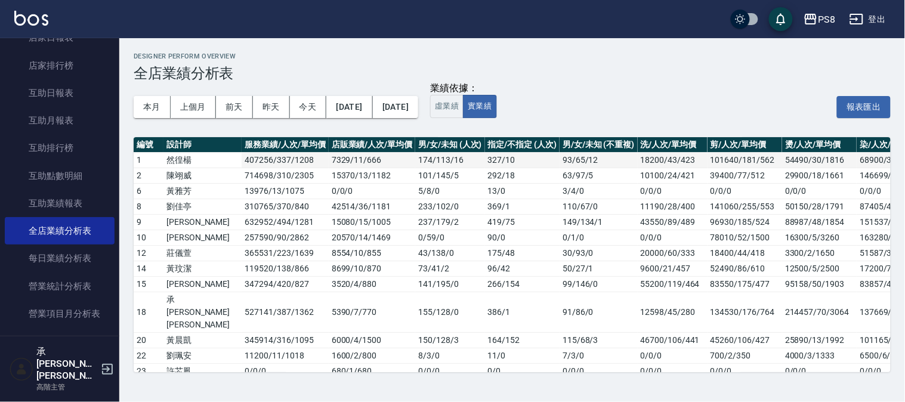
click at [178, 159] on td "然徨楊" at bounding box center [202, 160] width 78 height 16
click at [179, 170] on td "陳翊威" at bounding box center [202, 176] width 78 height 16
click at [185, 203] on td "劉佳亭" at bounding box center [202, 207] width 78 height 16
click at [184, 228] on td "施妃娟" at bounding box center [202, 222] width 78 height 16
click at [185, 220] on td "施妃娟" at bounding box center [202, 222] width 78 height 16
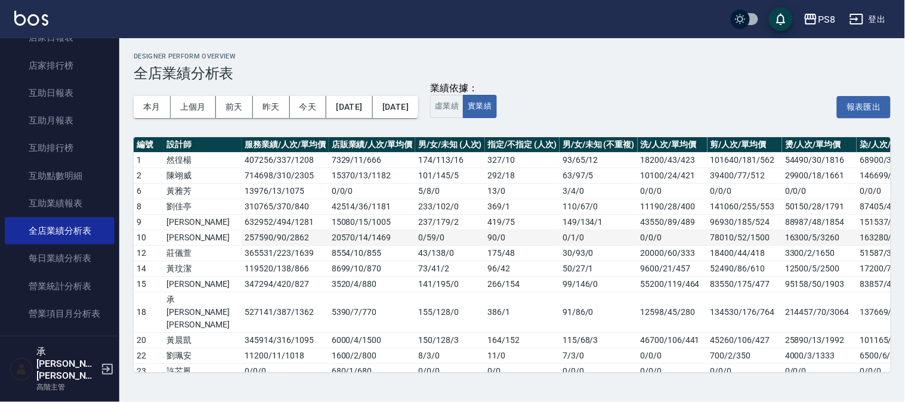
click at [182, 235] on td "李恩彤" at bounding box center [202, 238] width 78 height 16
click at [182, 251] on td "莊儀萱" at bounding box center [202, 253] width 78 height 16
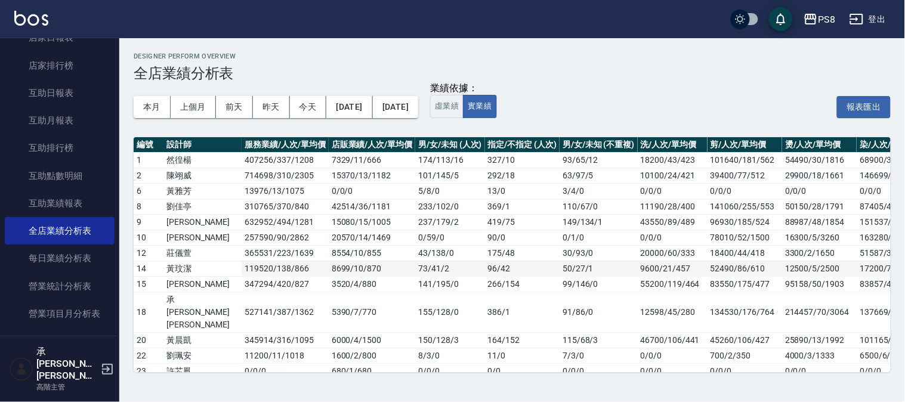
click at [179, 267] on td "黃玟潔" at bounding box center [202, 269] width 78 height 16
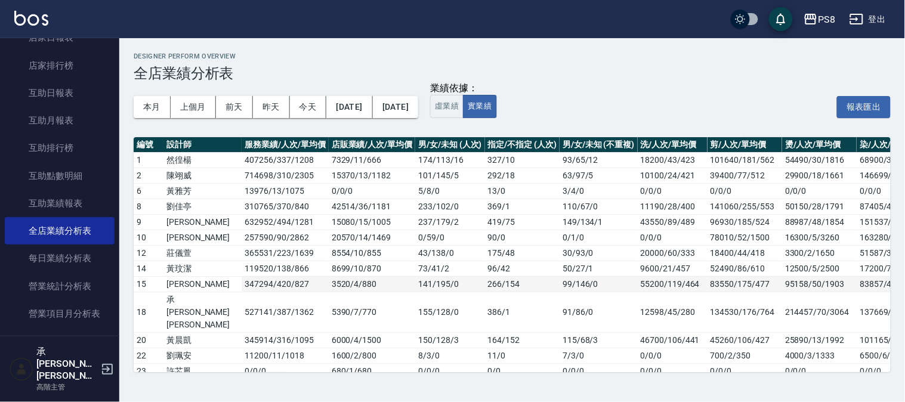
click at [179, 280] on td "卓佳澐" at bounding box center [202, 284] width 78 height 16
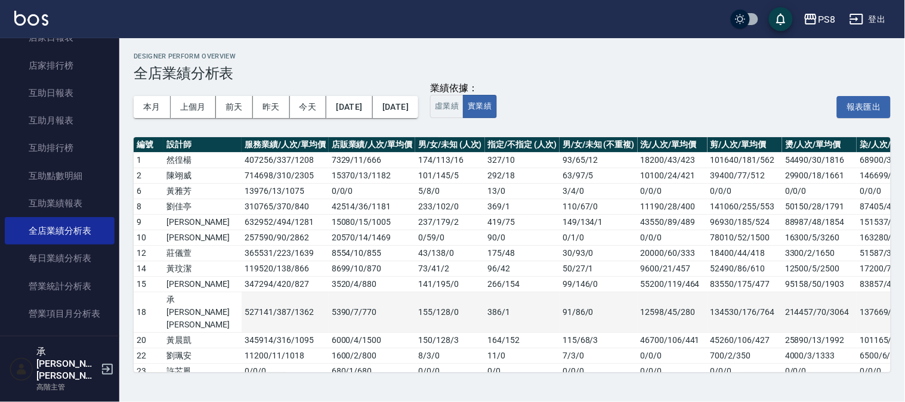
click at [175, 302] on td "承[PERSON_NAME][PERSON_NAME]" at bounding box center [202, 312] width 78 height 41
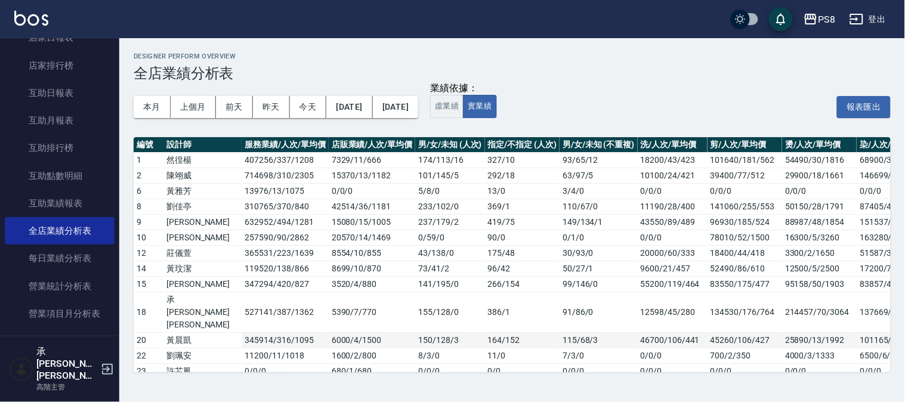
click at [175, 332] on td "黃晨凱" at bounding box center [202, 340] width 78 height 16
drag, startPoint x: 176, startPoint y: 313, endPoint x: 209, endPoint y: 308, distance: 33.7
click at [209, 332] on tr "20 黃晨凱 345914 / 316 / 1095 6000 / 4 / 1500 150 / 128 / 3 164 / 152 115 / 68 / 3…" at bounding box center [691, 340] width 1114 height 16
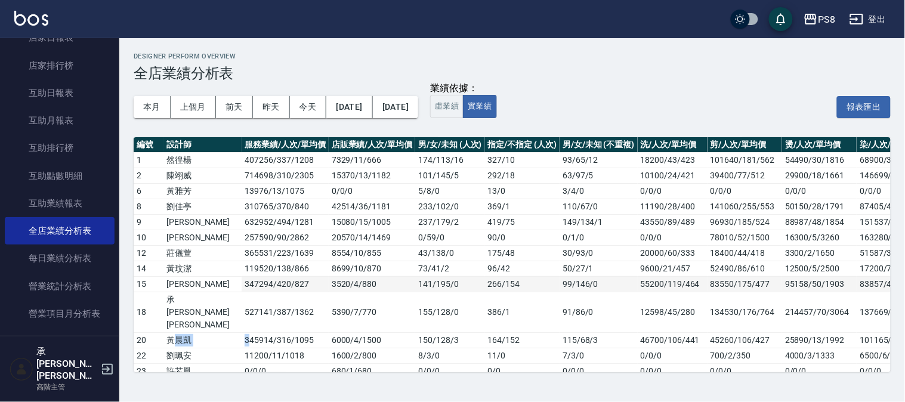
scroll to position [55, 0]
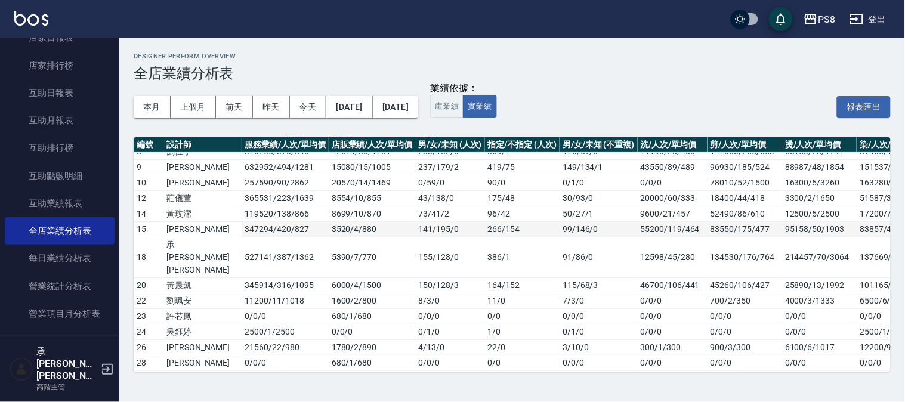
click at [153, 224] on td "15" at bounding box center [149, 229] width 30 height 16
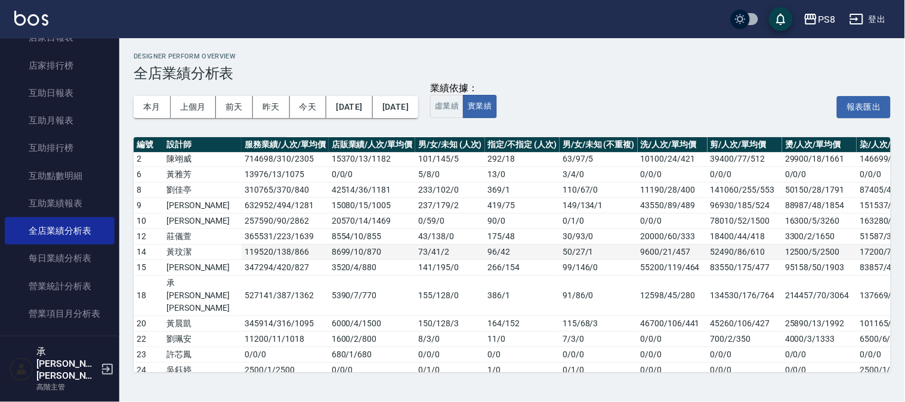
scroll to position [0, 0]
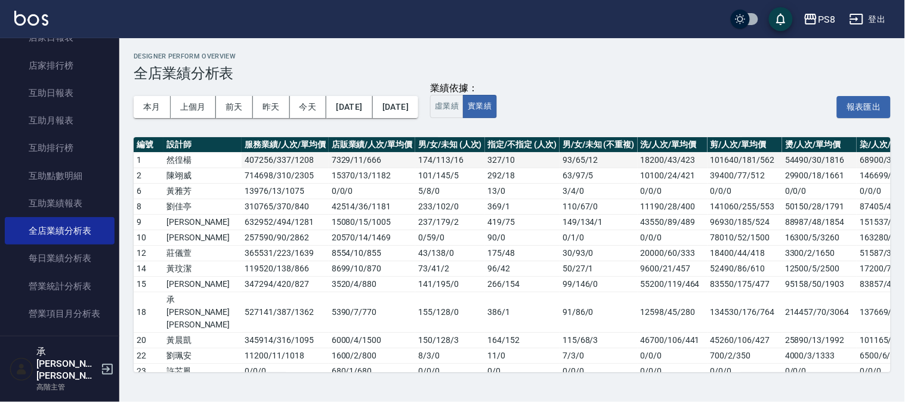
click at [188, 155] on td "然徨楊" at bounding box center [202, 160] width 78 height 16
click at [178, 174] on td "陳翊威" at bounding box center [202, 176] width 78 height 16
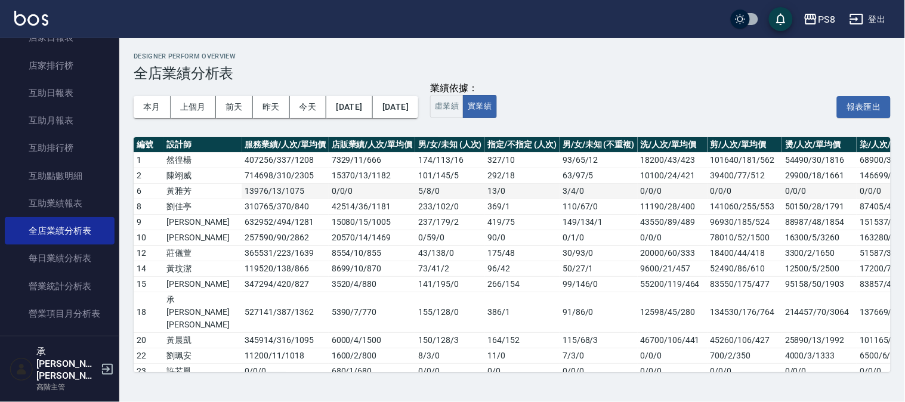
click at [174, 191] on td "黃雅芳" at bounding box center [202, 191] width 78 height 16
click at [174, 203] on td "劉佳亭" at bounding box center [202, 207] width 78 height 16
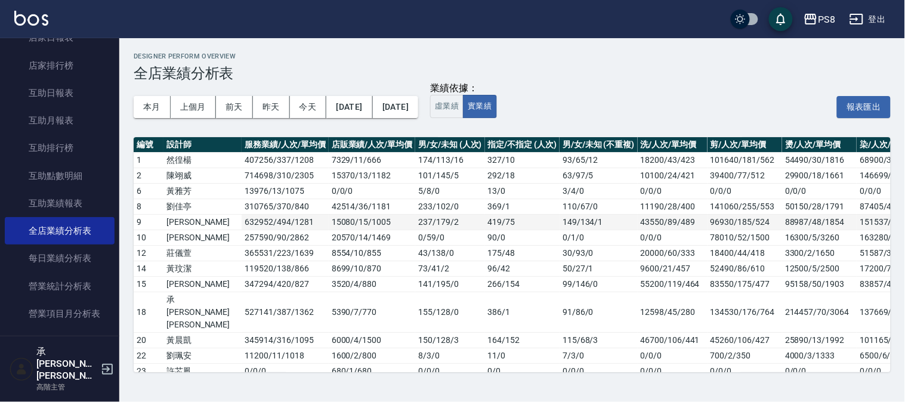
click at [171, 219] on td "施妃娟" at bounding box center [202, 222] width 78 height 16
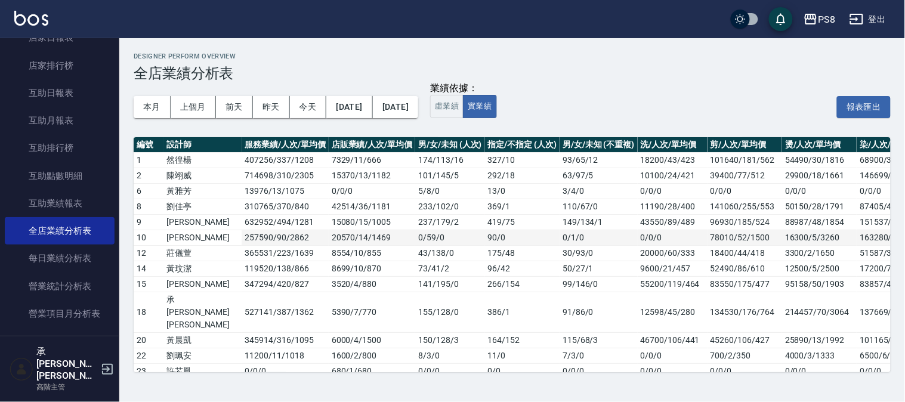
click at [174, 231] on td "李恩彤" at bounding box center [202, 238] width 78 height 16
click at [174, 254] on td "莊儀萱" at bounding box center [202, 253] width 78 height 16
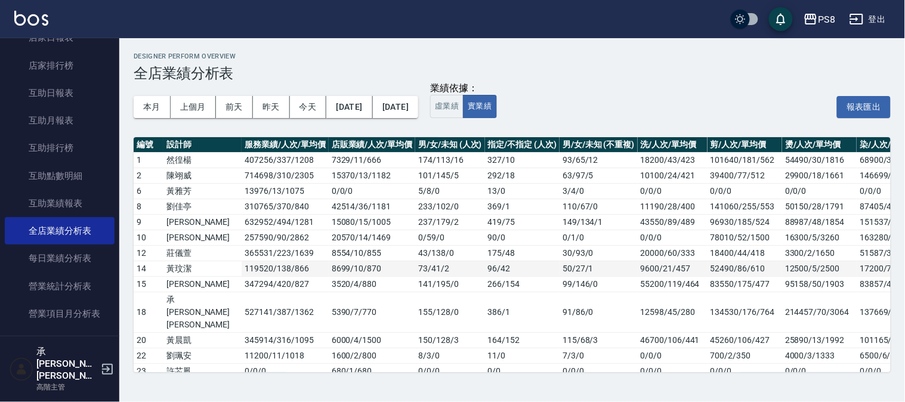
click at [174, 271] on td "黃玟潔" at bounding box center [202, 269] width 78 height 16
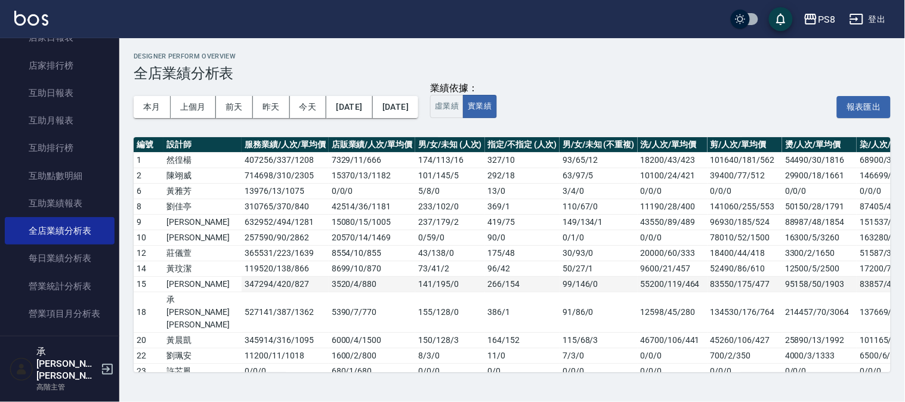
click at [173, 282] on td "卓佳澐" at bounding box center [202, 284] width 78 height 16
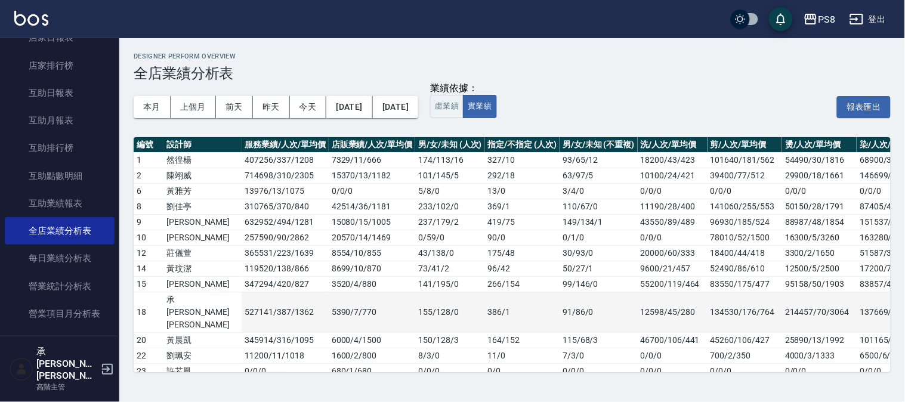
click at [173, 301] on td "承[PERSON_NAME][PERSON_NAME]" at bounding box center [202, 312] width 78 height 41
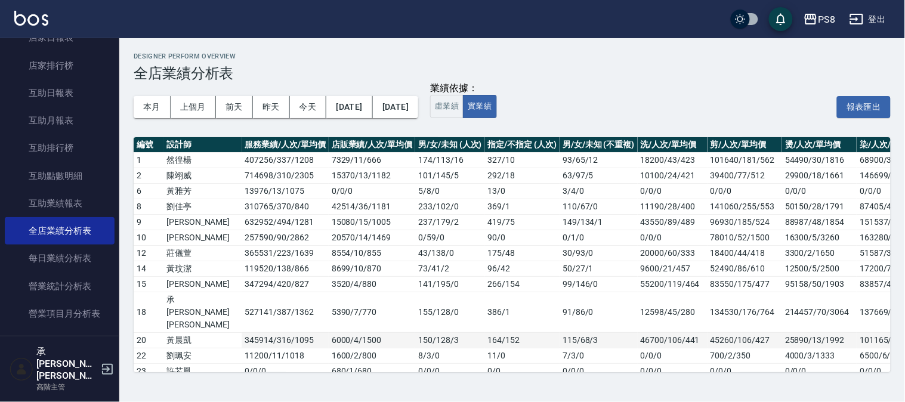
click at [175, 332] on td "黃晨凱" at bounding box center [202, 340] width 78 height 16
click at [814, 19] on icon "button" at bounding box center [811, 19] width 12 height 11
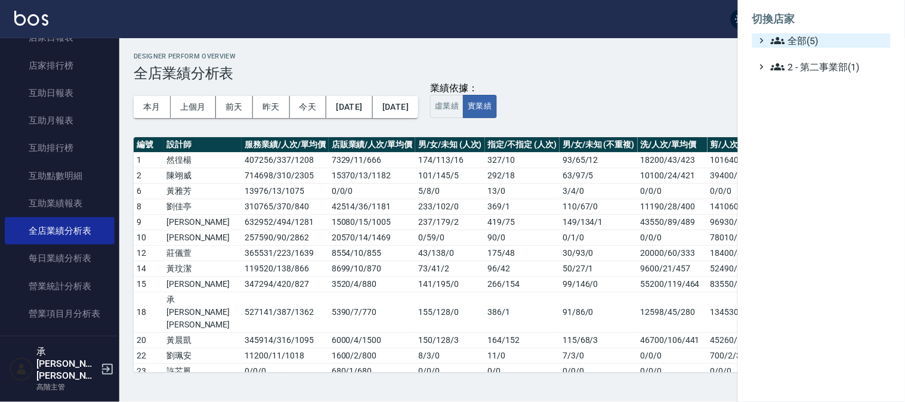
click at [778, 44] on icon at bounding box center [778, 40] width 14 height 7
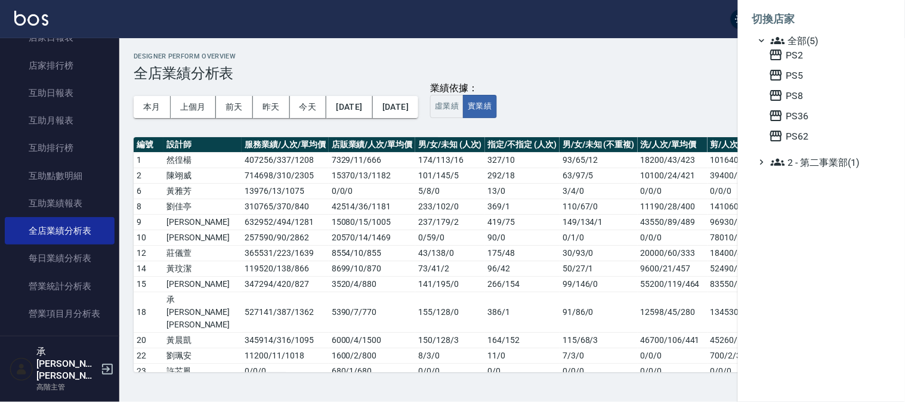
click at [795, 62] on div "PS2 PS5 PS8 PS36 PS62" at bounding box center [827, 95] width 126 height 95
click at [794, 56] on span "PS2" at bounding box center [827, 55] width 117 height 14
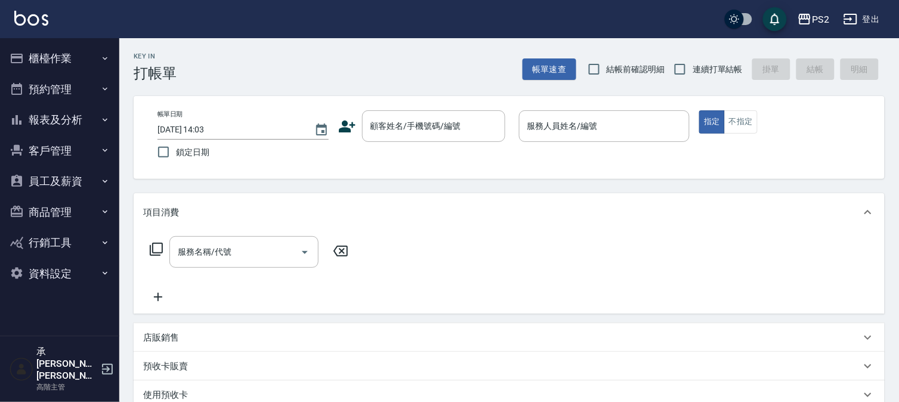
click at [70, 106] on button "報表及分析" at bounding box center [60, 119] width 110 height 31
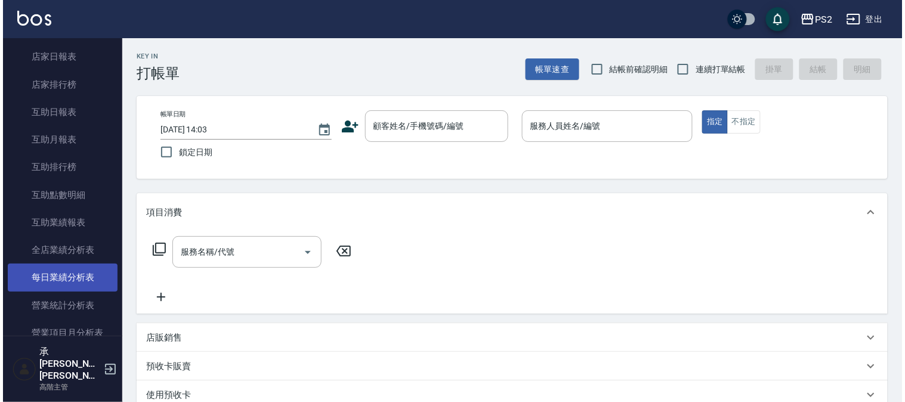
scroll to position [199, 0]
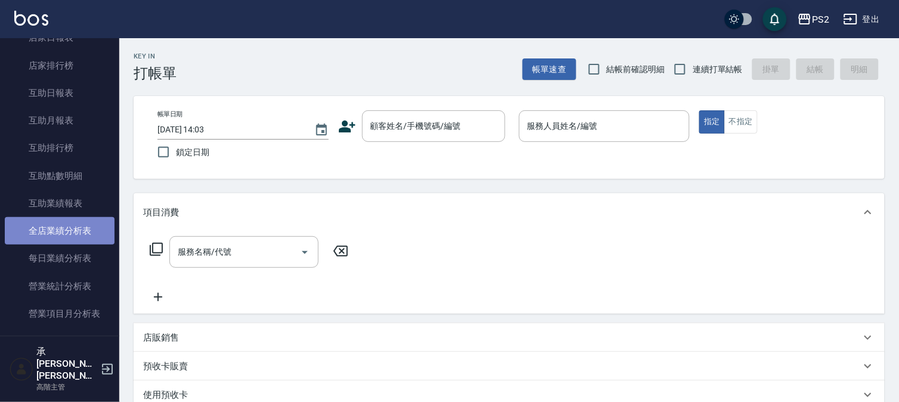
click at [86, 234] on link "全店業績分析表" at bounding box center [60, 230] width 110 height 27
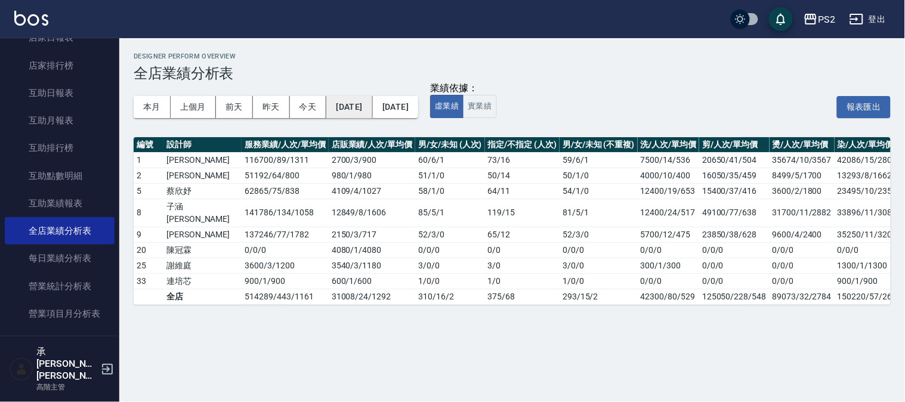
click at [364, 103] on button "[DATE]" at bounding box center [349, 107] width 46 height 22
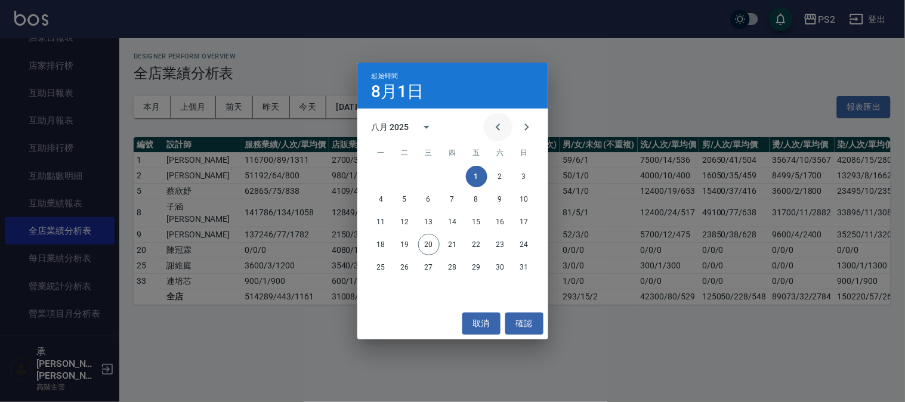
click at [496, 123] on icon "Previous month" at bounding box center [498, 127] width 14 height 14
click at [450, 171] on button "1" at bounding box center [452, 176] width 21 height 21
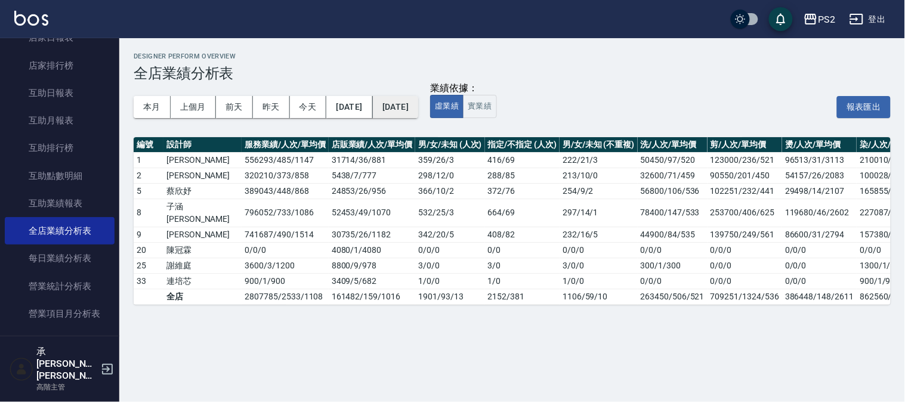
click at [418, 105] on button "[DATE]" at bounding box center [395, 107] width 45 height 22
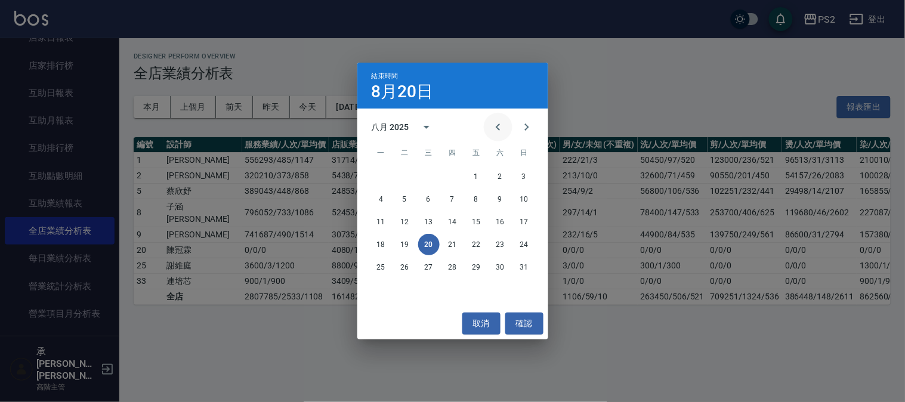
click at [495, 124] on icon "Previous month" at bounding box center [498, 127] width 14 height 14
click at [452, 259] on button "31" at bounding box center [452, 266] width 21 height 21
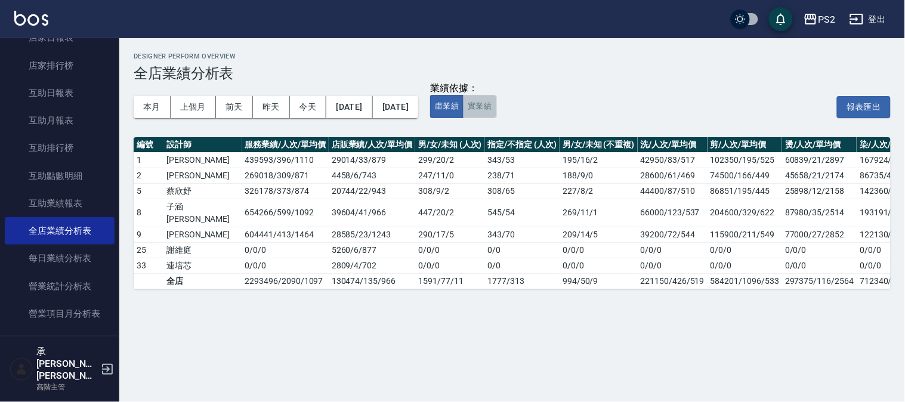
click at [496, 101] on button "實業績" at bounding box center [479, 106] width 33 height 23
click at [186, 157] on td "[PERSON_NAME]" at bounding box center [202, 160] width 78 height 16
click at [180, 176] on td "[PERSON_NAME]" at bounding box center [202, 176] width 78 height 16
click at [184, 191] on td "蔡欣妤" at bounding box center [202, 191] width 78 height 16
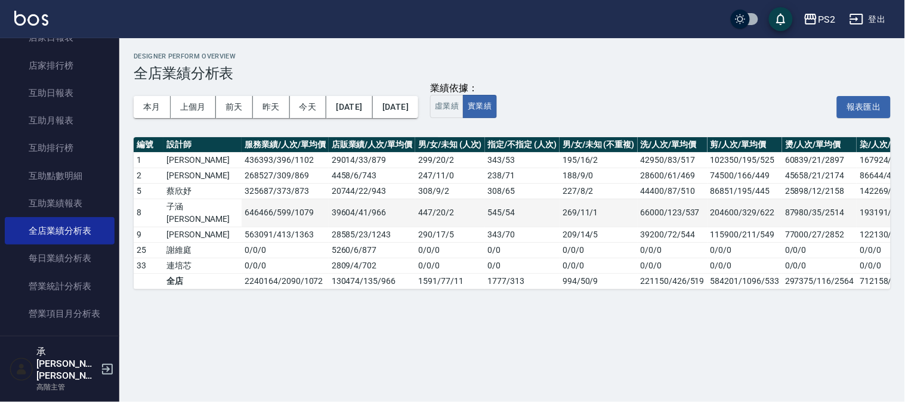
click at [183, 205] on td "子涵[PERSON_NAME]" at bounding box center [202, 213] width 78 height 28
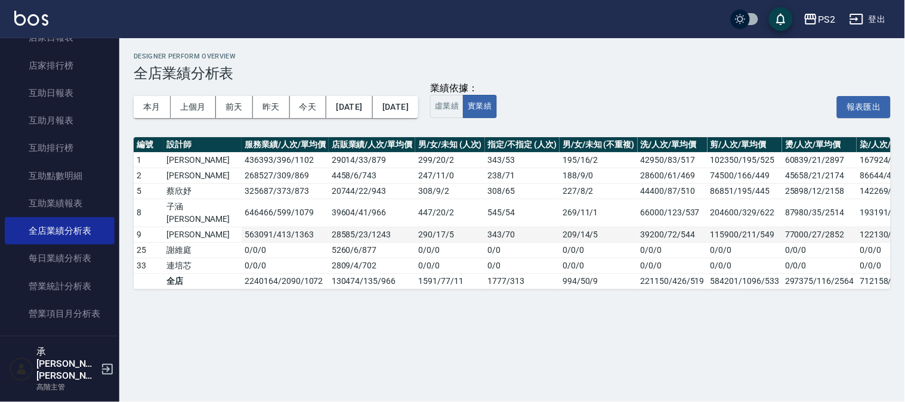
click at [185, 227] on td "[PERSON_NAME]" at bounding box center [202, 235] width 78 height 16
click at [124, 57] on div "Designer Perform Overview 全店業績分析表 本月 上個月 前天 昨天 今天 2025/05/01 2025/07/31 業績依據： 虛…" at bounding box center [512, 170] width 786 height 265
click at [827, 20] on div "PS2" at bounding box center [826, 19] width 17 height 15
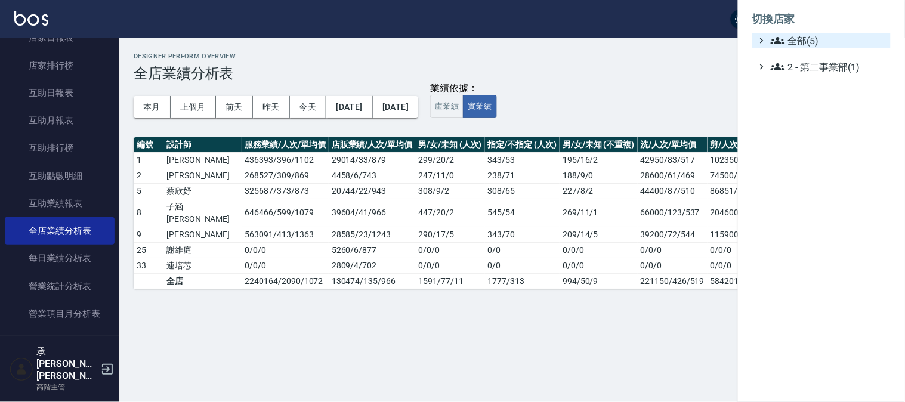
click at [795, 42] on span "全部(5)" at bounding box center [828, 40] width 115 height 14
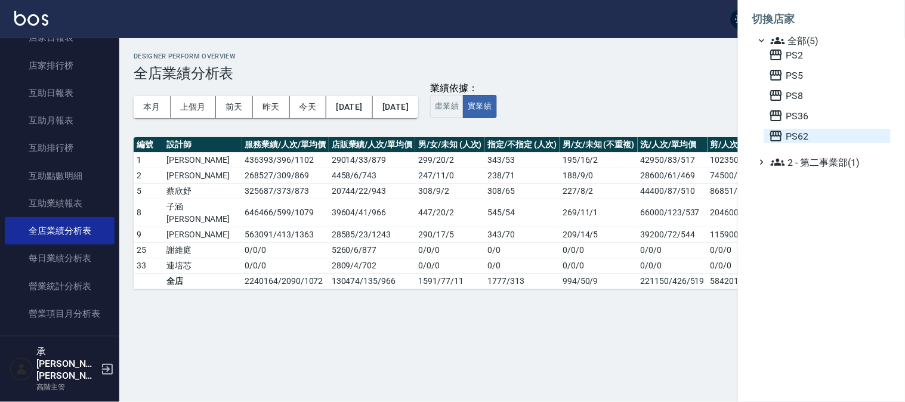
click at [801, 135] on span "PS62" at bounding box center [827, 136] width 117 height 14
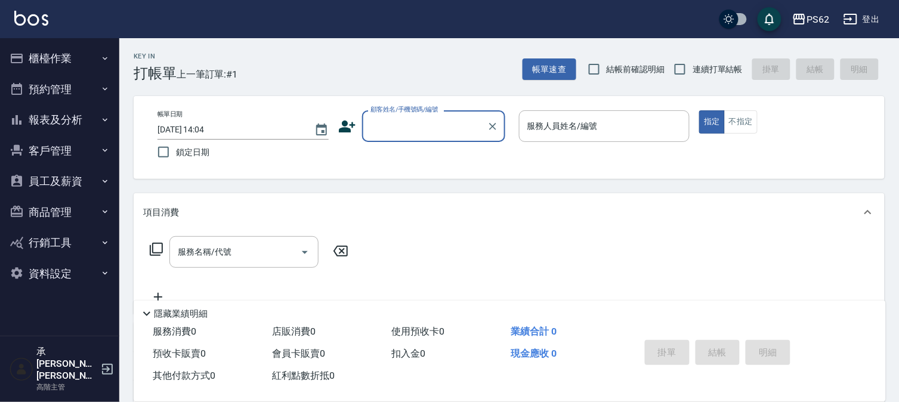
click at [73, 113] on button "報表及分析" at bounding box center [60, 119] width 110 height 31
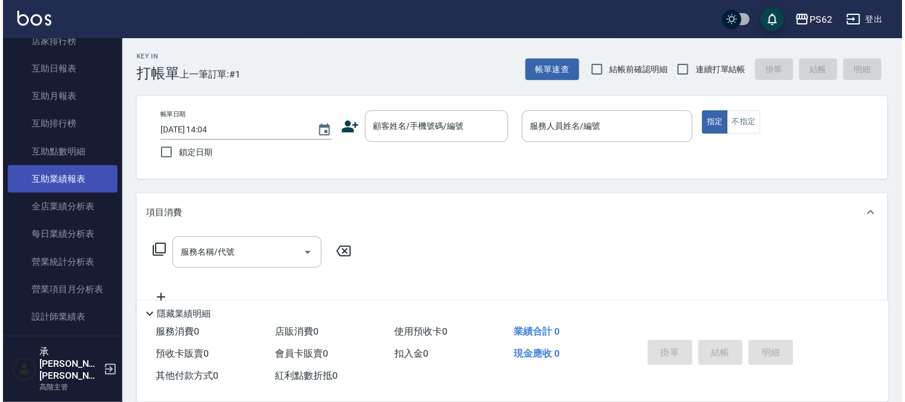
scroll to position [265, 0]
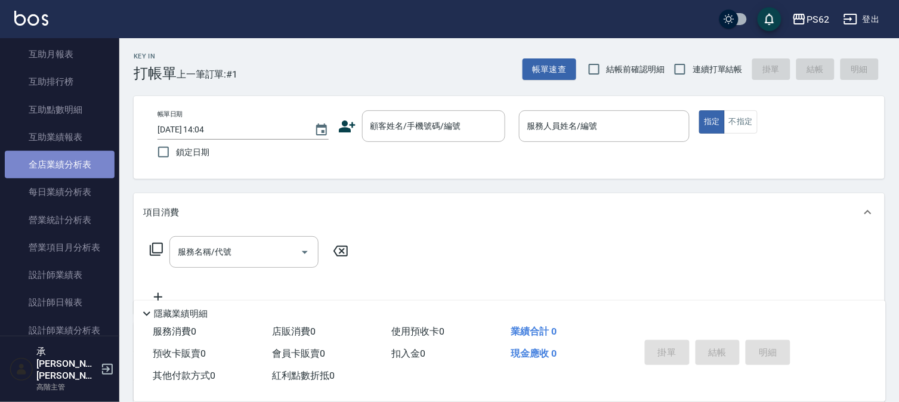
click at [88, 163] on link "全店業績分析表" at bounding box center [60, 164] width 110 height 27
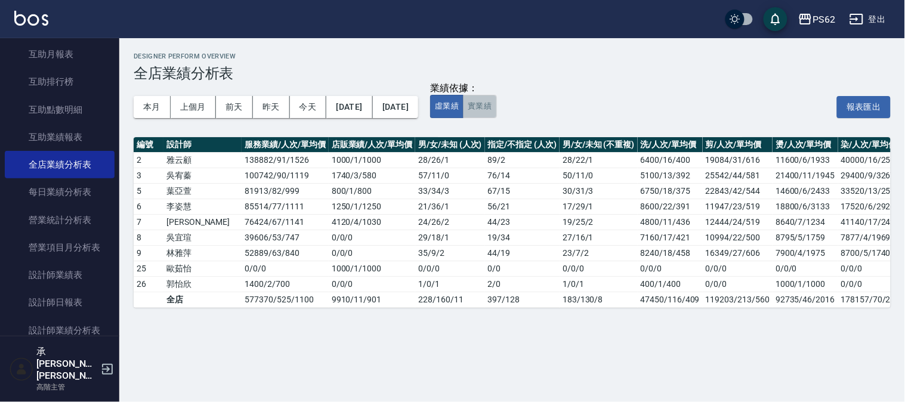
click at [496, 104] on button "實業績" at bounding box center [479, 106] width 33 height 23
click at [359, 104] on button "[DATE]" at bounding box center [349, 107] width 46 height 22
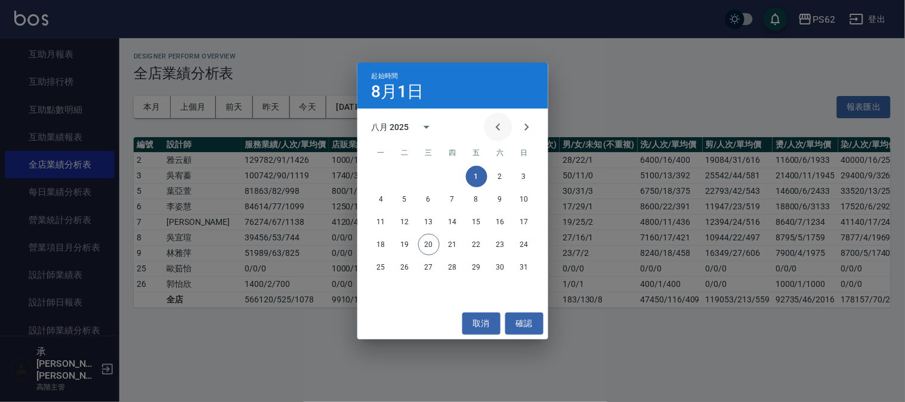
click at [492, 123] on icon "Previous month" at bounding box center [498, 127] width 14 height 14
click at [455, 175] on button "1" at bounding box center [452, 176] width 21 height 21
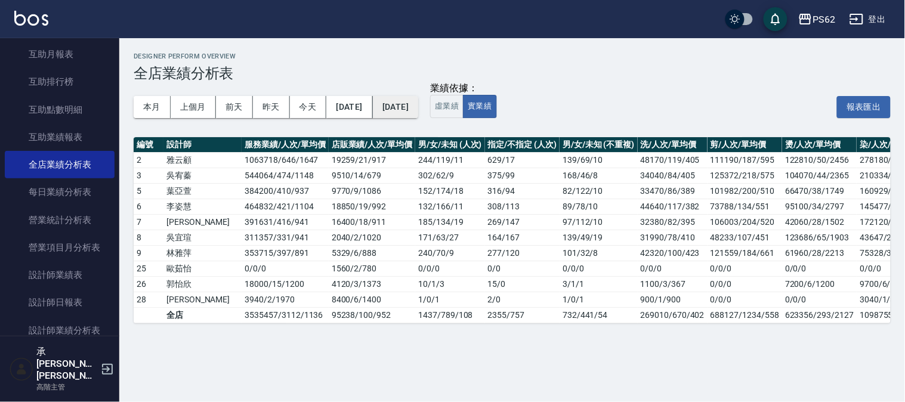
click at [418, 112] on button "[DATE]" at bounding box center [395, 107] width 45 height 22
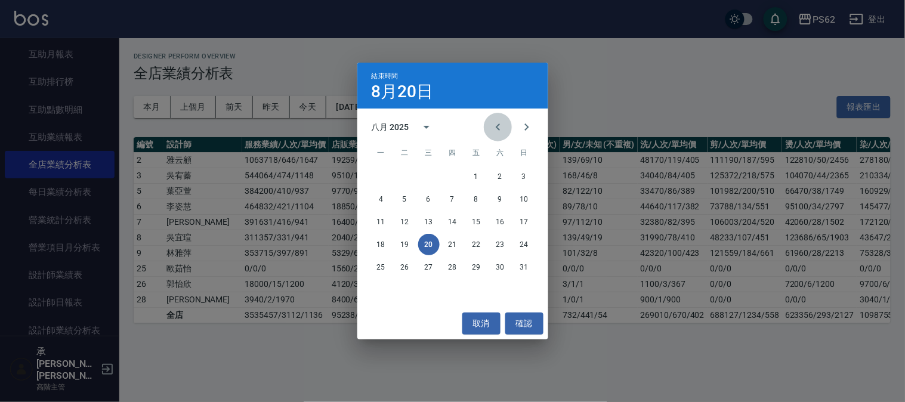
click at [499, 125] on icon "Previous month" at bounding box center [498, 127] width 14 height 14
click at [448, 268] on button "31" at bounding box center [452, 266] width 21 height 21
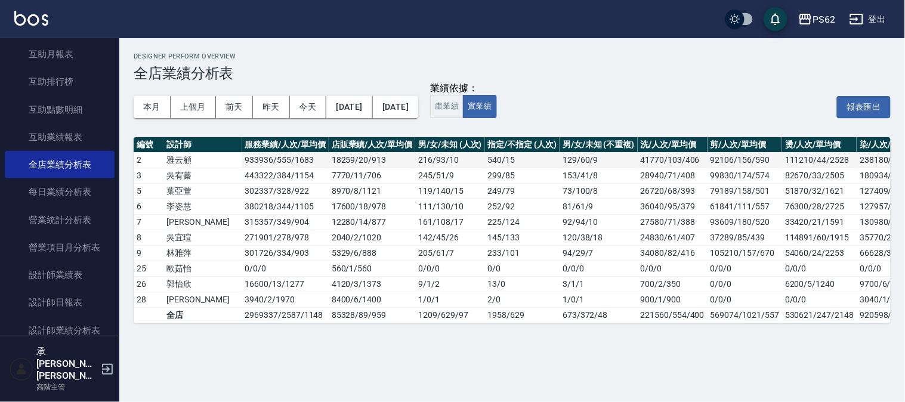
click at [182, 153] on td "雅云顧" at bounding box center [202, 160] width 78 height 16
click at [181, 174] on td "吳宥蓁" at bounding box center [202, 176] width 78 height 16
click at [183, 192] on td "葉亞萱" at bounding box center [202, 191] width 78 height 16
click at [182, 202] on td "李姿慧" at bounding box center [202, 207] width 78 height 16
click at [180, 221] on td "[PERSON_NAME]" at bounding box center [202, 222] width 78 height 16
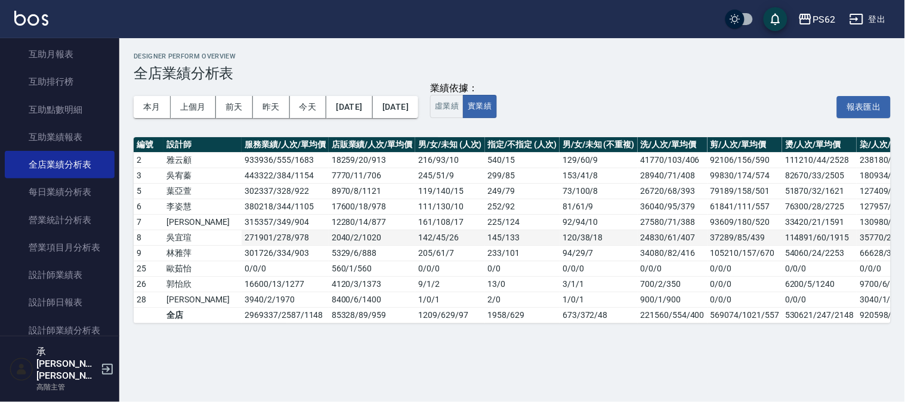
click at [180, 237] on td "吳宜瑄" at bounding box center [202, 238] width 78 height 16
click at [181, 249] on td "林雅萍" at bounding box center [202, 253] width 78 height 16
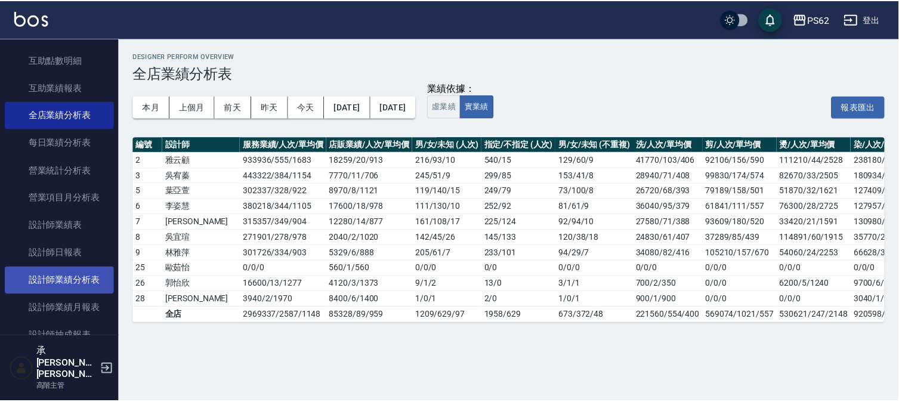
scroll to position [397, 0]
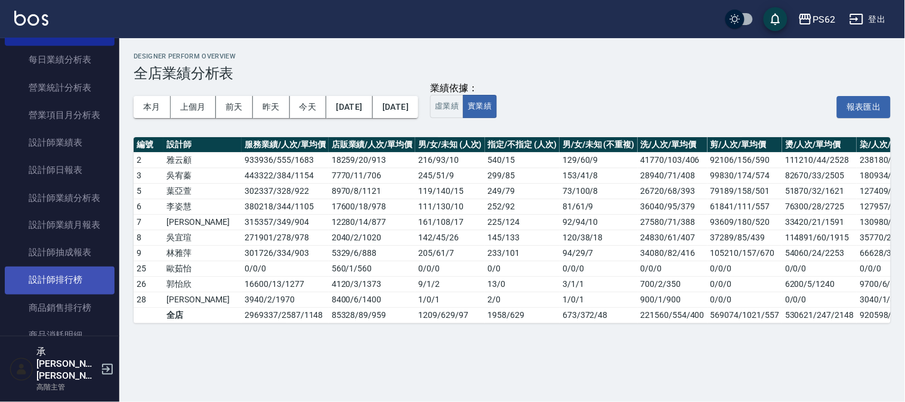
click at [70, 270] on link "設計師排行榜" at bounding box center [60, 280] width 110 height 27
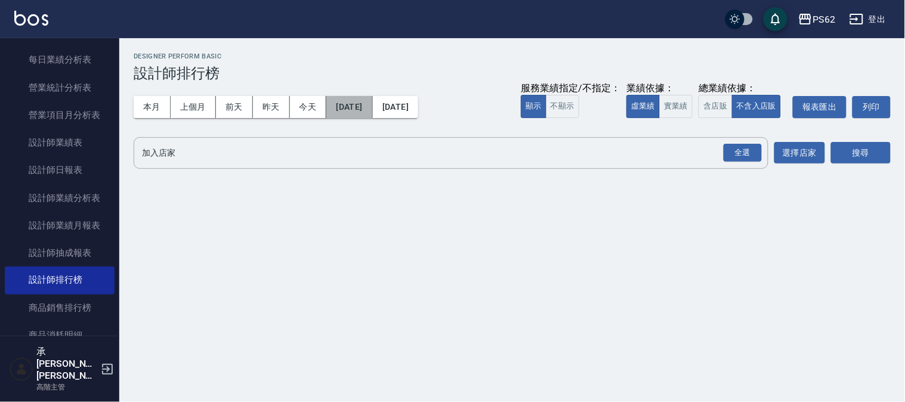
click at [361, 112] on button "[DATE]" at bounding box center [349, 107] width 46 height 22
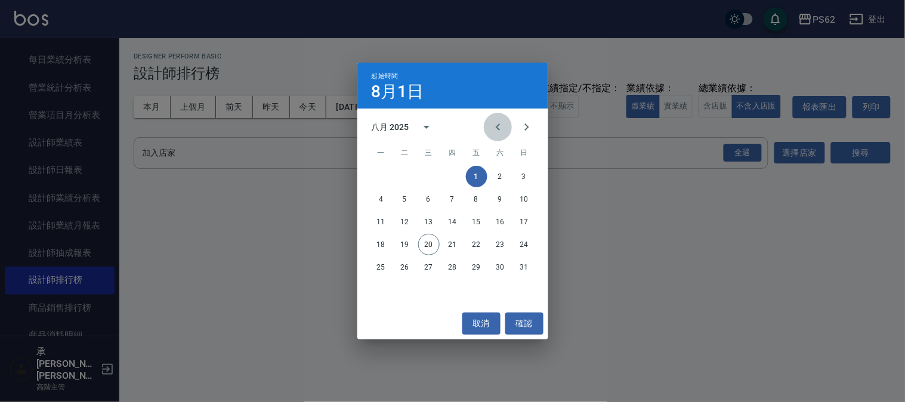
click at [494, 123] on icon "Previous month" at bounding box center [498, 127] width 14 height 14
click at [451, 174] on button "1" at bounding box center [452, 176] width 21 height 21
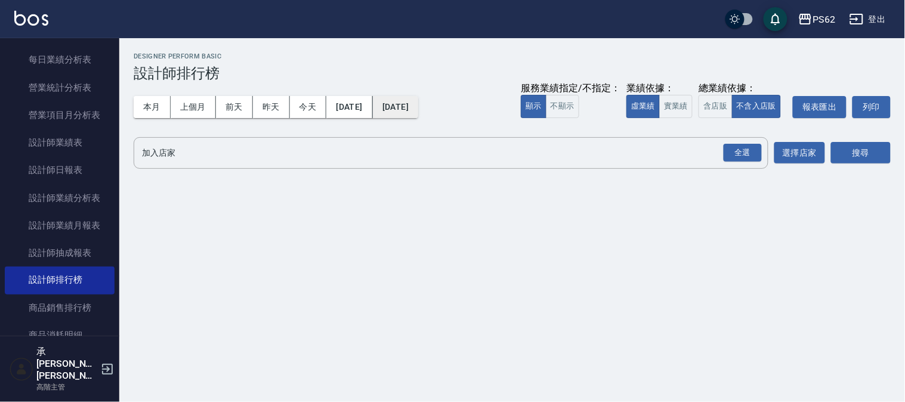
click at [418, 106] on button "[DATE]" at bounding box center [395, 107] width 45 height 22
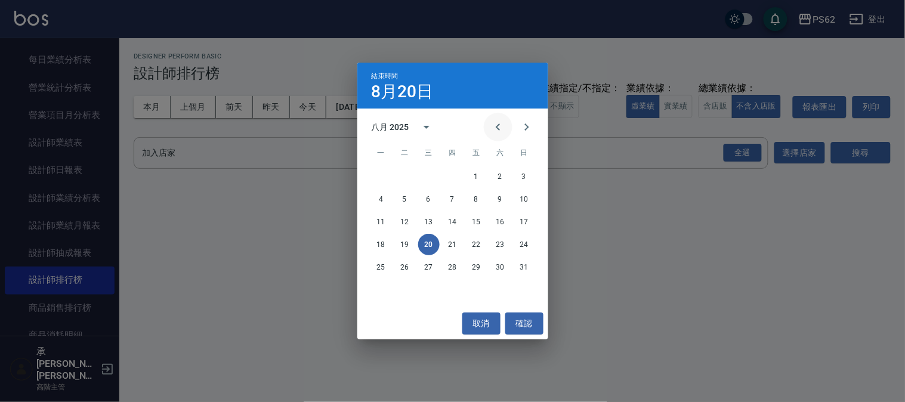
click at [499, 132] on icon "Previous month" at bounding box center [498, 127] width 14 height 14
click at [450, 269] on button "31" at bounding box center [452, 266] width 21 height 21
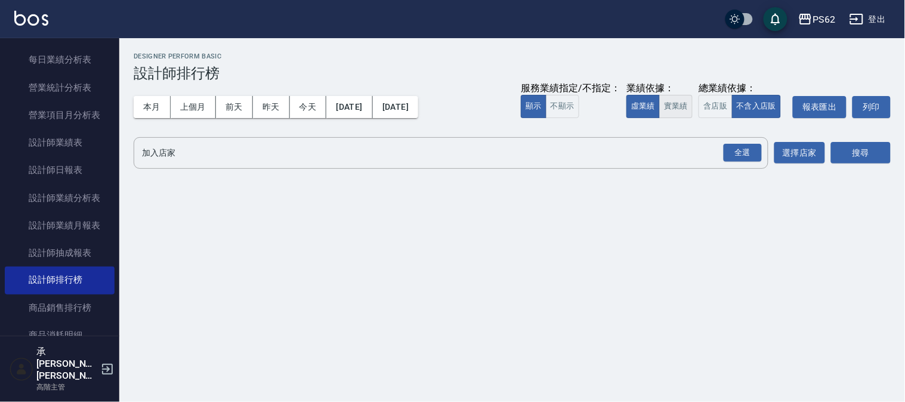
click at [681, 104] on button "實業績" at bounding box center [675, 106] width 33 height 23
drag, startPoint x: 743, startPoint y: 150, endPoint x: 802, endPoint y: 152, distance: 59.1
click at [743, 150] on div "全選" at bounding box center [743, 153] width 38 height 18
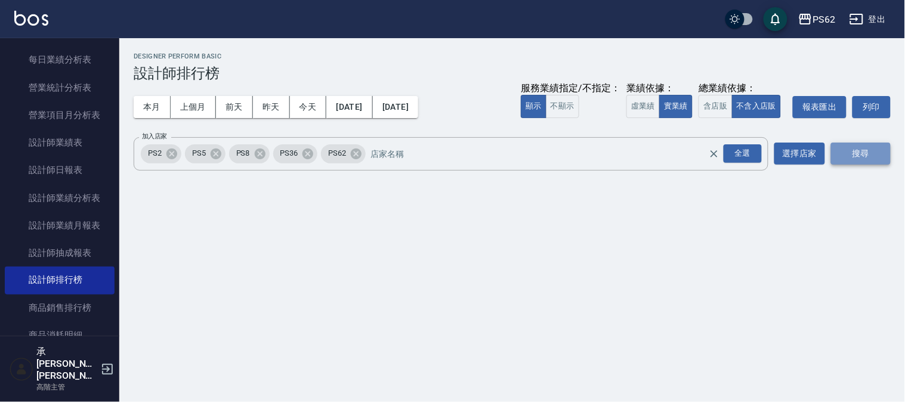
click at [857, 147] on button "搜尋" at bounding box center [861, 154] width 60 height 22
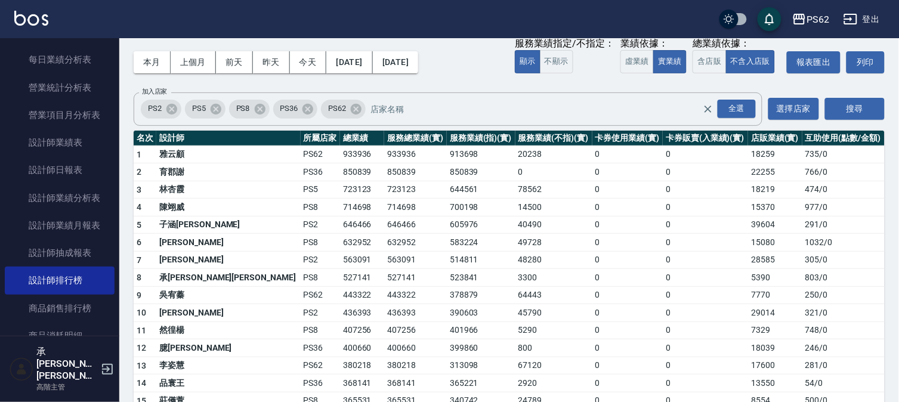
scroll to position [66, 0]
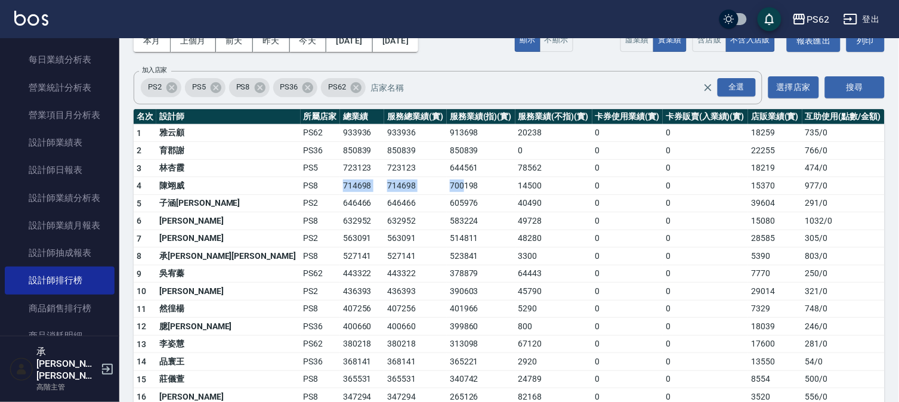
drag, startPoint x: 241, startPoint y: 186, endPoint x: 392, endPoint y: 186, distance: 150.9
click at [392, 186] on tr "4 [PERSON_NAME]PS8 714698 714698 700198 14500 0 0 15370 977 / 0" at bounding box center [509, 186] width 751 height 18
click at [447, 186] on td "700198" at bounding box center [481, 186] width 69 height 18
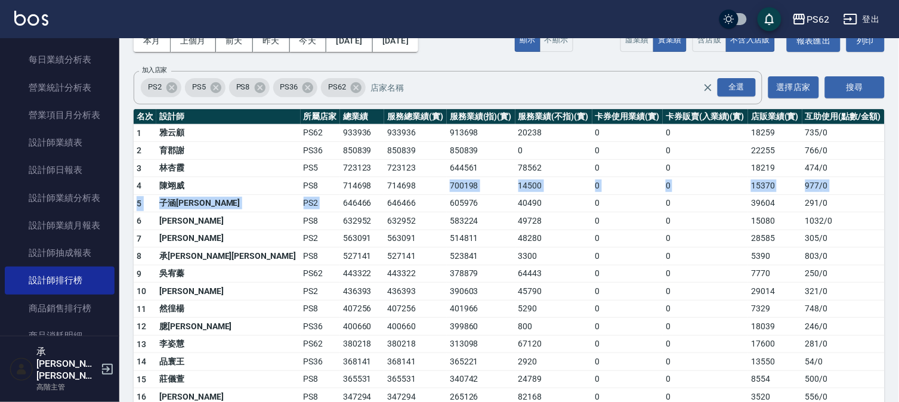
drag, startPoint x: 251, startPoint y: 202, endPoint x: 353, endPoint y: 188, distance: 102.8
click at [340, 216] on td "632952" at bounding box center [362, 221] width 44 height 18
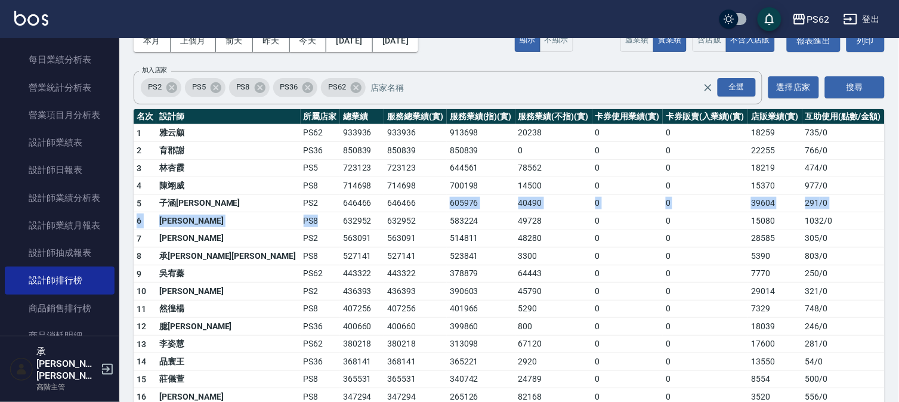
drag, startPoint x: 247, startPoint y: 218, endPoint x: 343, endPoint y: 211, distance: 96.3
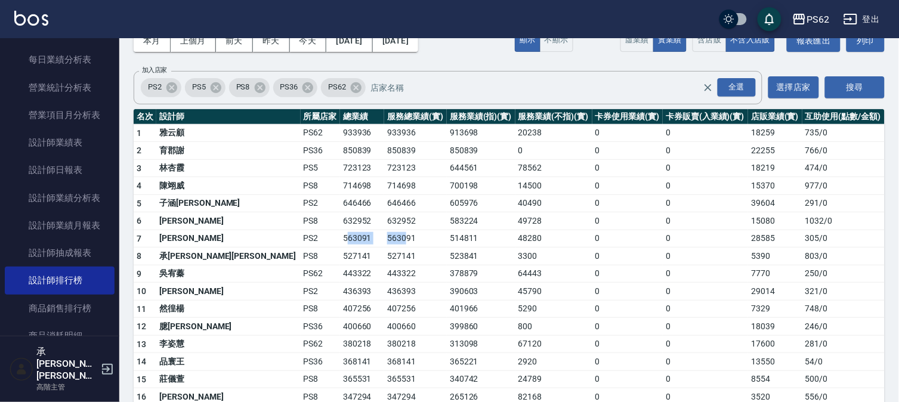
drag, startPoint x: 258, startPoint y: 241, endPoint x: 324, endPoint y: 242, distance: 65.6
click at [324, 242] on tr "7 [PERSON_NAME] PS2 563091 563091 514811 48280 0 0 28585 305 / 0" at bounding box center [509, 239] width 751 height 18
drag, startPoint x: 254, startPoint y: 258, endPoint x: 312, endPoint y: 252, distance: 58.2
click at [312, 252] on tr "8 承[PERSON_NAME][PERSON_NAME] PS8 527141 527141 523841 3300 0 0 5390 803 / 0" at bounding box center [509, 257] width 751 height 18
click at [340, 270] on td "443322" at bounding box center [362, 274] width 44 height 18
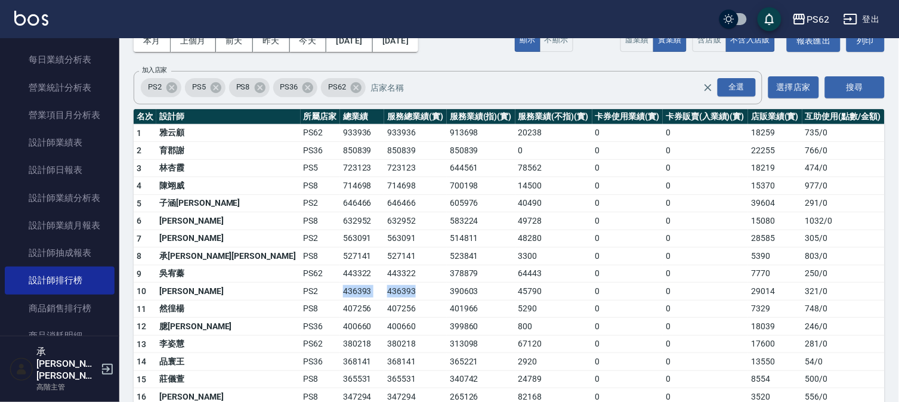
drag, startPoint x: 248, startPoint y: 295, endPoint x: 338, endPoint y: 289, distance: 90.3
click at [338, 289] on tr "10 [PERSON_NAME]PS2 436393 436393 390603 45790 0 0 29014 321 / 0" at bounding box center [509, 292] width 751 height 18
click at [384, 289] on td "436393" at bounding box center [415, 292] width 63 height 18
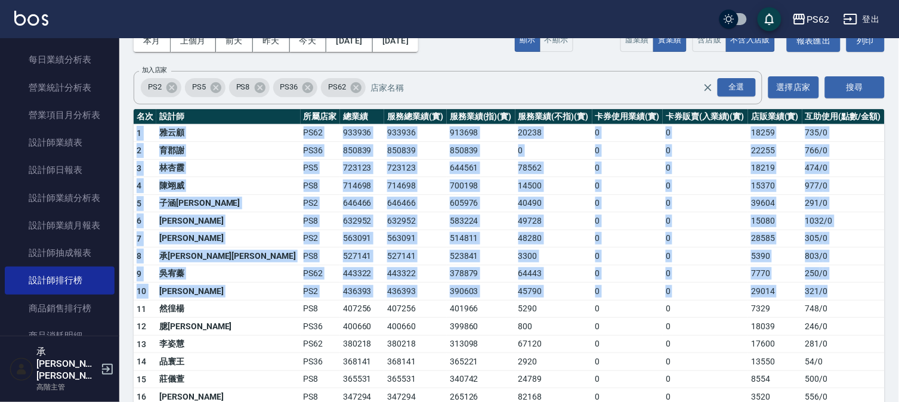
drag, startPoint x: 134, startPoint y: 128, endPoint x: 850, endPoint y: 296, distance: 735.7
click at [447, 193] on td "700198" at bounding box center [481, 186] width 69 height 18
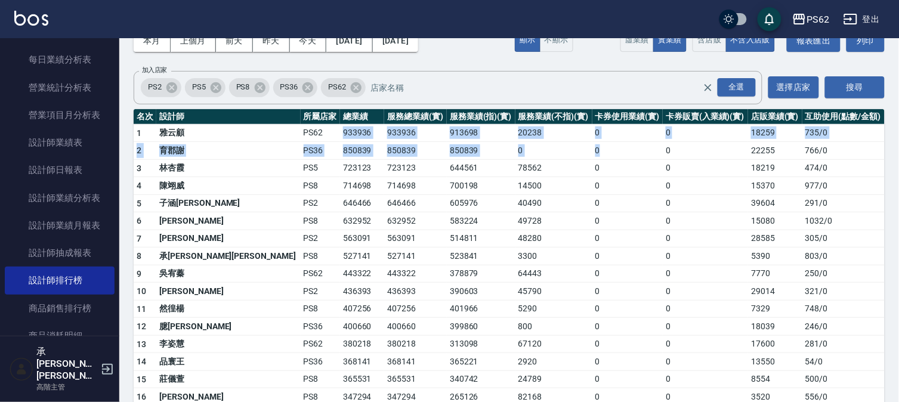
drag, startPoint x: 252, startPoint y: 129, endPoint x: 560, endPoint y: 147, distance: 308.3
click at [592, 147] on td "0" at bounding box center [627, 151] width 71 height 18
drag, startPoint x: 227, startPoint y: 136, endPoint x: 601, endPoint y: 141, distance: 373.4
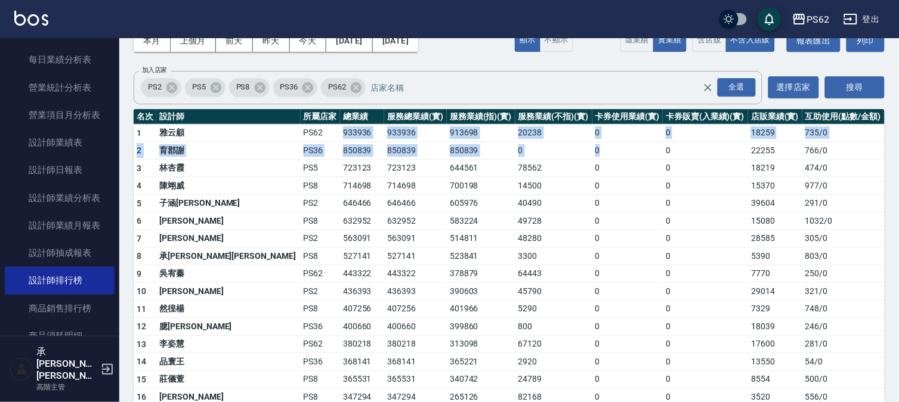
click at [601, 142] on td "0" at bounding box center [627, 151] width 71 height 18
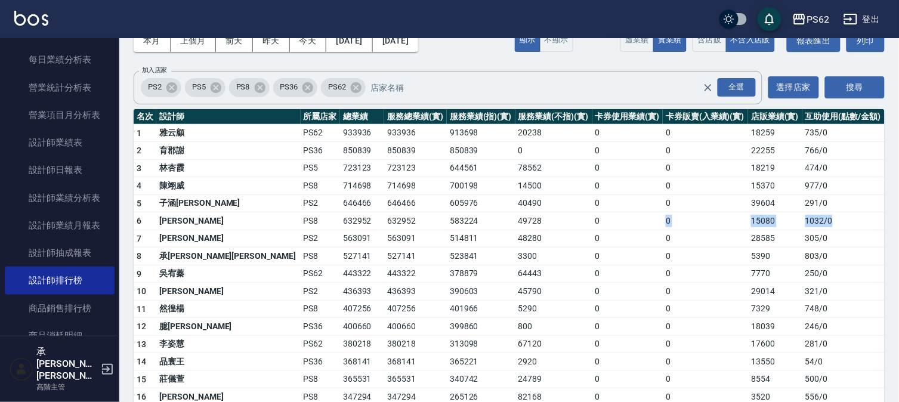
drag, startPoint x: 828, startPoint y: 218, endPoint x: 562, endPoint y: 219, distance: 266.0
click at [562, 219] on tr "6 [PERSON_NAME] PS8 632952 632952 583224 49728 0 0 15080 1032 / 0" at bounding box center [509, 221] width 751 height 18
drag, startPoint x: 571, startPoint y: 217, endPoint x: 591, endPoint y: 221, distance: 20.7
click at [592, 217] on td "0" at bounding box center [627, 221] width 71 height 18
drag, startPoint x: 769, startPoint y: 246, endPoint x: 830, endPoint y: 246, distance: 60.2
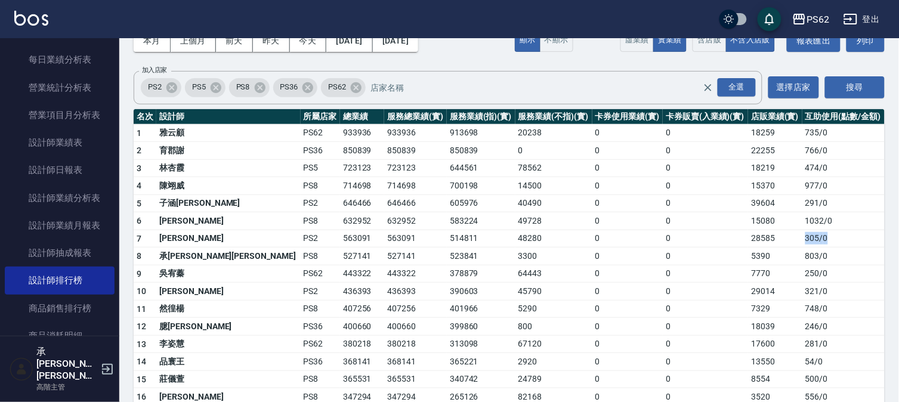
click at [830, 246] on tr "7 [PERSON_NAME] PS2 563091 563091 514811 48280 0 0 28585 305 / 0" at bounding box center [509, 239] width 751 height 18
click at [830, 246] on td "305 / 0" at bounding box center [843, 239] width 82 height 18
click at [828, 254] on td "803 / 0" at bounding box center [843, 257] width 82 height 18
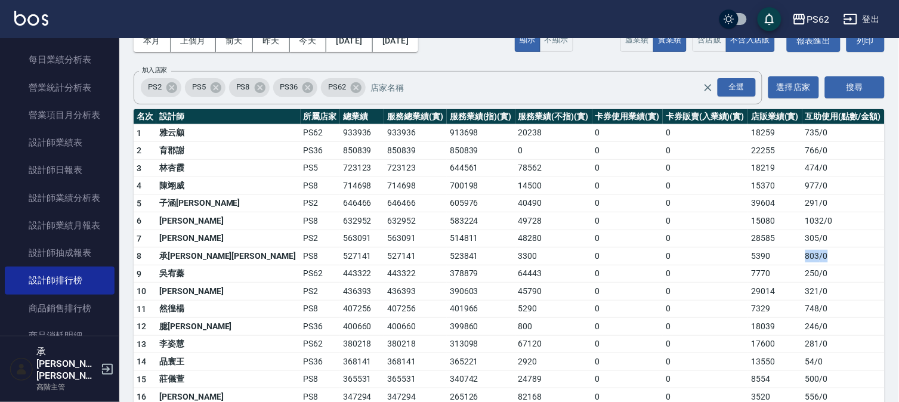
click at [828, 254] on td "803 / 0" at bounding box center [843, 257] width 82 height 18
drag, startPoint x: 820, startPoint y: 228, endPoint x: 826, endPoint y: 208, distance: 21.1
click at [820, 227] on td "1032 / 0" at bounding box center [843, 221] width 82 height 18
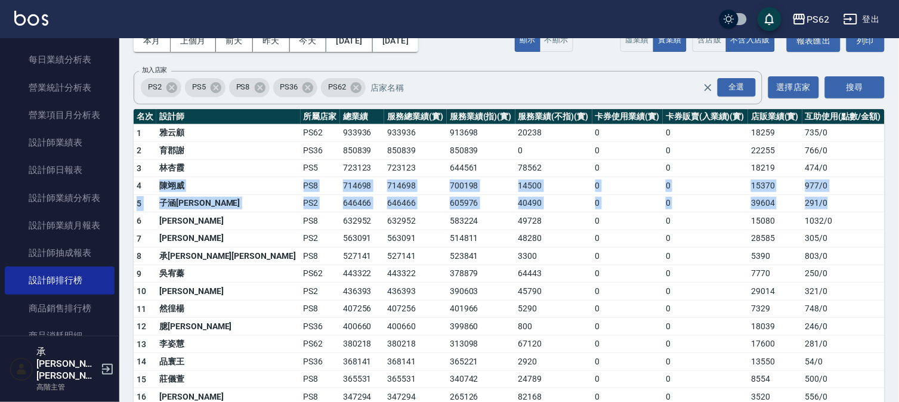
drag, startPoint x: 829, startPoint y: 199, endPoint x: 206, endPoint y: 176, distance: 623.2
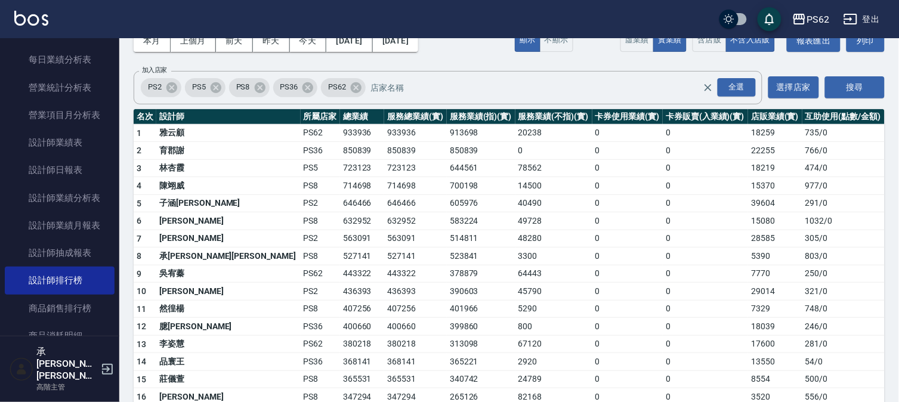
click at [384, 168] on td "723123" at bounding box center [415, 168] width 63 height 18
drag, startPoint x: 815, startPoint y: 359, endPoint x: 276, endPoint y: 358, distance: 539.8
click at [276, 358] on tr "14 品寰王 PS36 368141 368141 365221 2920 0 0 13550 54 / 0" at bounding box center [509, 362] width 751 height 18
click at [340, 358] on td "368141" at bounding box center [362, 362] width 44 height 18
click at [384, 356] on td "368141" at bounding box center [415, 362] width 63 height 18
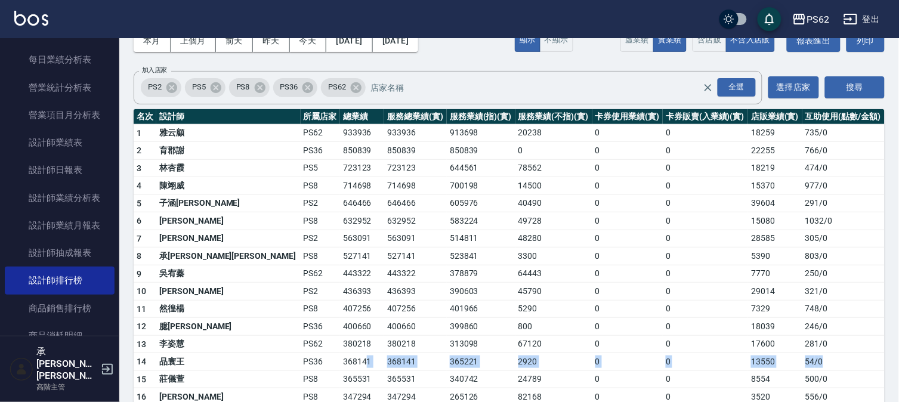
click at [384, 356] on td "368141" at bounding box center [415, 362] width 63 height 18
click at [384, 346] on td "380218" at bounding box center [415, 344] width 63 height 18
drag, startPoint x: 367, startPoint y: 341, endPoint x: 382, endPoint y: 317, distance: 27.8
click at [384, 338] on td "380218" at bounding box center [415, 344] width 63 height 18
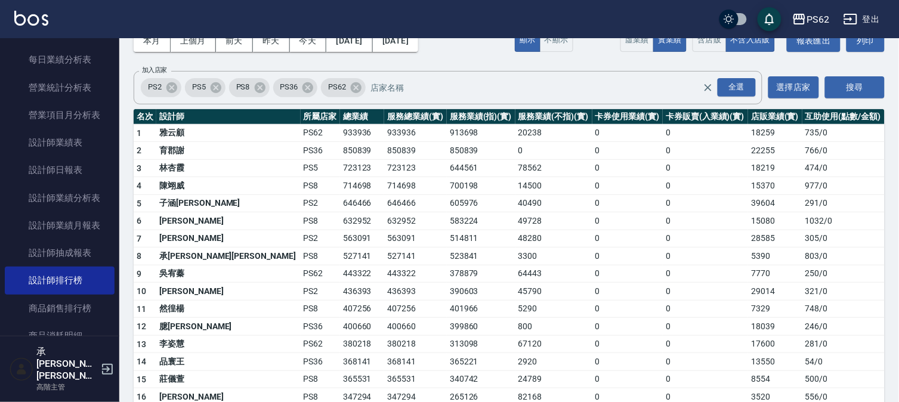
click at [515, 249] on td "3300" at bounding box center [553, 257] width 77 height 18
click at [515, 202] on td "40490" at bounding box center [553, 203] width 77 height 18
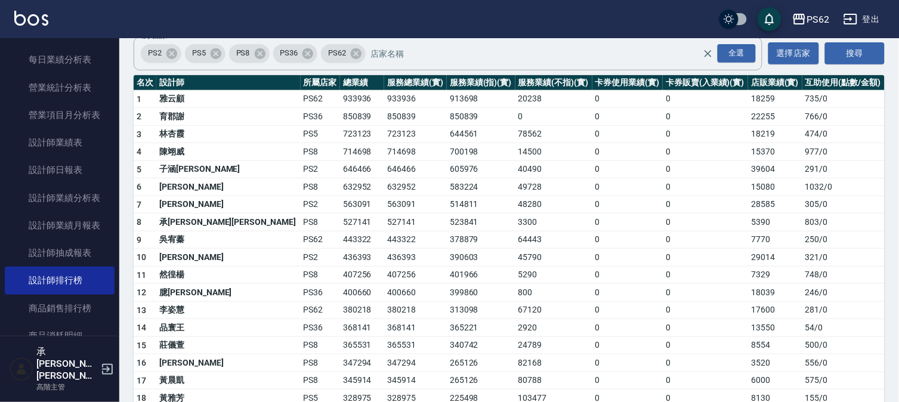
scroll to position [132, 0]
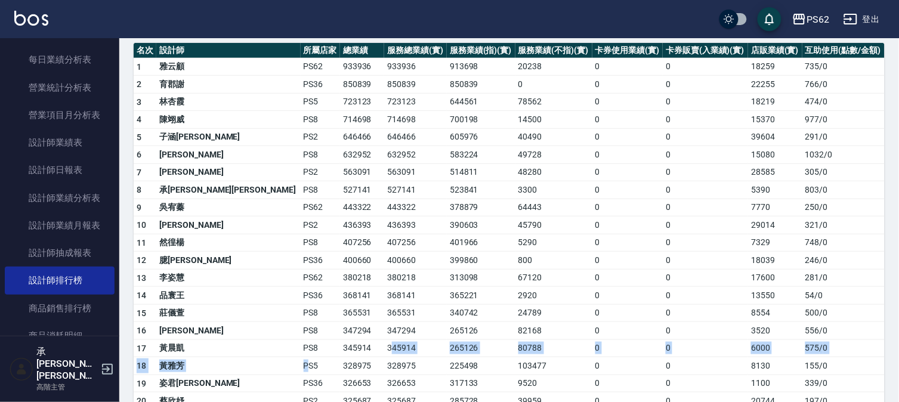
drag, startPoint x: 213, startPoint y: 363, endPoint x: 307, endPoint y: 354, distance: 94.1
click at [384, 354] on td "345914" at bounding box center [415, 348] width 63 height 18
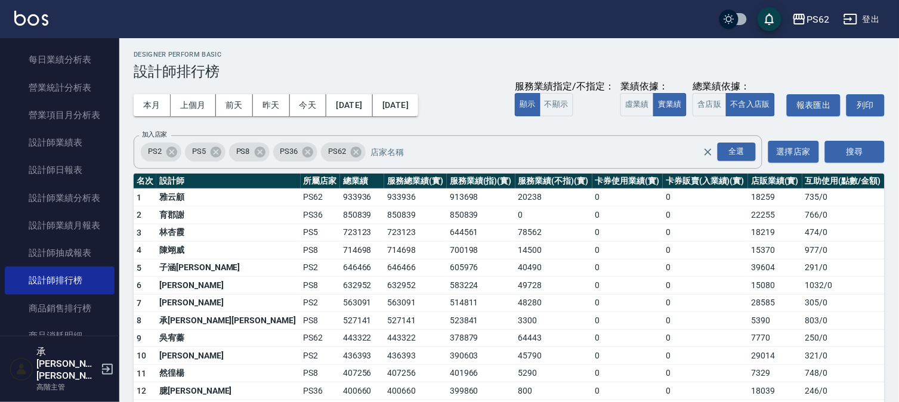
scroll to position [0, 0]
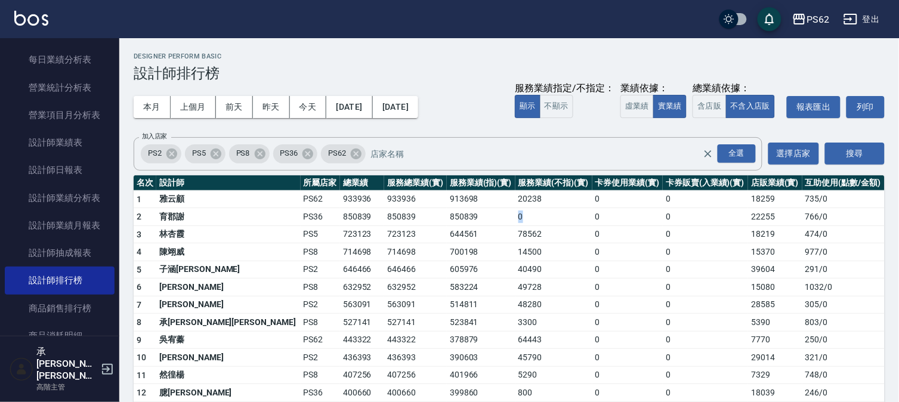
drag, startPoint x: 455, startPoint y: 217, endPoint x: 474, endPoint y: 221, distance: 20.1
click at [515, 221] on td "0" at bounding box center [553, 217] width 77 height 18
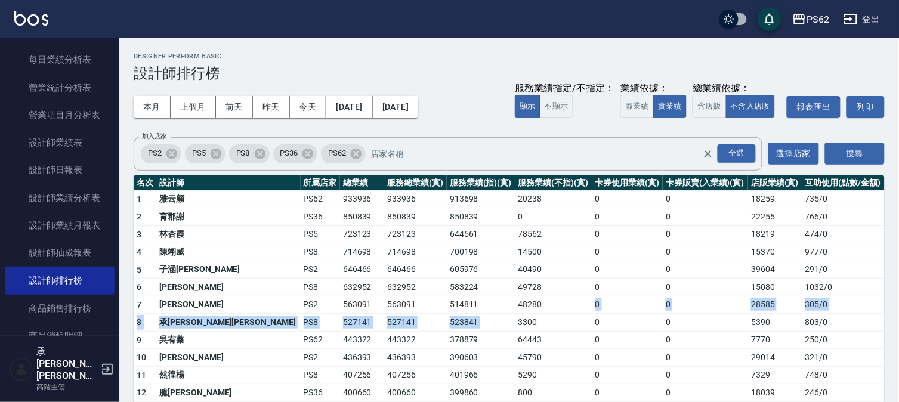
drag, startPoint x: 454, startPoint y: 322, endPoint x: 490, endPoint y: 312, distance: 37.2
click at [515, 312] on td "48280" at bounding box center [553, 305] width 77 height 18
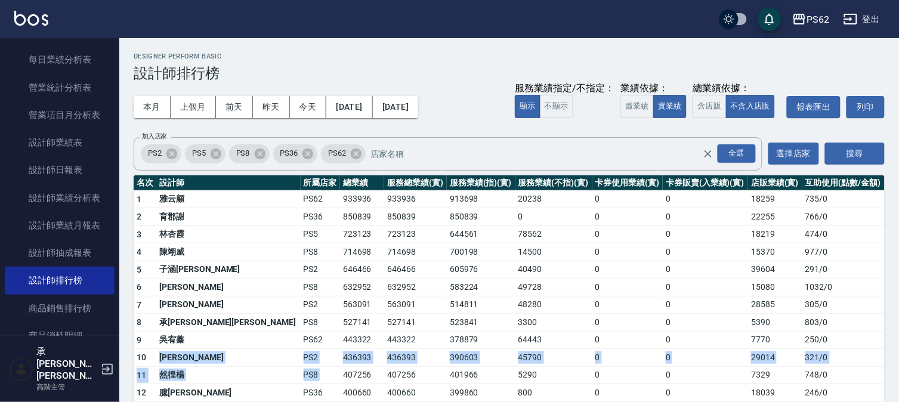
drag, startPoint x: 155, startPoint y: 359, endPoint x: 249, endPoint y: 368, distance: 94.7
click at [340, 367] on td "407256" at bounding box center [362, 375] width 44 height 18
click at [301, 363] on td "PS2" at bounding box center [321, 358] width 40 height 18
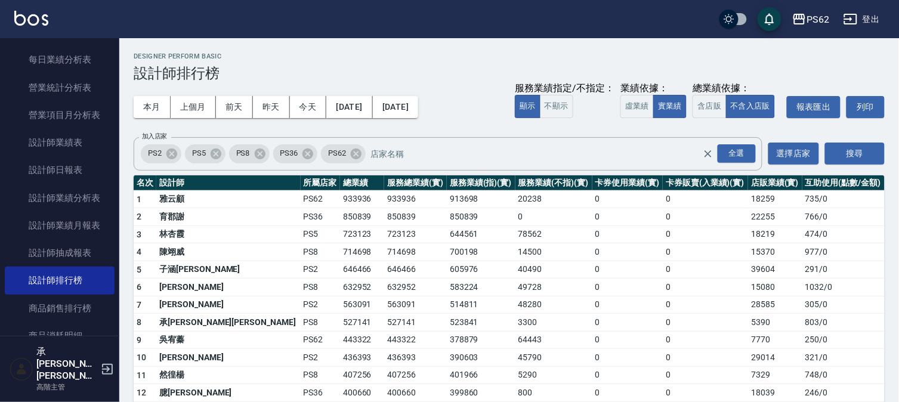
click at [340, 358] on td "436393" at bounding box center [362, 358] width 44 height 18
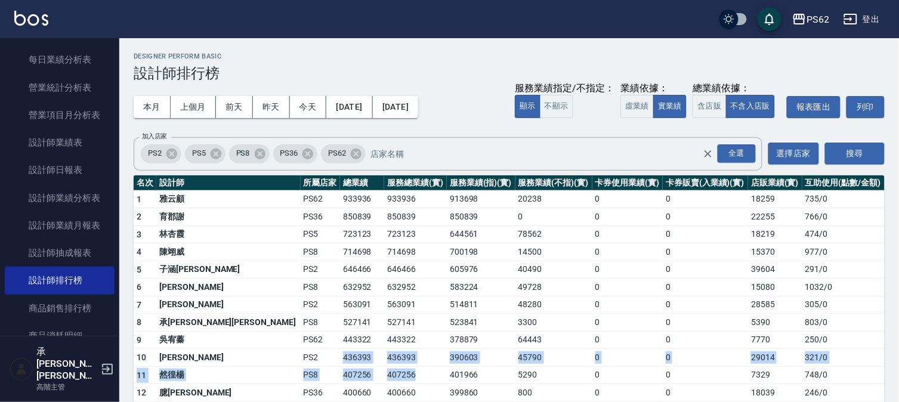
drag, startPoint x: 251, startPoint y: 356, endPoint x: 355, endPoint y: 366, distance: 104.8
click at [384, 366] on td "436393" at bounding box center [415, 358] width 63 height 18
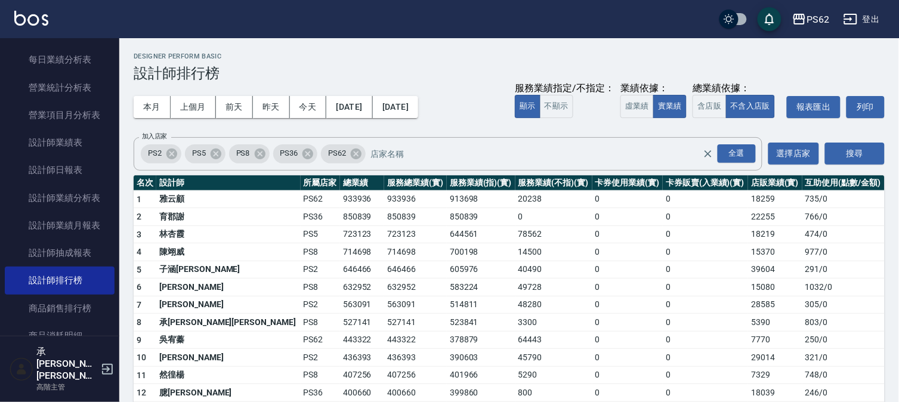
click at [447, 270] on td "605976" at bounding box center [481, 270] width 69 height 18
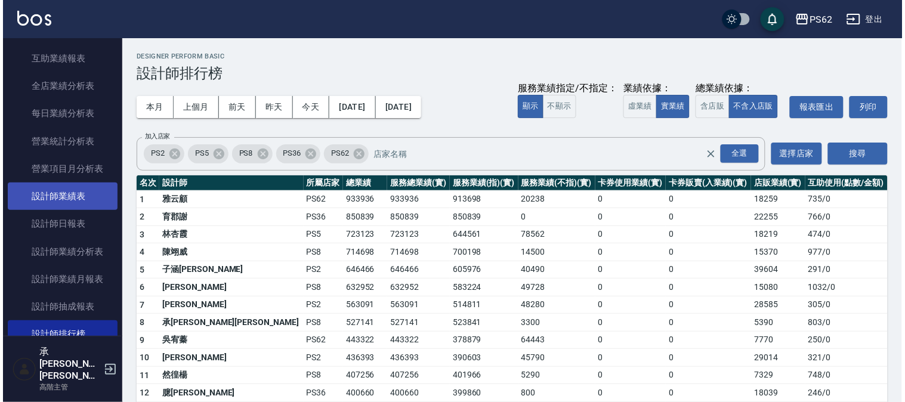
scroll to position [265, 0]
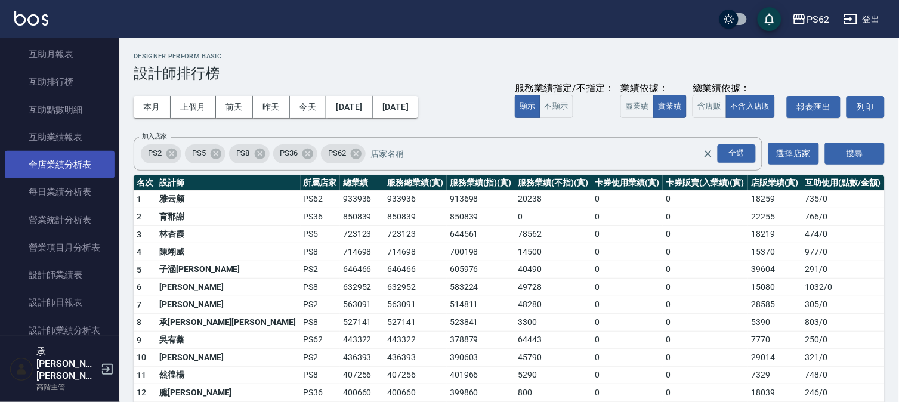
click at [78, 163] on link "全店業績分析表" at bounding box center [60, 164] width 110 height 27
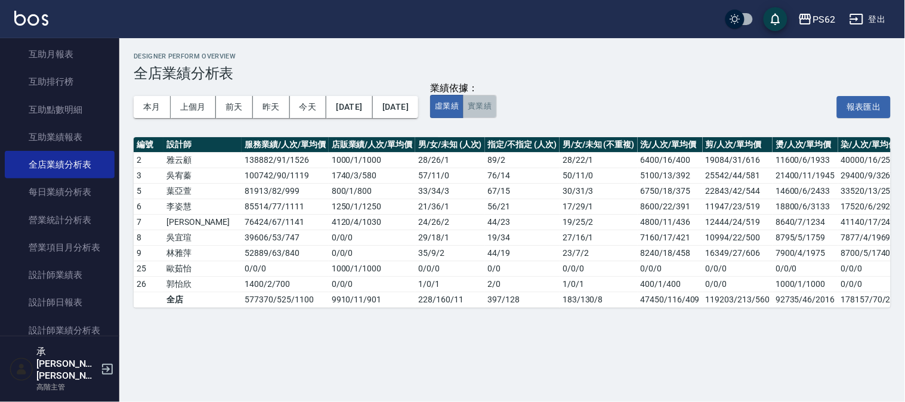
click at [496, 109] on button "實業績" at bounding box center [479, 106] width 33 height 23
drag, startPoint x: 285, startPoint y: 299, endPoint x: 326, endPoint y: 305, distance: 41.6
click at [326, 305] on tr "全店 566120 / 525 / 1078 9910 / 11 / 901 228 / 160 / 11 397 / 128 183 / 130 / 8 4…" at bounding box center [632, 300] width 996 height 16
click at [329, 305] on td "9910 / 11 / 901" at bounding box center [372, 300] width 86 height 16
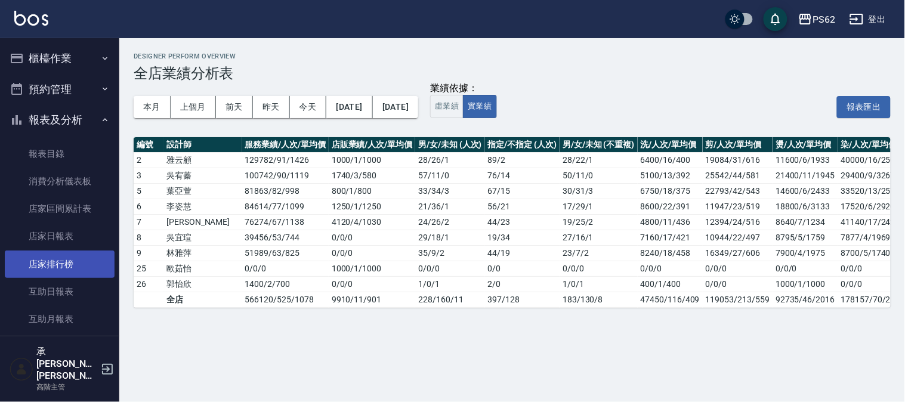
click at [56, 261] on link "店家排行榜" at bounding box center [60, 264] width 110 height 27
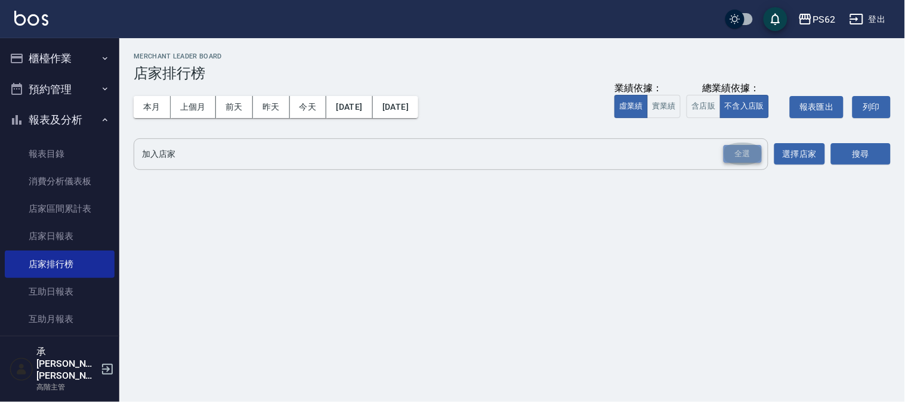
click at [732, 153] on div "全選" at bounding box center [743, 154] width 38 height 18
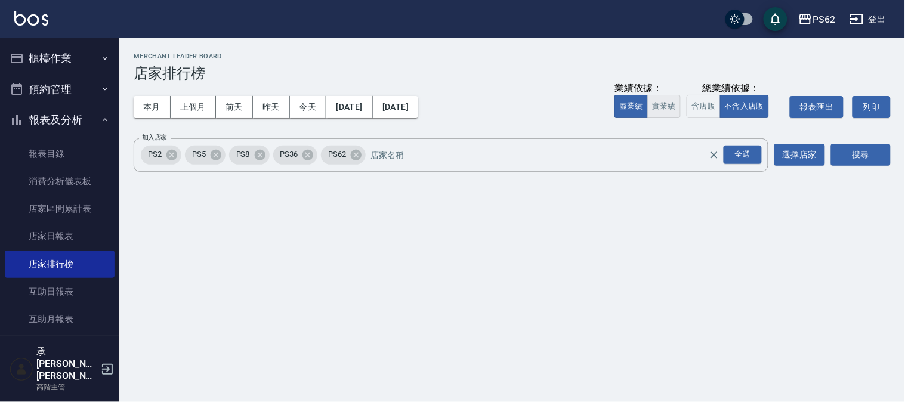
click at [660, 98] on button "實業績" at bounding box center [663, 106] width 33 height 23
click at [859, 155] on button "搜尋" at bounding box center [861, 155] width 60 height 22
